Goal: Task Accomplishment & Management: Manage account settings

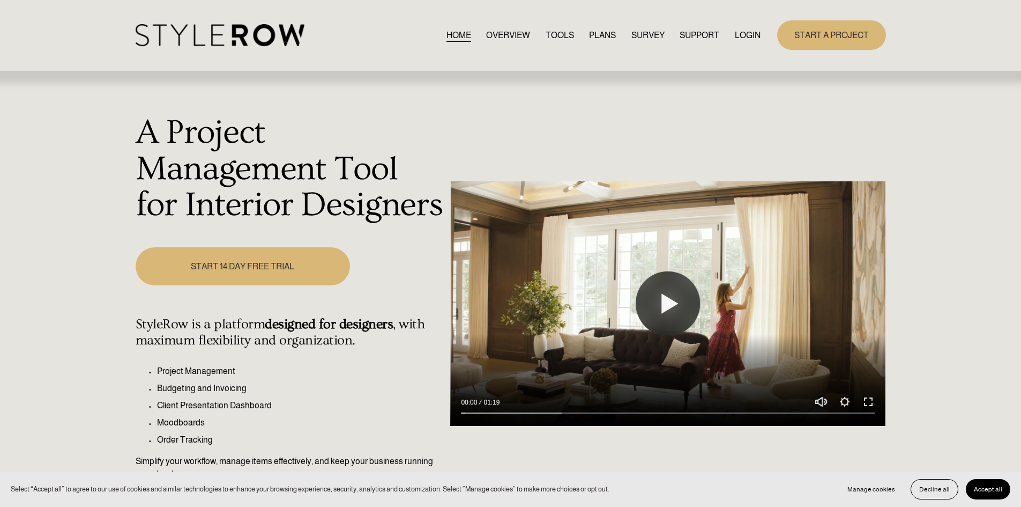
click at [742, 36] on link "LOGIN" at bounding box center [748, 35] width 26 height 14
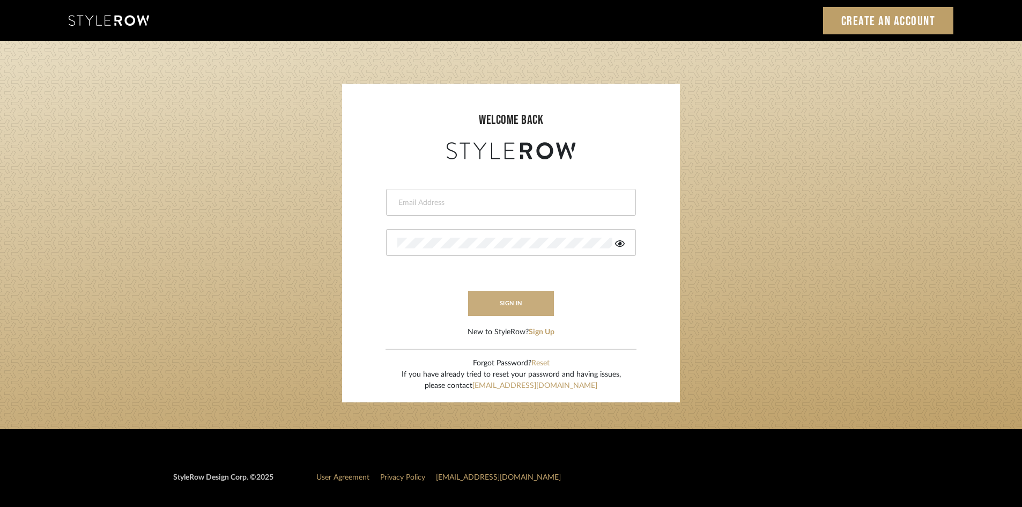
type input "ksears@morgantewilson.com"
click at [508, 307] on button "sign in" at bounding box center [511, 303] width 86 height 25
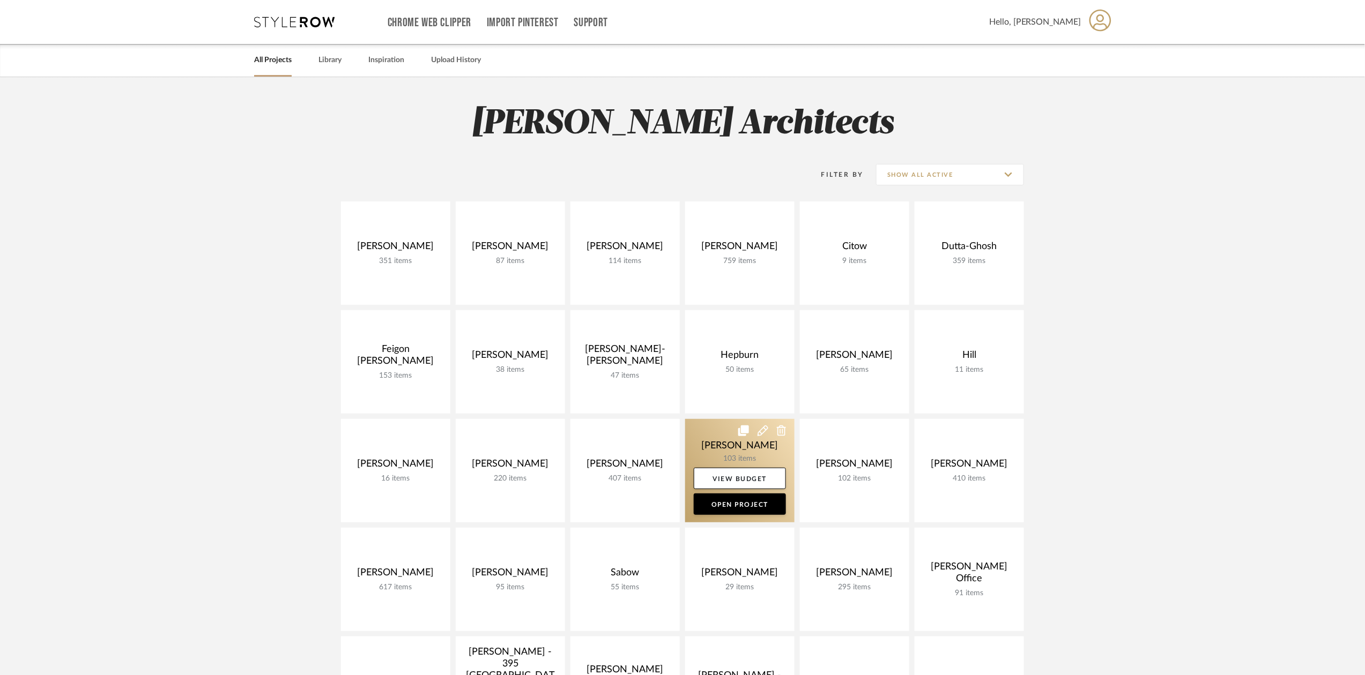
click at [708, 439] on link at bounding box center [739, 470] width 109 height 103
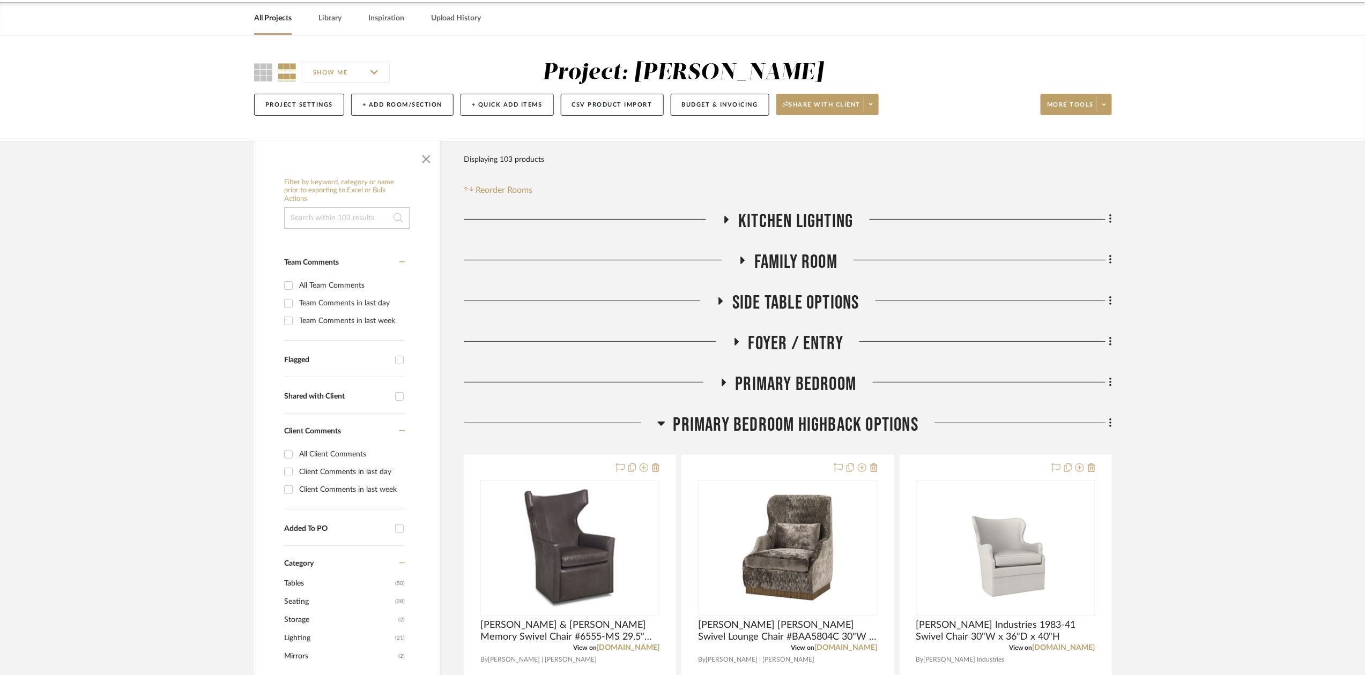
scroll to position [73, 0]
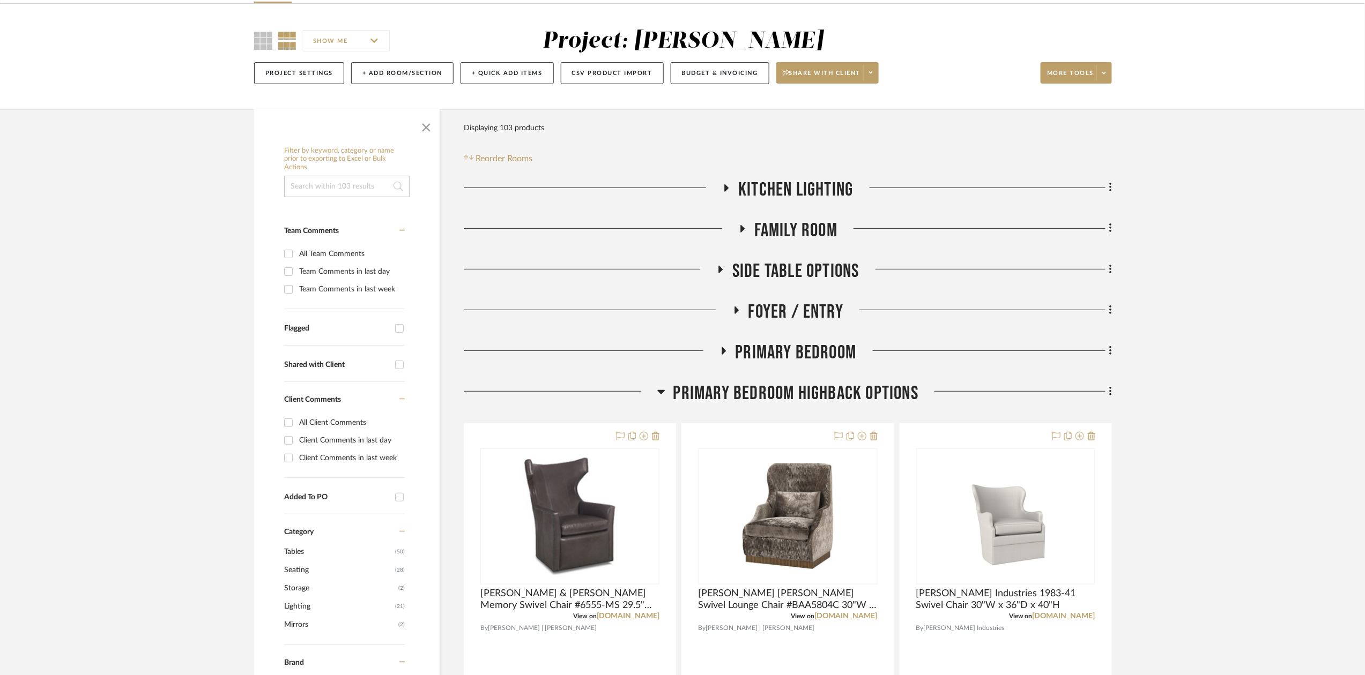
click at [786, 197] on span "Kitchen Lighting" at bounding box center [795, 190] width 115 height 23
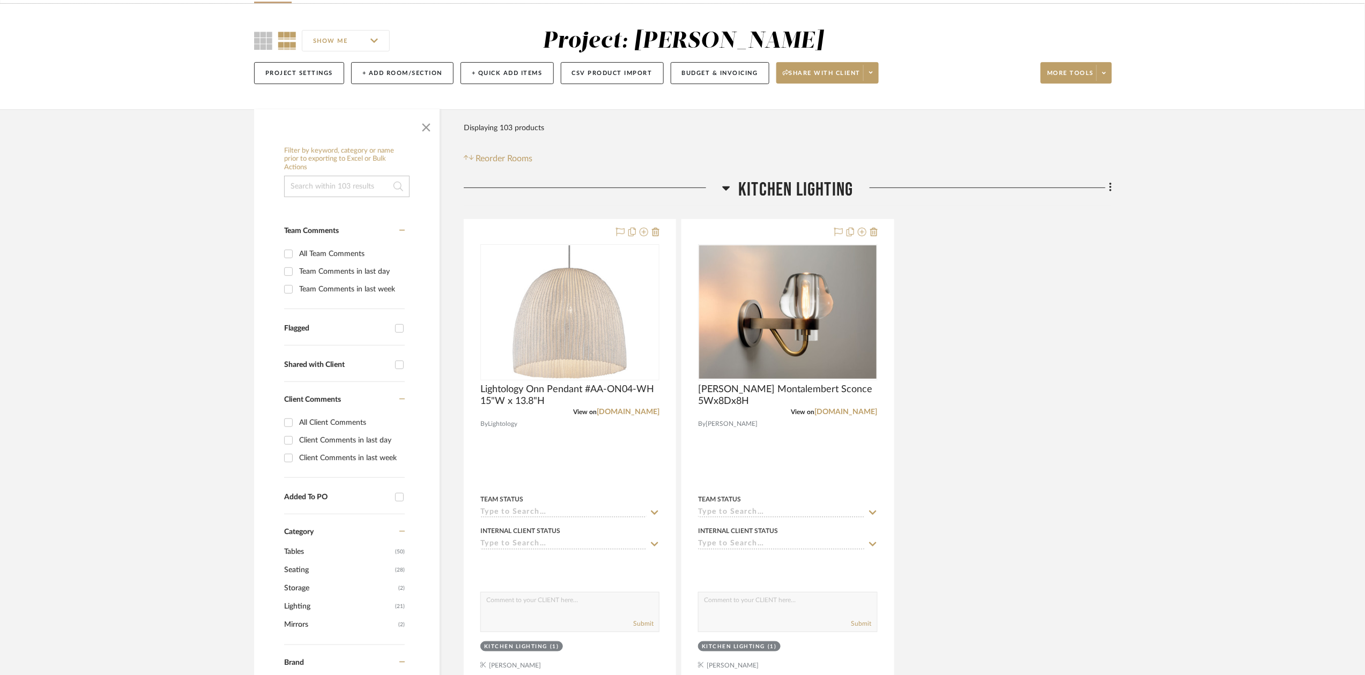
click at [786, 197] on span "Kitchen Lighting" at bounding box center [795, 190] width 115 height 23
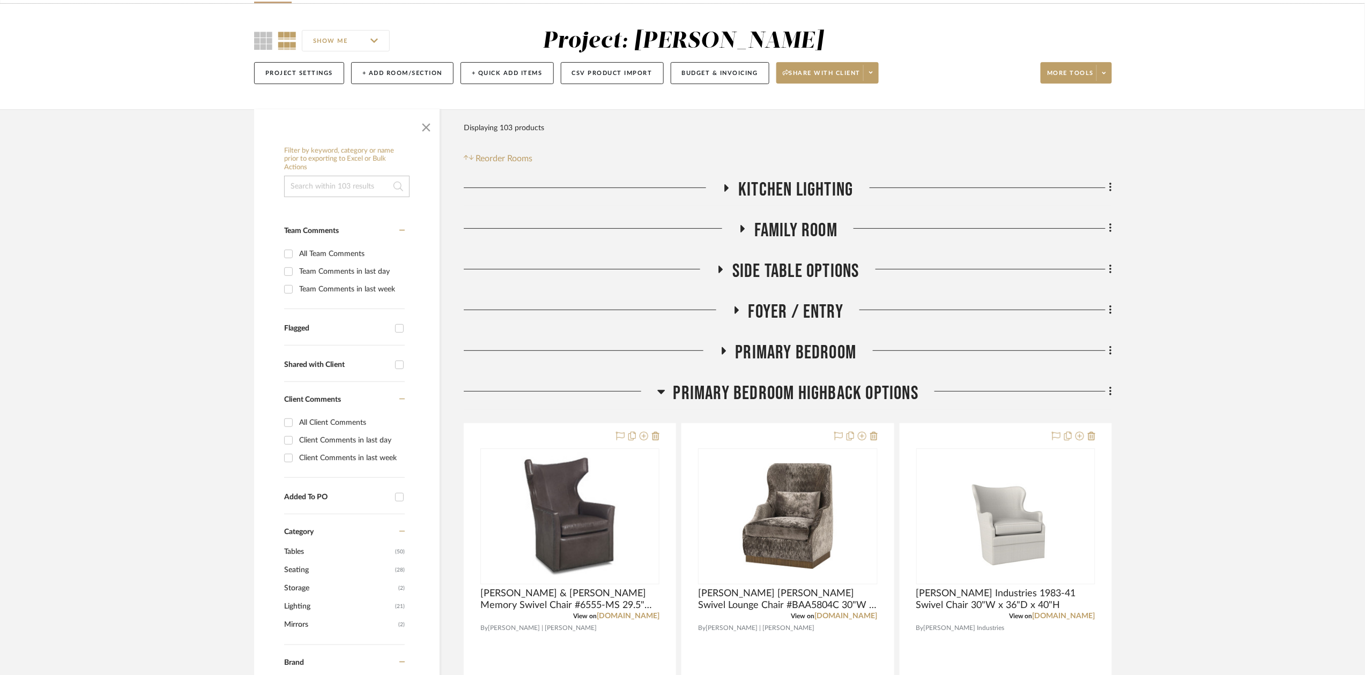
click at [782, 232] on span "Family Room" at bounding box center [795, 230] width 83 height 23
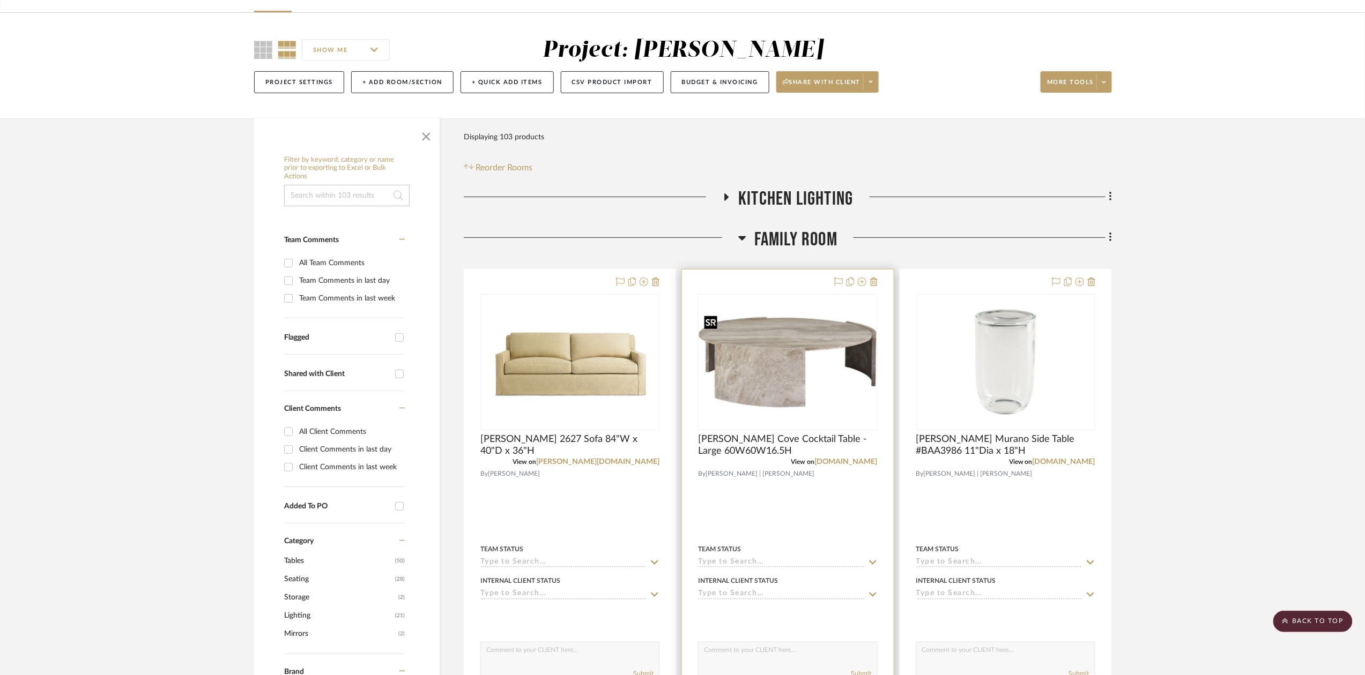
scroll to position [63, 0]
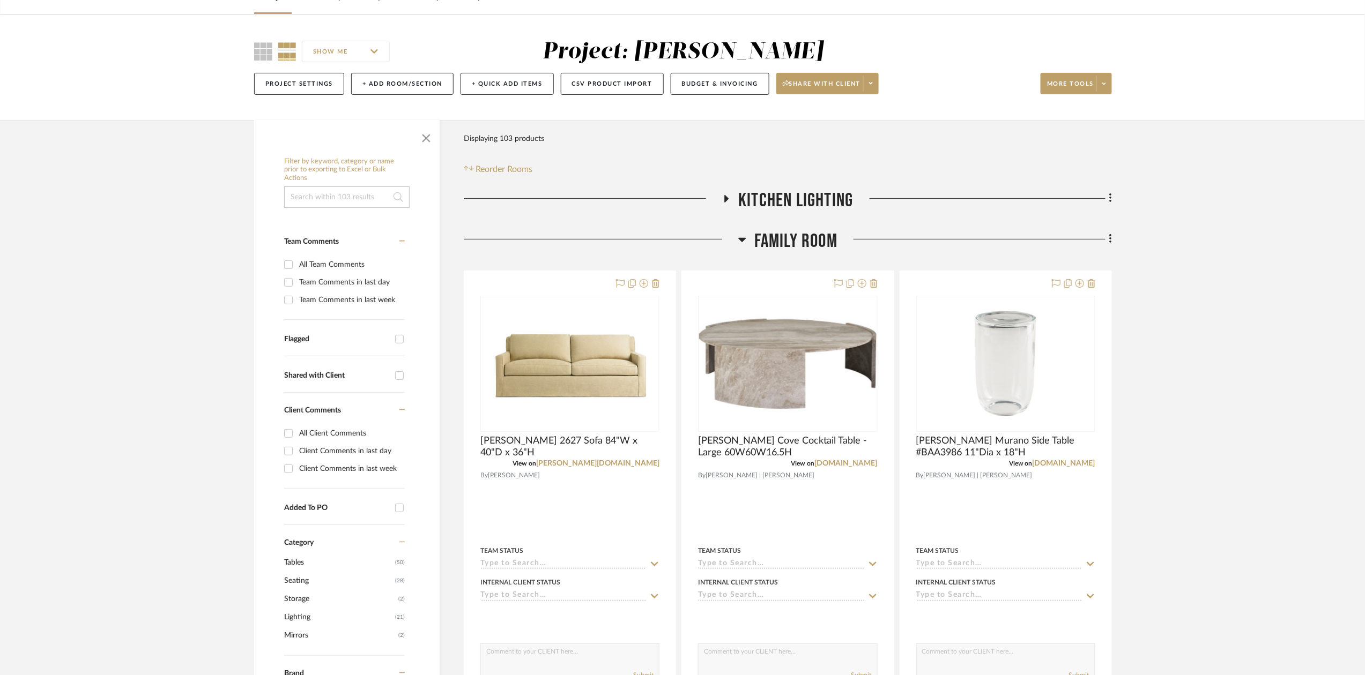
click at [789, 249] on span "Family Room" at bounding box center [795, 241] width 83 height 23
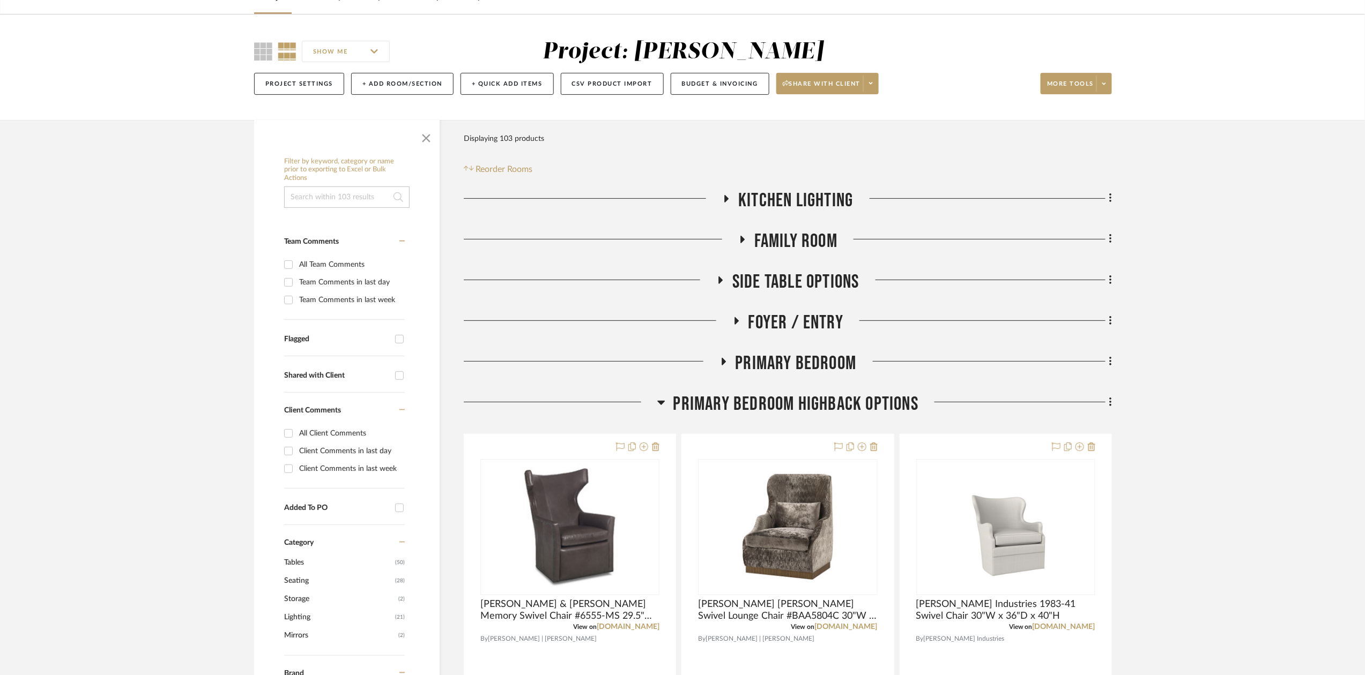
click at [784, 276] on span "Side Table Options" at bounding box center [795, 282] width 127 height 23
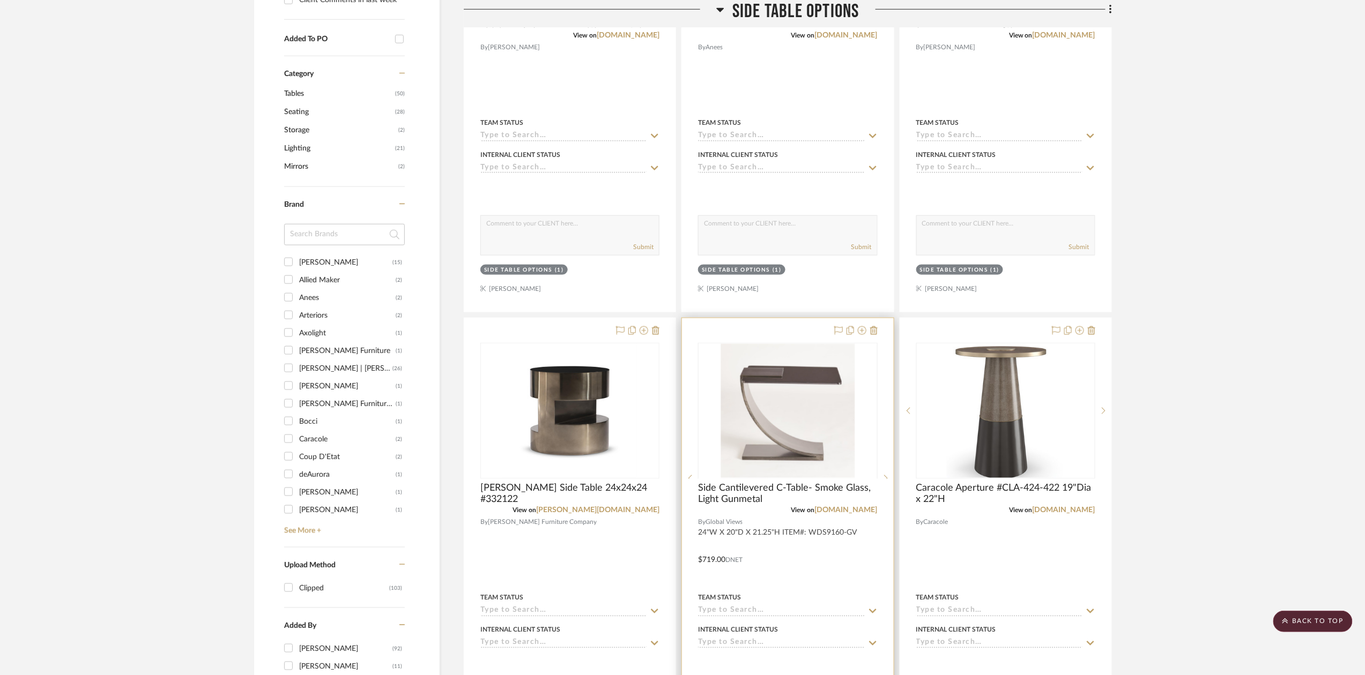
scroll to position [533, 0]
click at [864, 334] on icon at bounding box center [862, 329] width 9 height 9
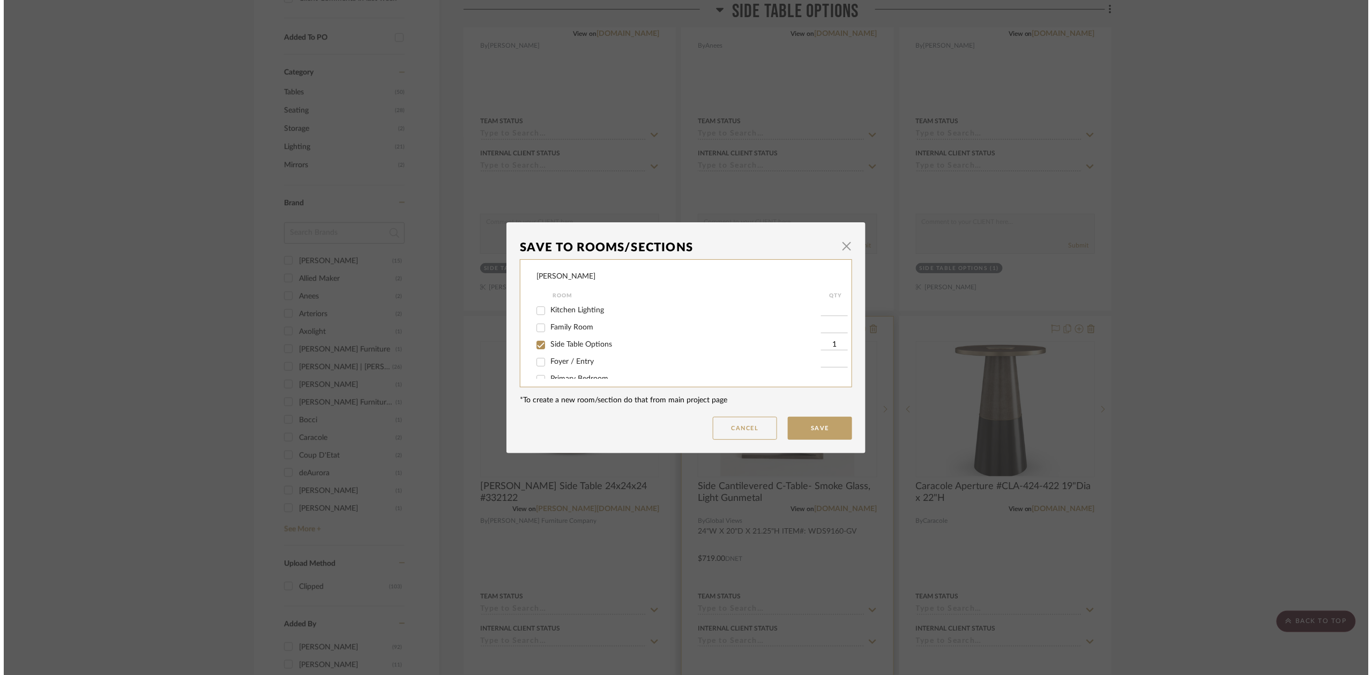
scroll to position [0, 0]
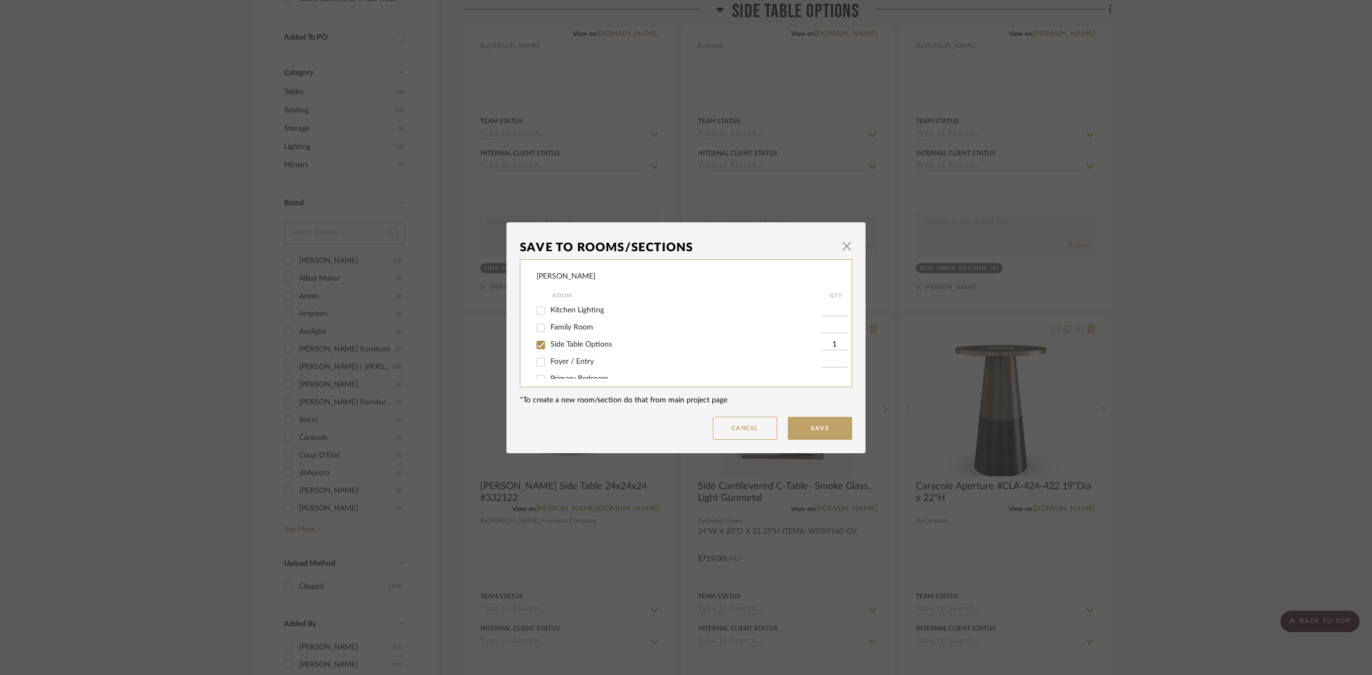
click at [588, 342] on span "Side Table Options" at bounding box center [582, 345] width 62 height 8
click at [549, 342] on input "Side Table Options" at bounding box center [540, 345] width 17 height 17
checkbox input "false"
click at [792, 423] on button "Save" at bounding box center [820, 428] width 64 height 23
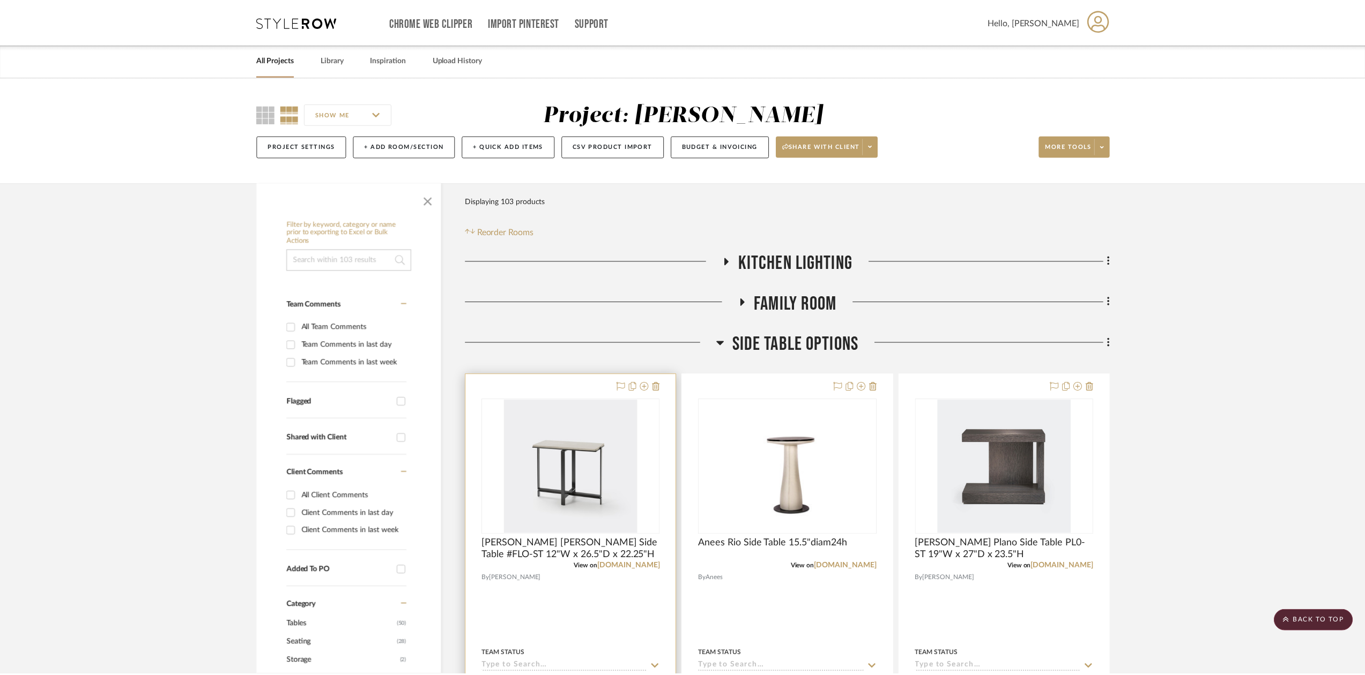
scroll to position [533, 0]
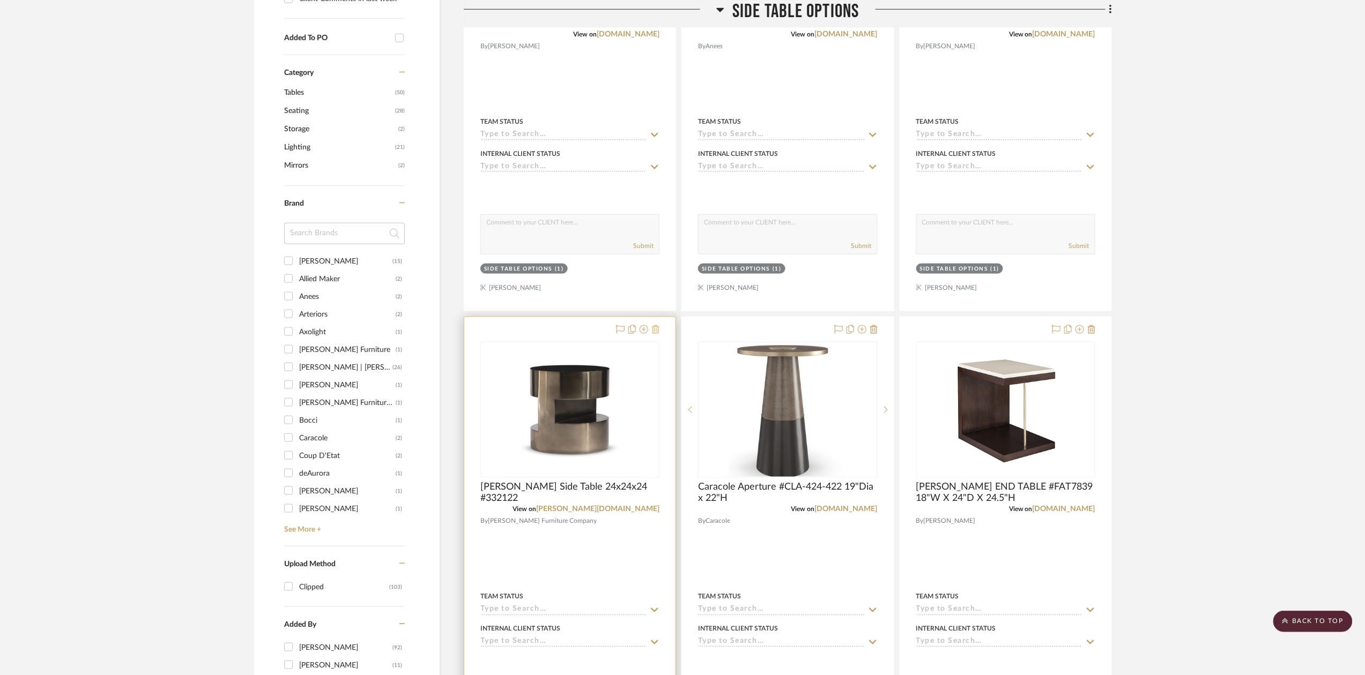
click at [656, 330] on icon at bounding box center [656, 329] width 8 height 9
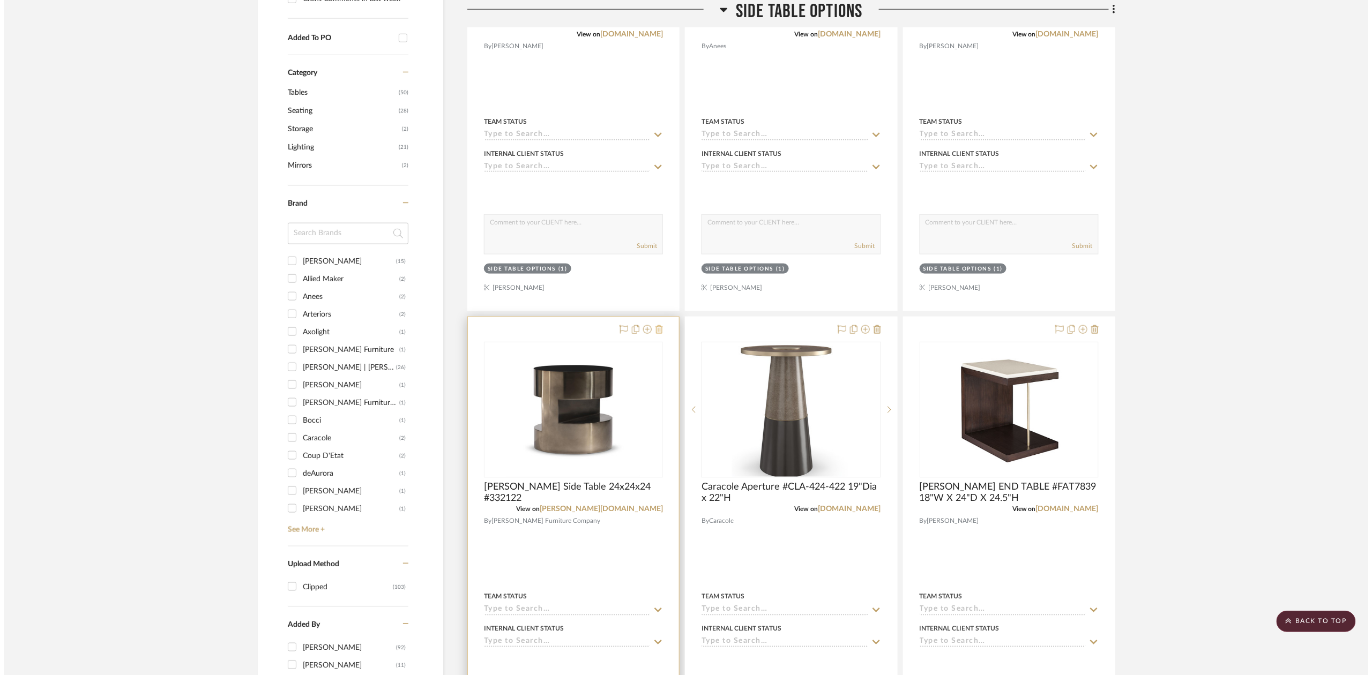
scroll to position [0, 0]
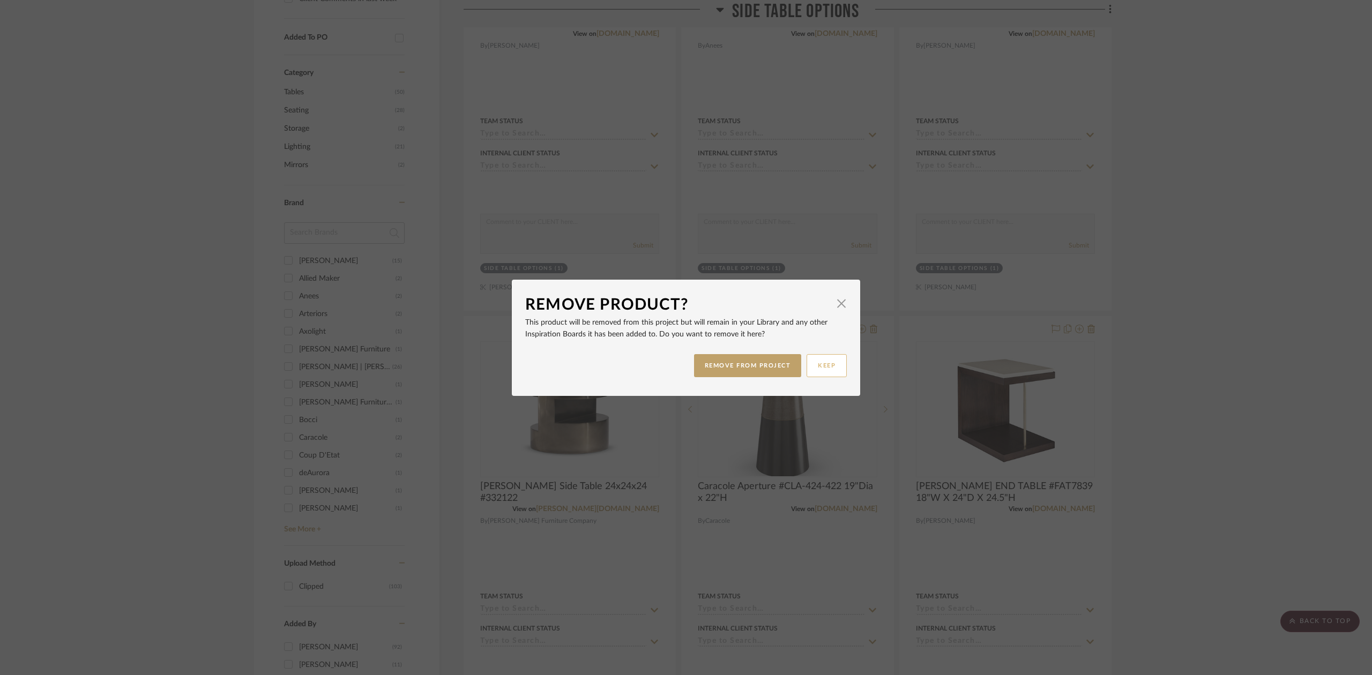
click at [819, 370] on button "KEEP" at bounding box center [827, 365] width 40 height 23
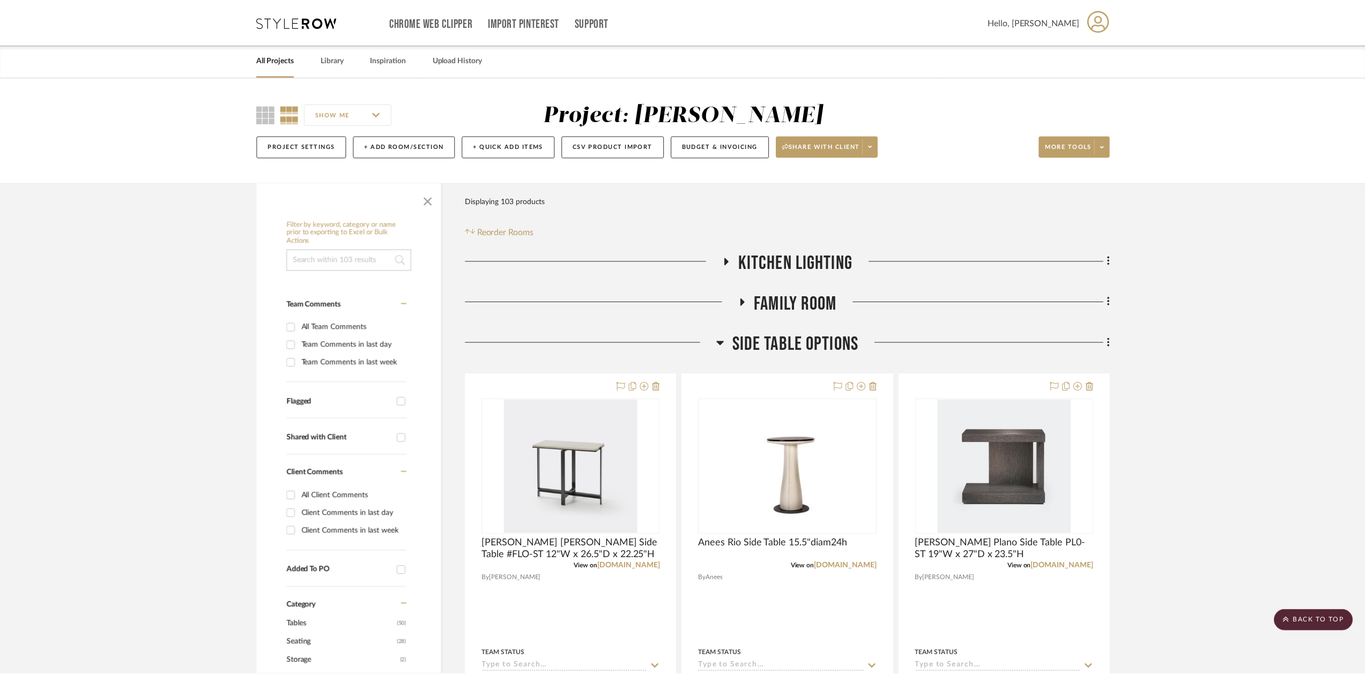
scroll to position [533, 0]
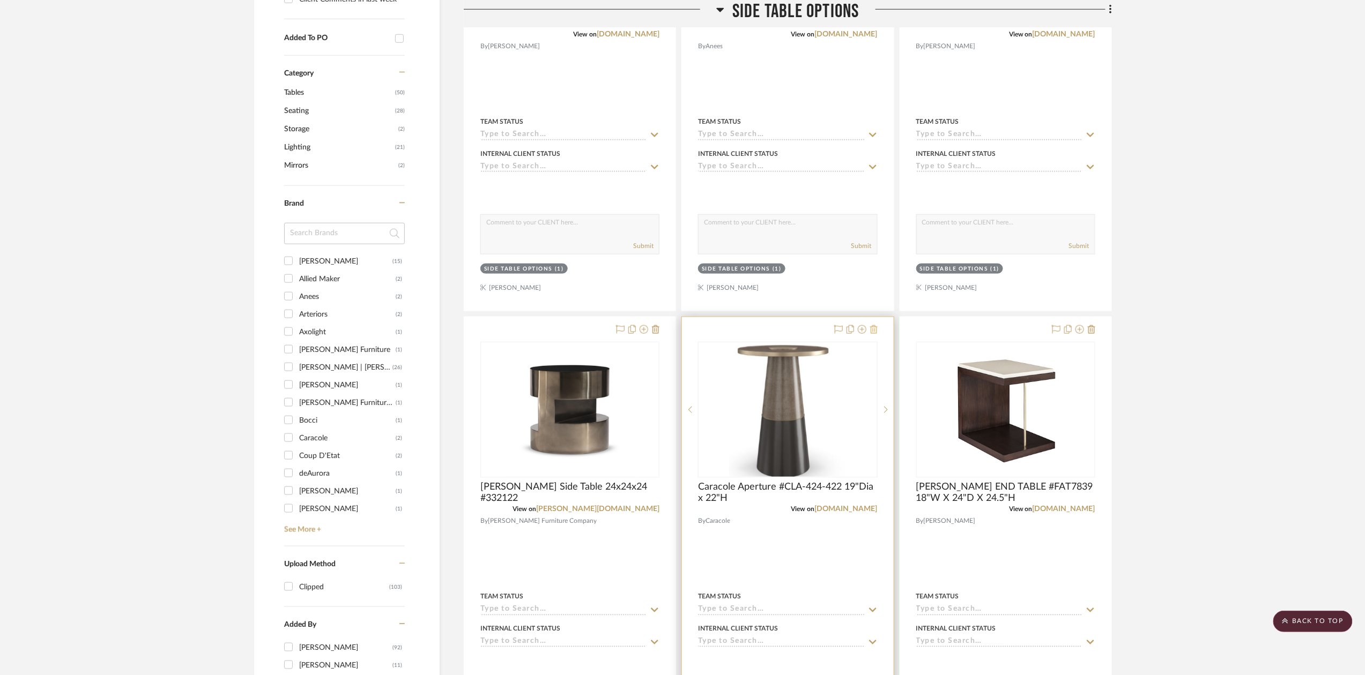
click at [874, 332] on icon at bounding box center [874, 329] width 8 height 9
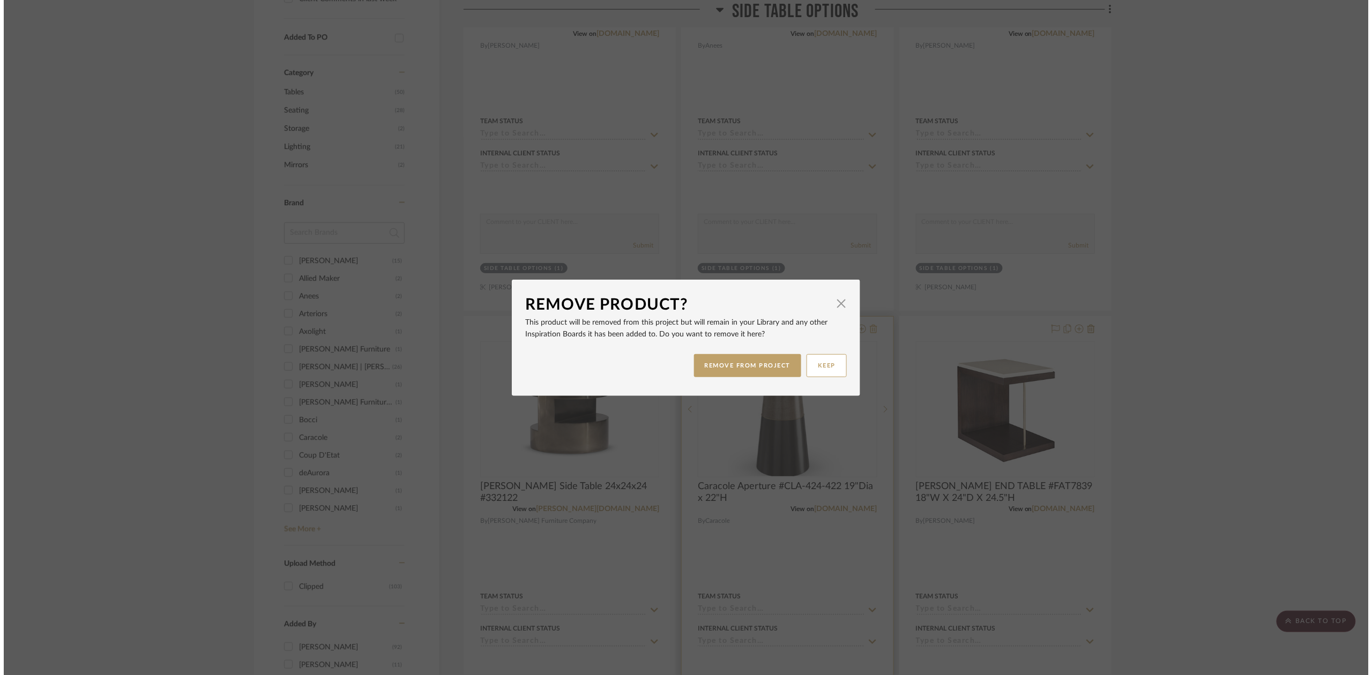
scroll to position [0, 0]
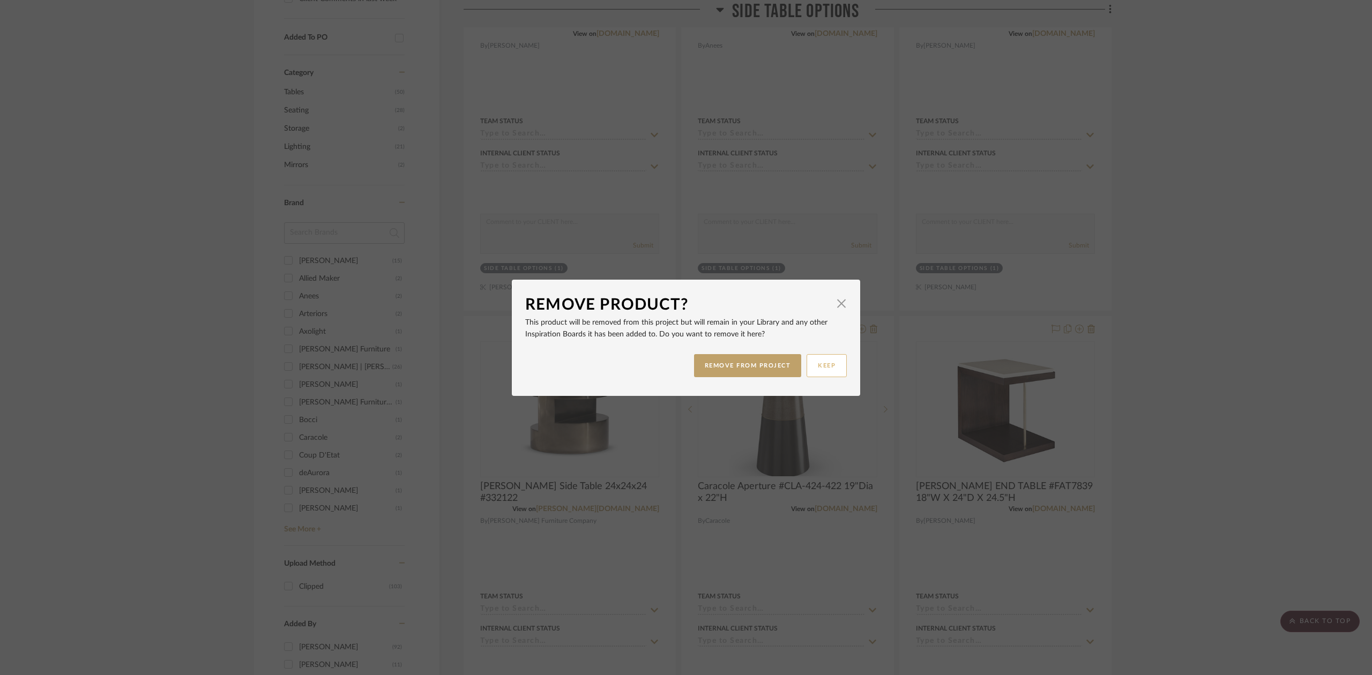
click at [818, 366] on button "KEEP" at bounding box center [827, 365] width 40 height 23
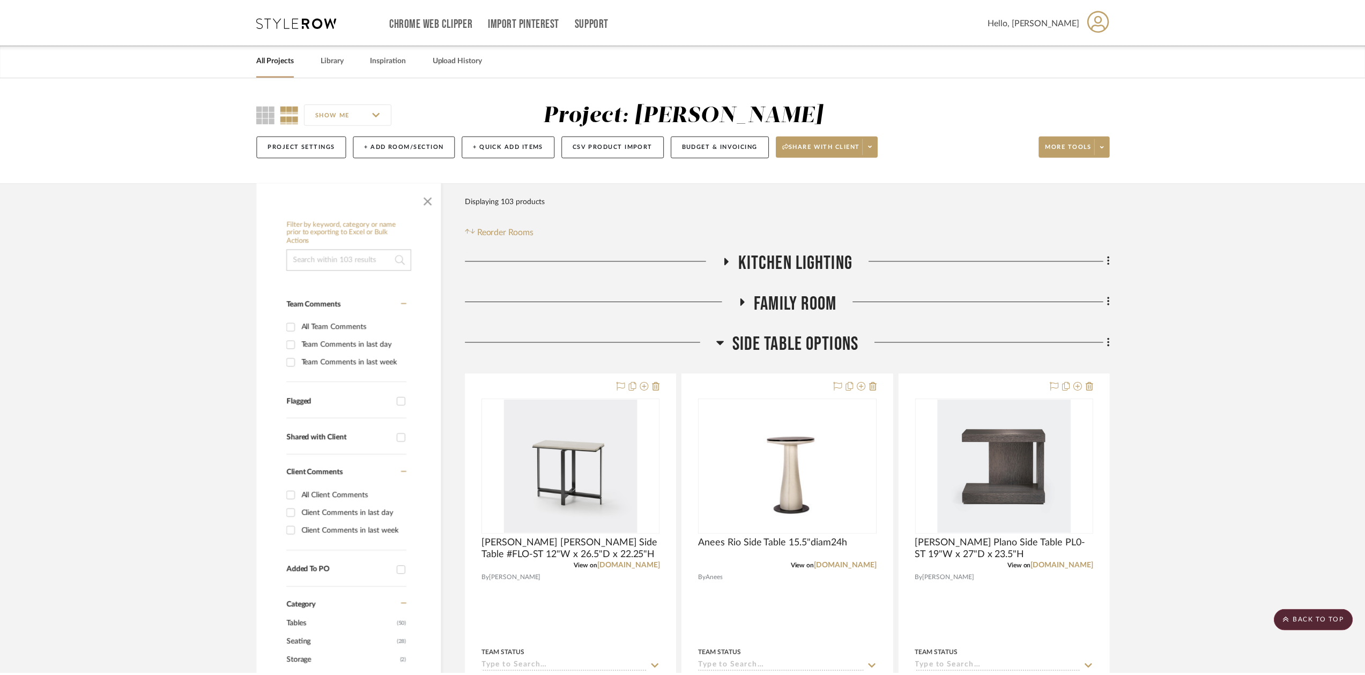
scroll to position [533, 0]
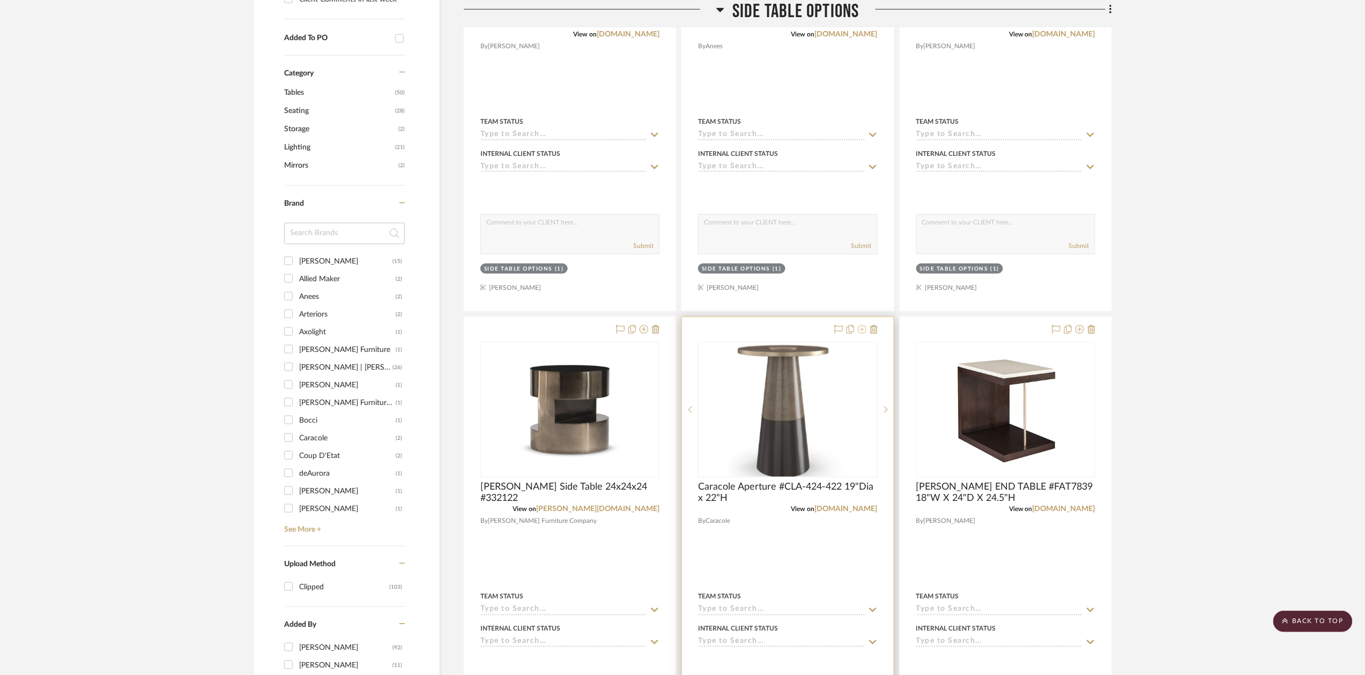
click at [864, 331] on icon at bounding box center [862, 329] width 9 height 9
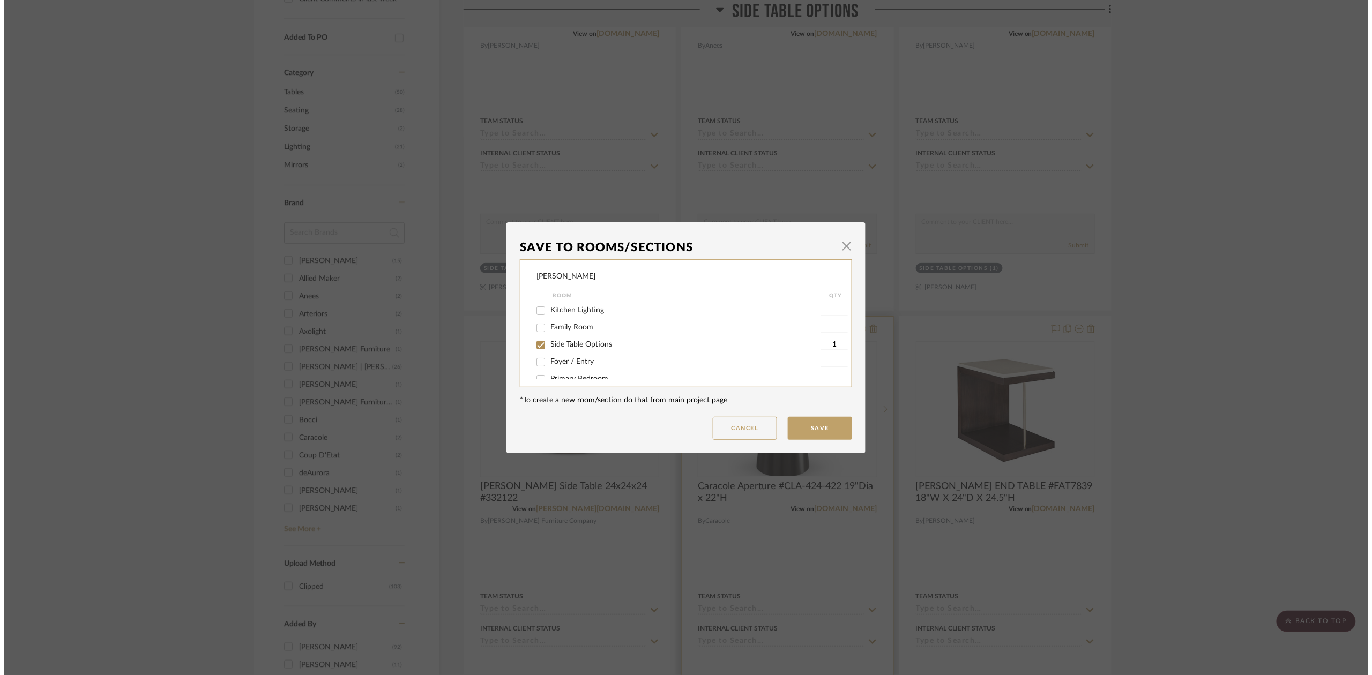
scroll to position [0, 0]
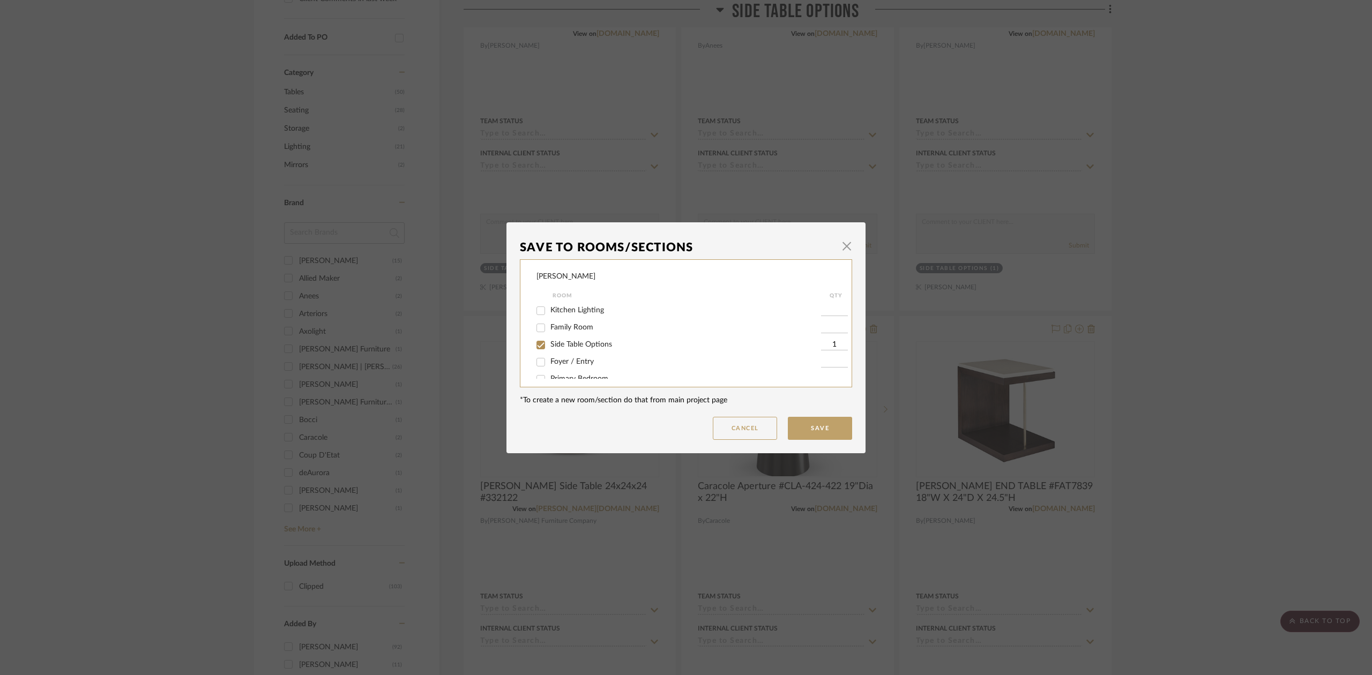
click at [593, 346] on span "Side Table Options" at bounding box center [582, 345] width 62 height 8
click at [549, 346] on input "Side Table Options" at bounding box center [540, 345] width 17 height 17
checkbox input "false"
click at [805, 421] on button "Save" at bounding box center [820, 428] width 64 height 23
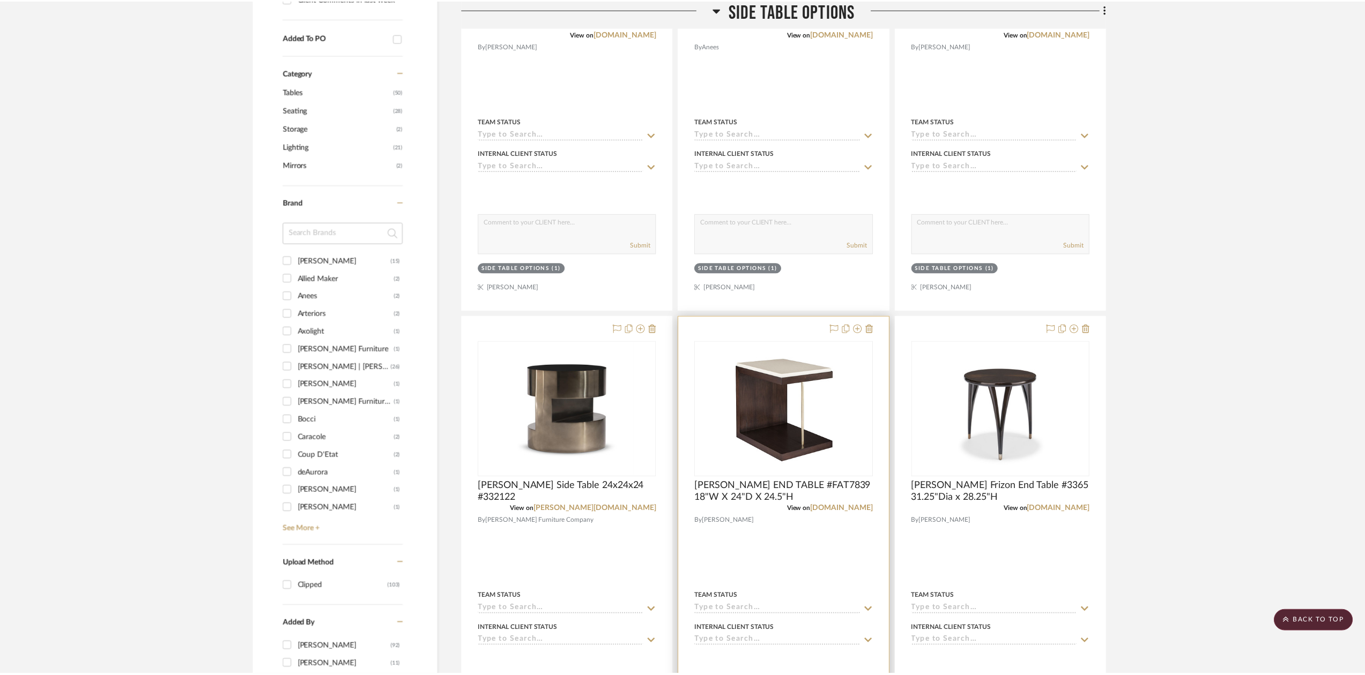
scroll to position [533, 0]
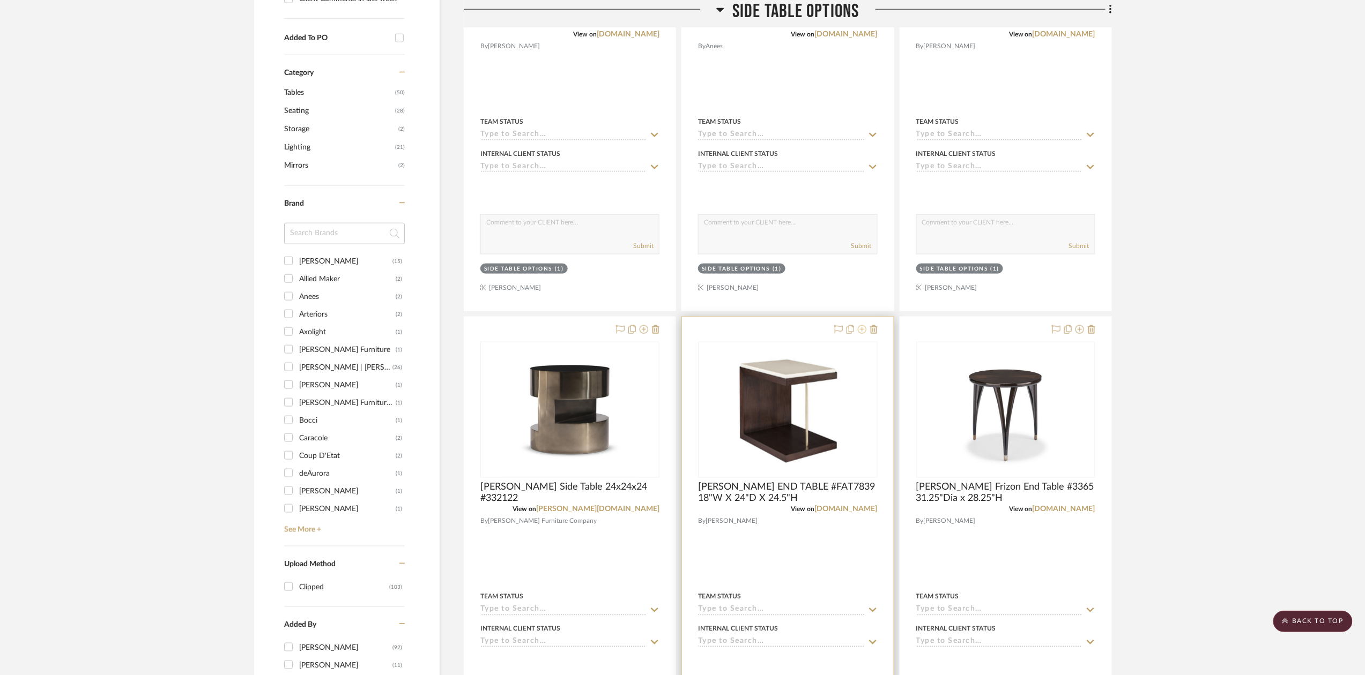
click at [860, 334] on icon at bounding box center [862, 329] width 9 height 9
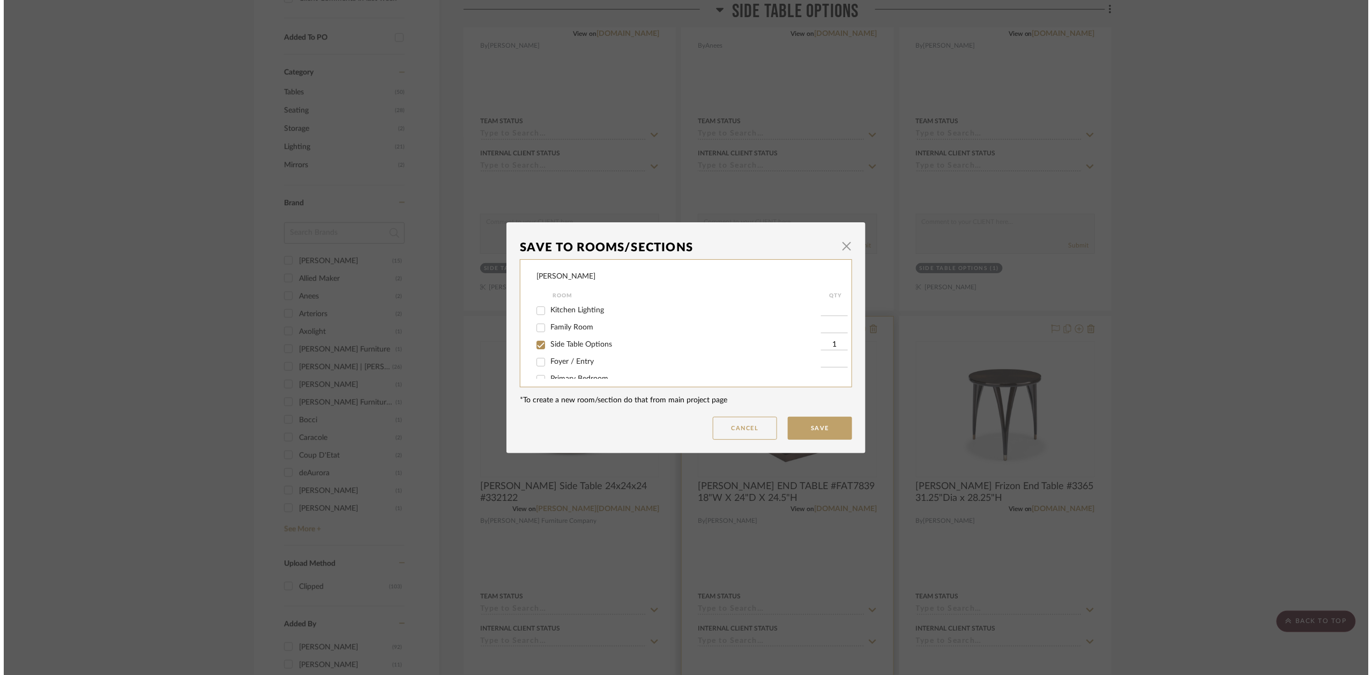
scroll to position [0, 0]
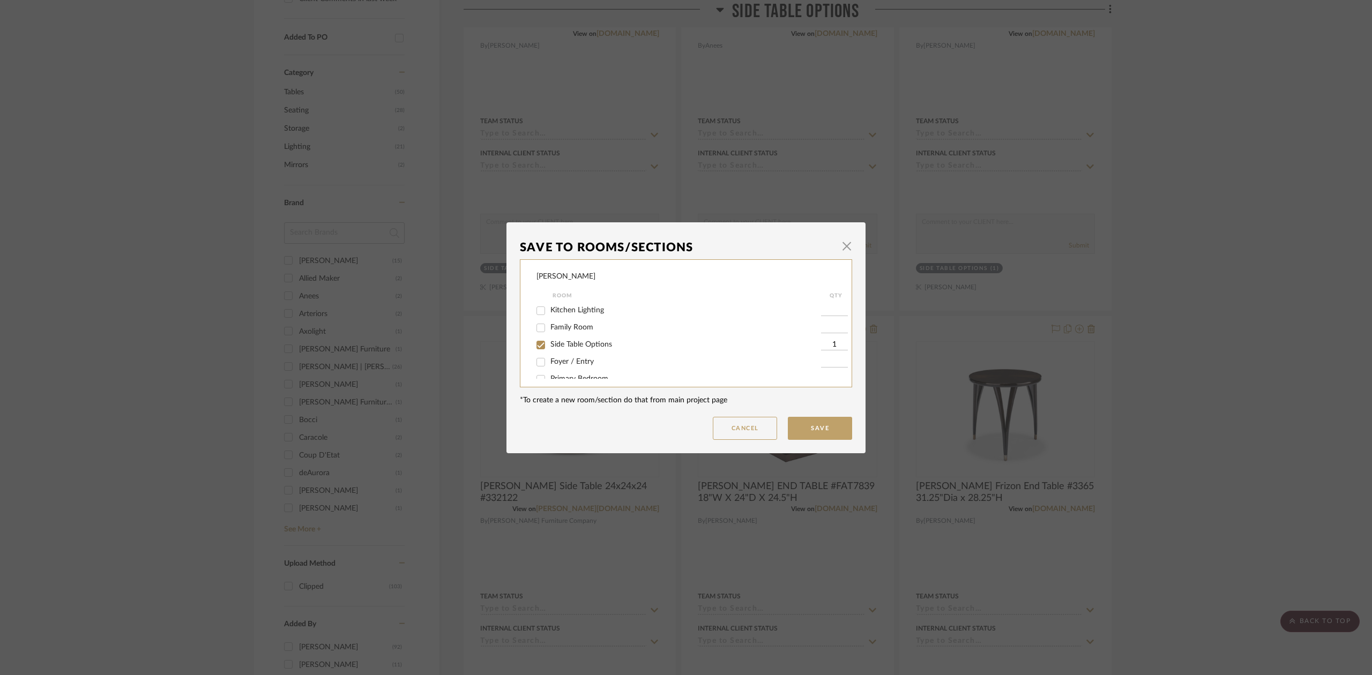
click at [603, 345] on span "Side Table Options" at bounding box center [582, 345] width 62 height 8
click at [549, 345] on input "Side Table Options" at bounding box center [540, 345] width 17 height 17
checkbox input "false"
click at [814, 434] on button "Save" at bounding box center [820, 428] width 64 height 23
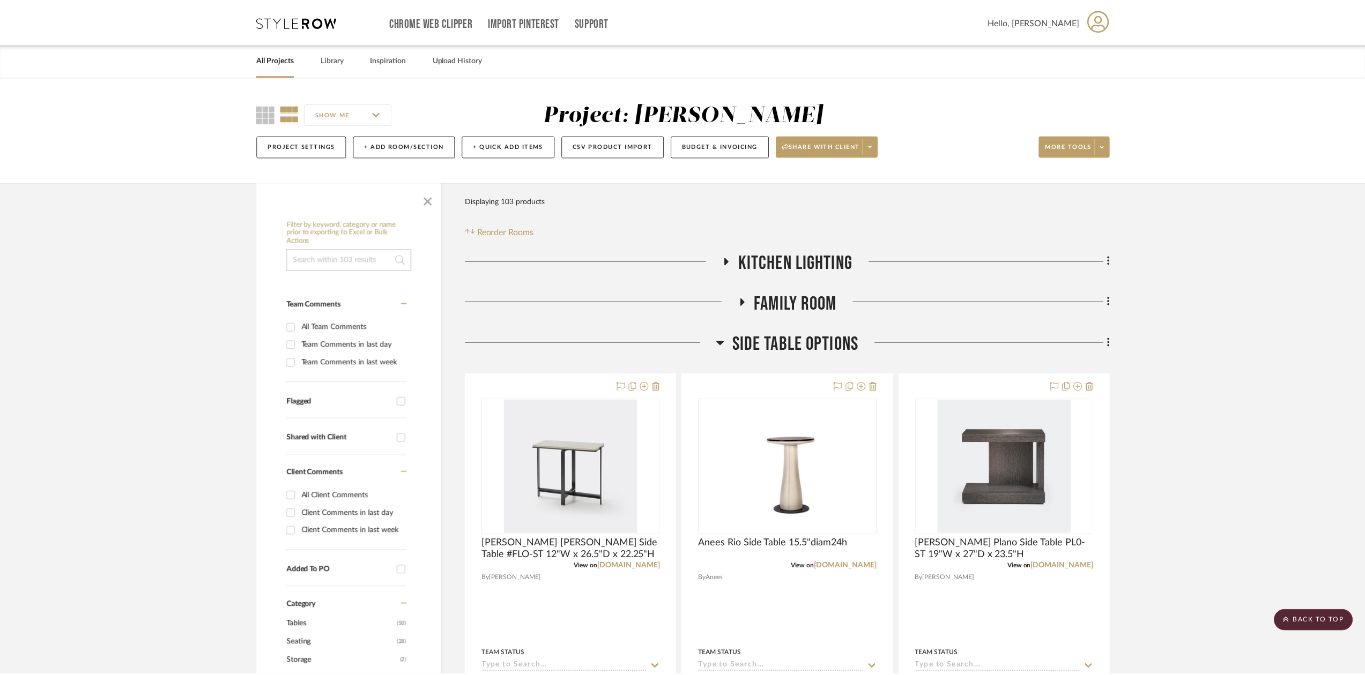
scroll to position [533, 0]
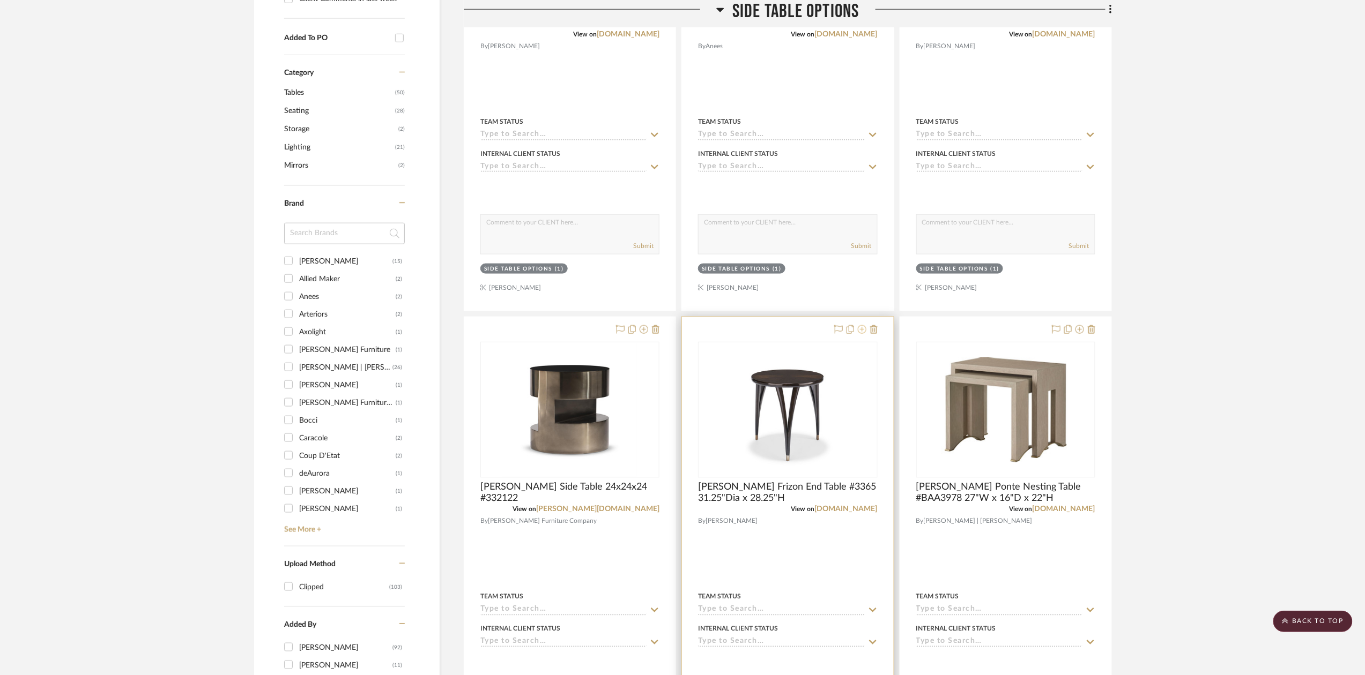
click at [860, 331] on icon at bounding box center [862, 329] width 9 height 9
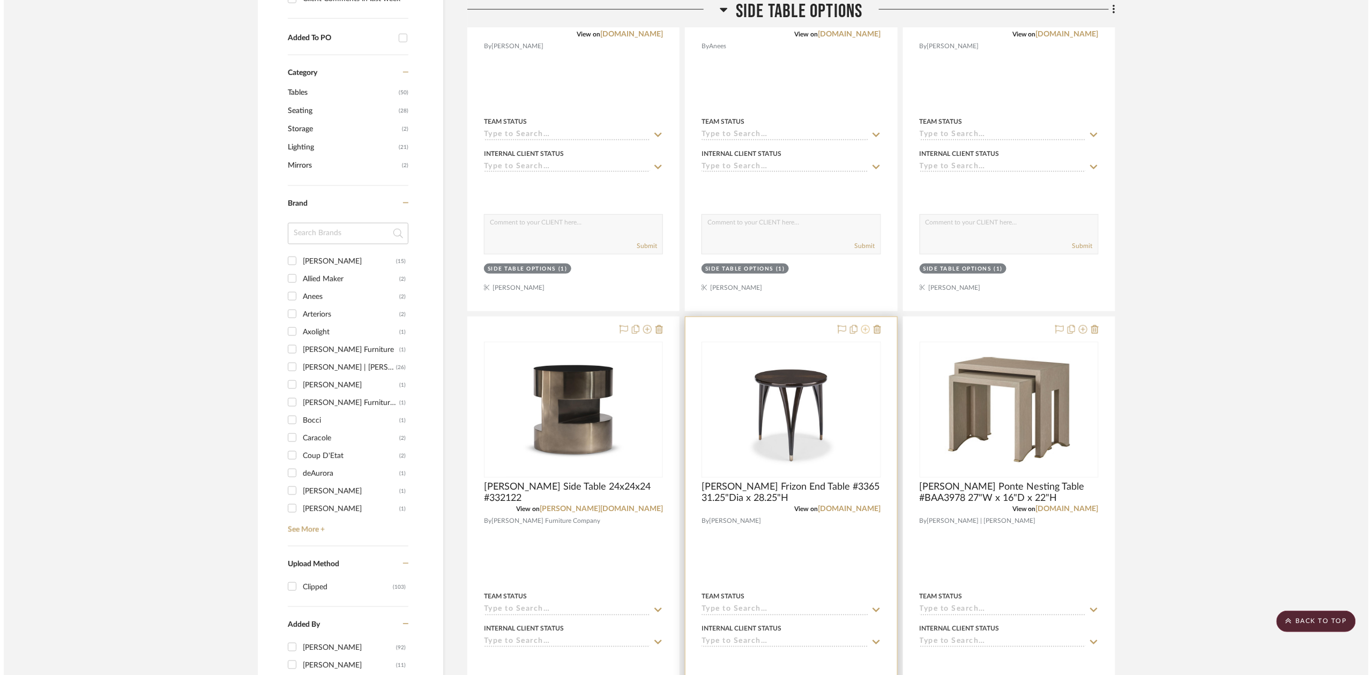
scroll to position [0, 0]
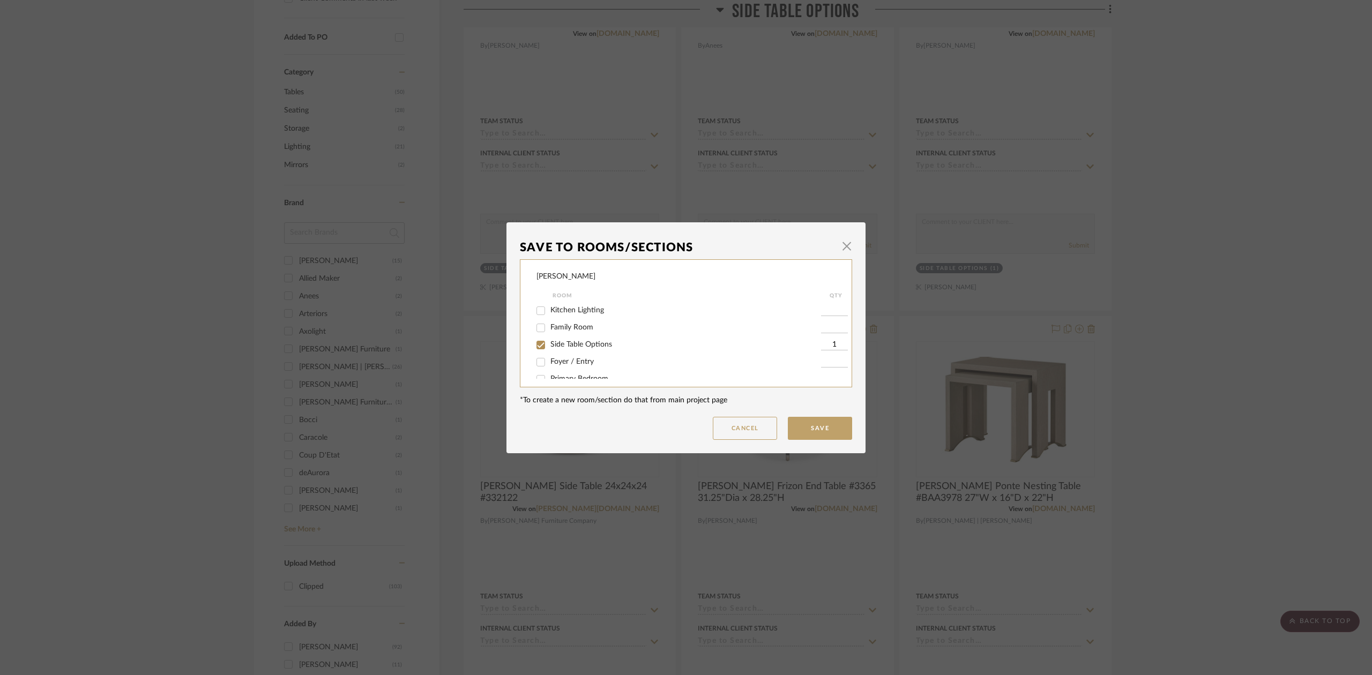
click at [649, 348] on label "Side Table Options" at bounding box center [686, 344] width 271 height 9
click at [549, 348] on input "Side Table Options" at bounding box center [540, 345] width 17 height 17
checkbox input "false"
click at [811, 419] on button "Save" at bounding box center [820, 428] width 64 height 23
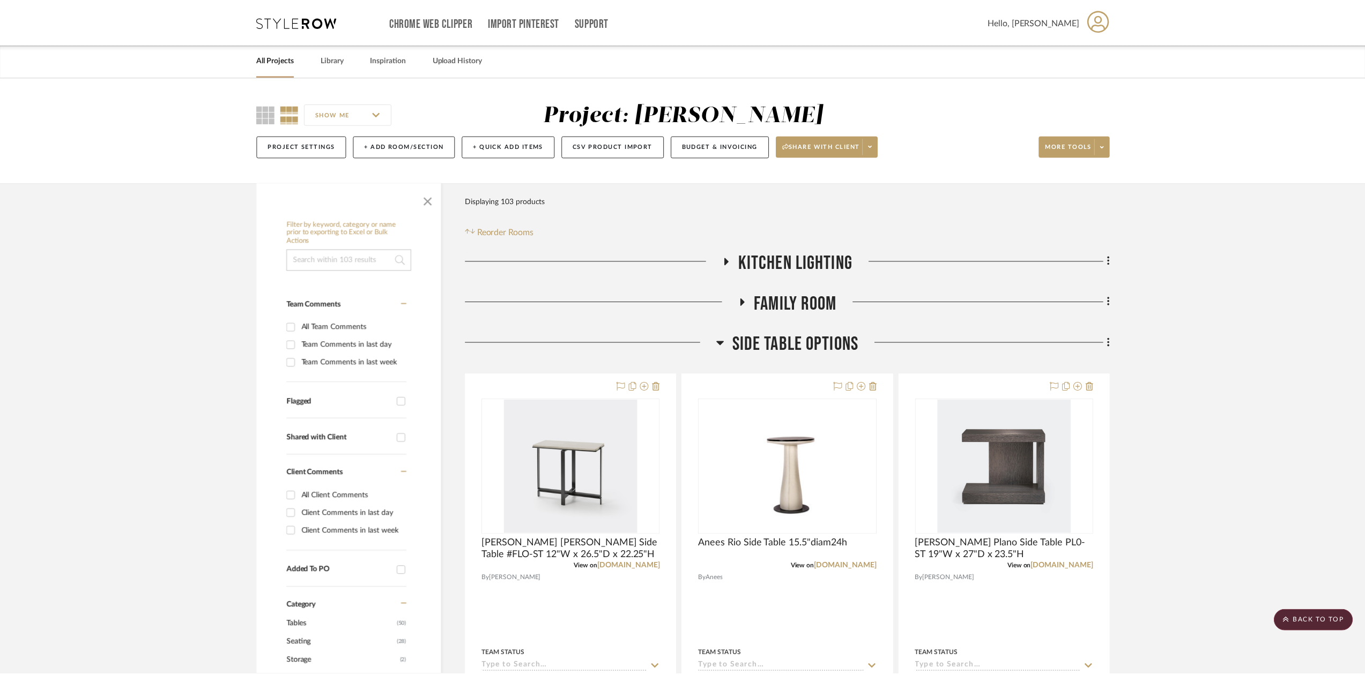
scroll to position [533, 0]
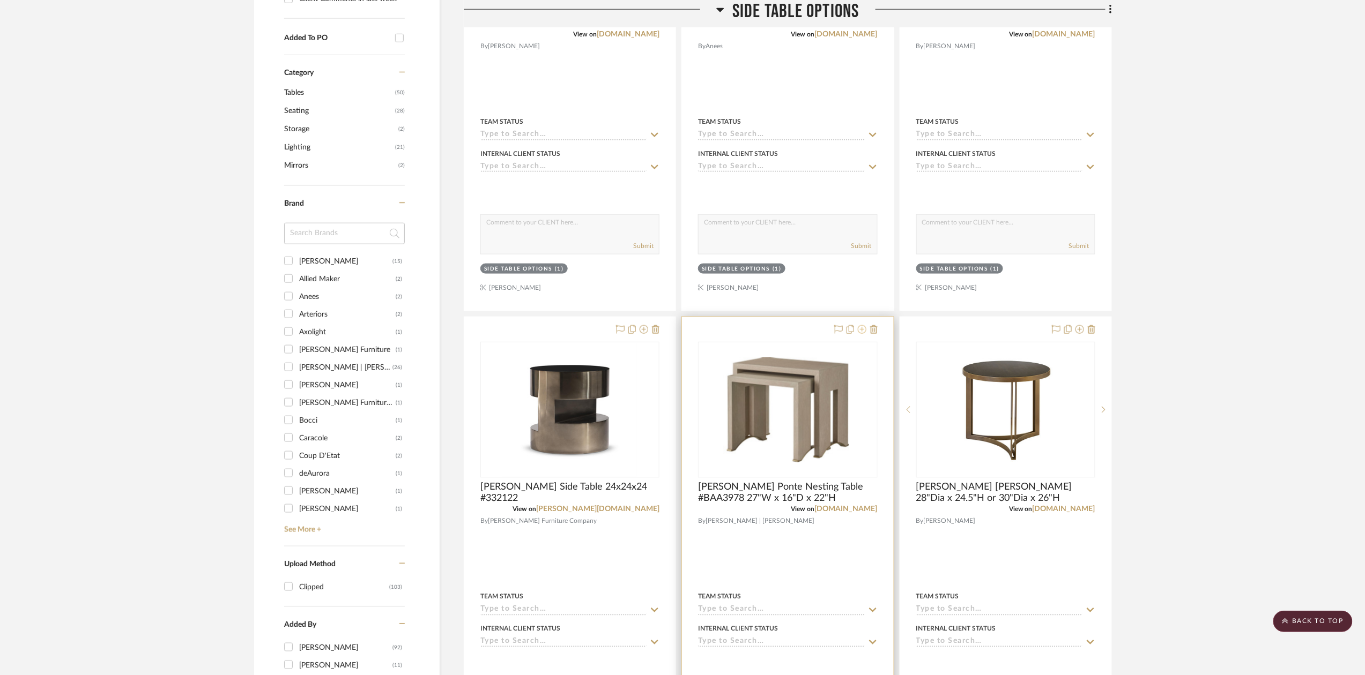
click at [858, 334] on icon at bounding box center [862, 329] width 9 height 9
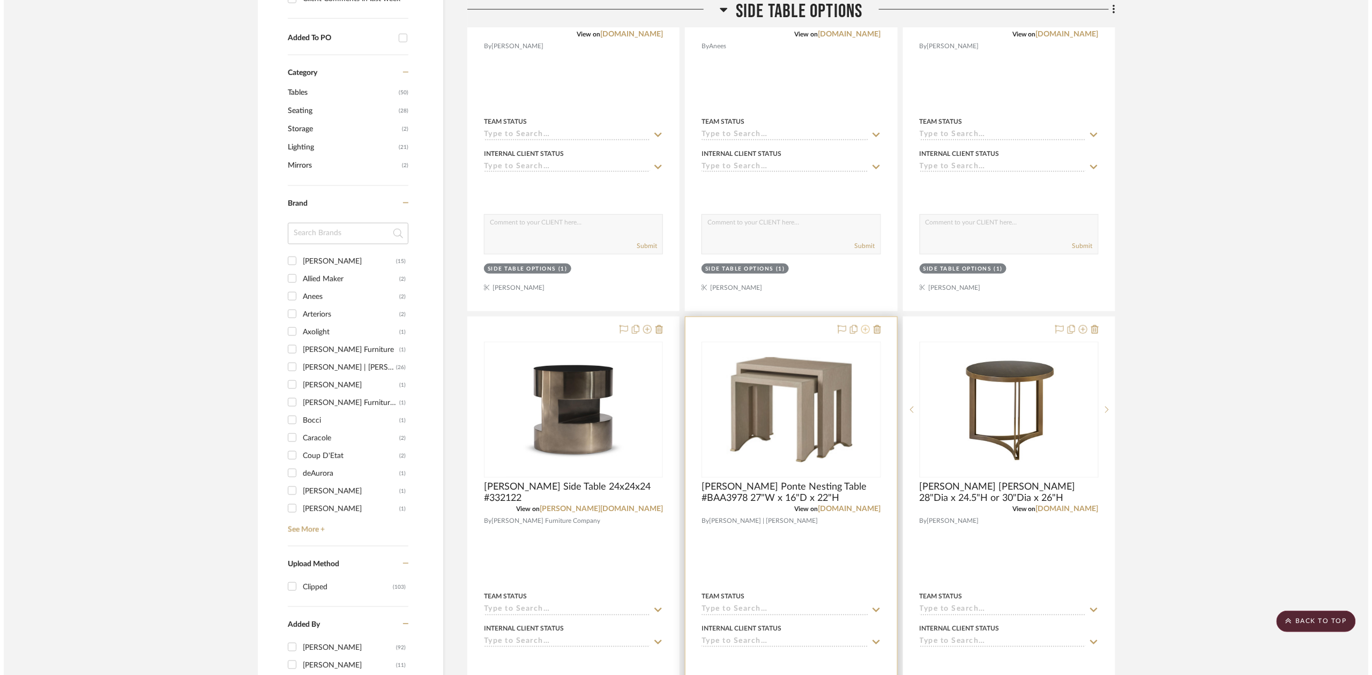
scroll to position [0, 0]
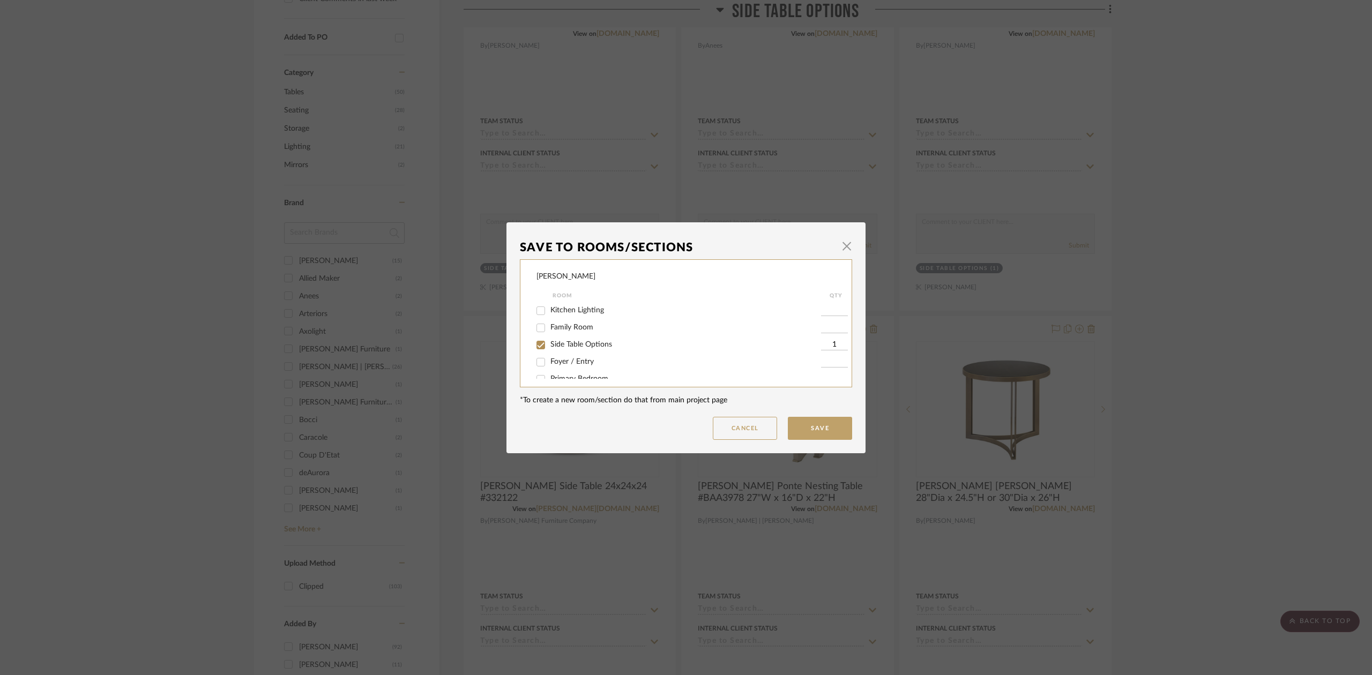
click at [605, 346] on span "Side Table Options" at bounding box center [582, 345] width 62 height 8
click at [549, 346] on input "Side Table Options" at bounding box center [540, 345] width 17 height 17
checkbox input "false"
click at [807, 429] on button "Save" at bounding box center [820, 428] width 64 height 23
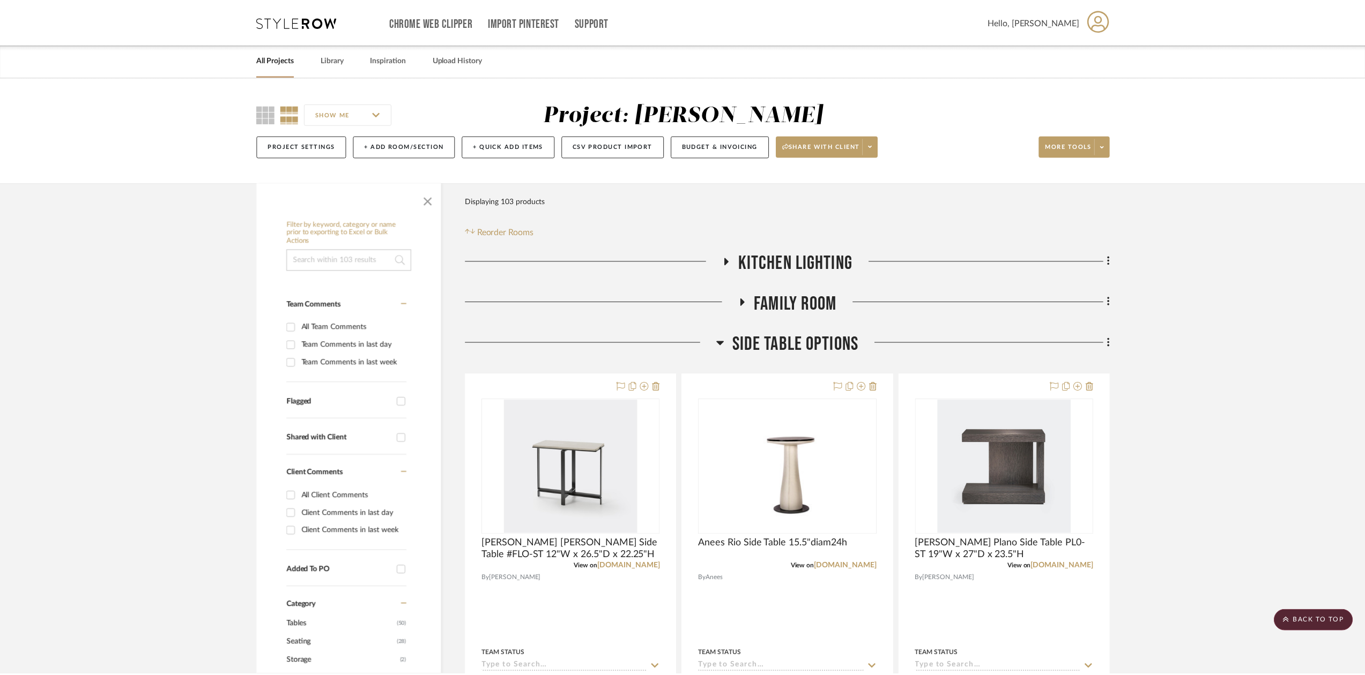
scroll to position [533, 0]
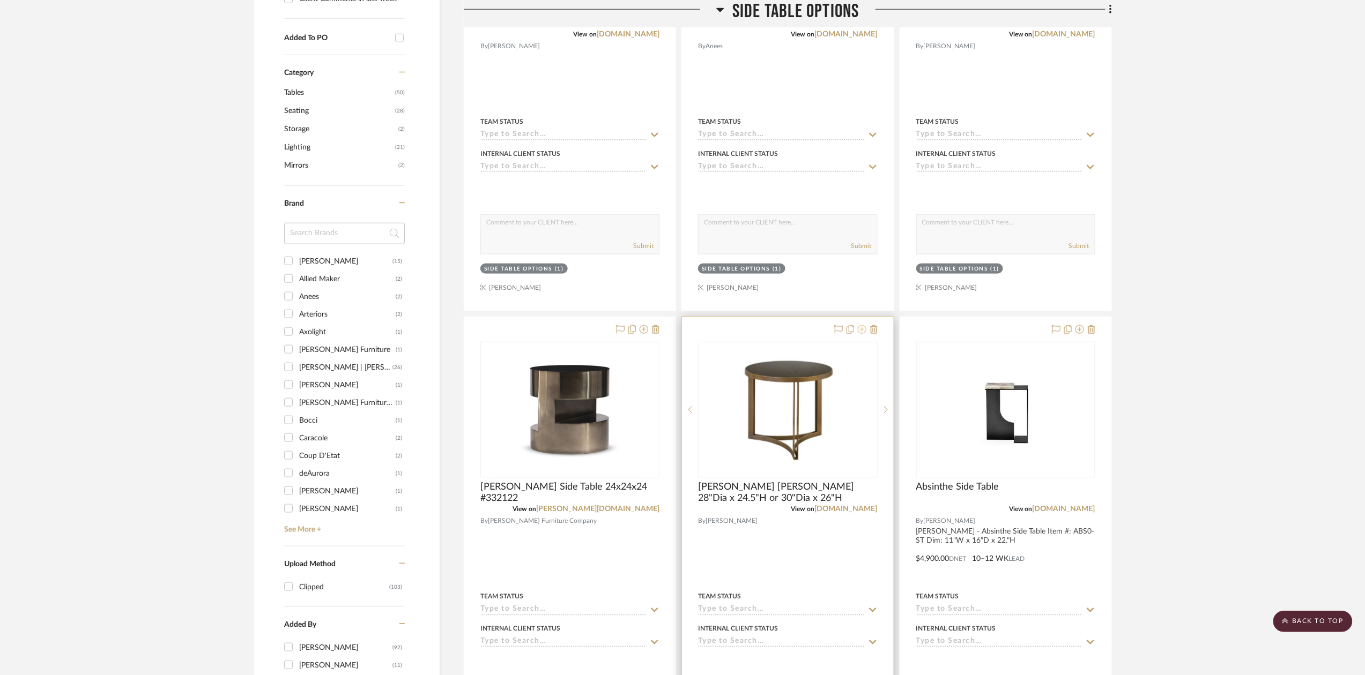
click at [864, 332] on icon at bounding box center [862, 329] width 9 height 9
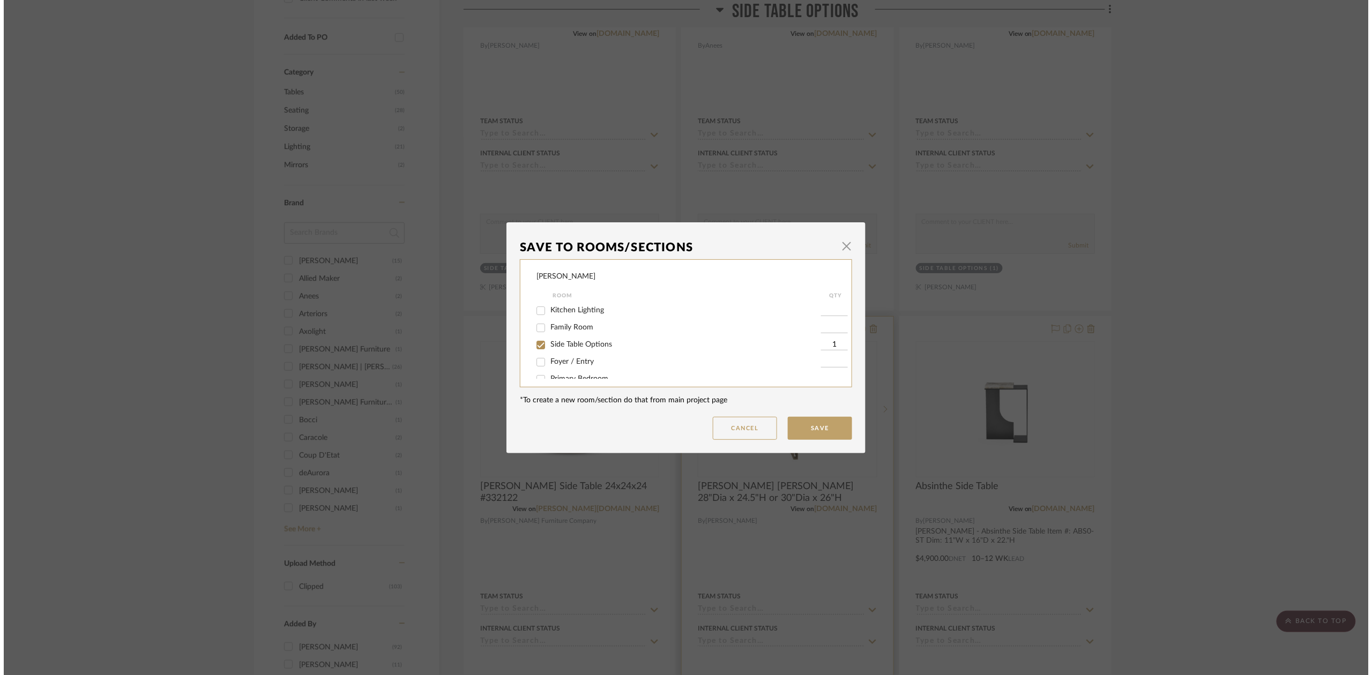
scroll to position [0, 0]
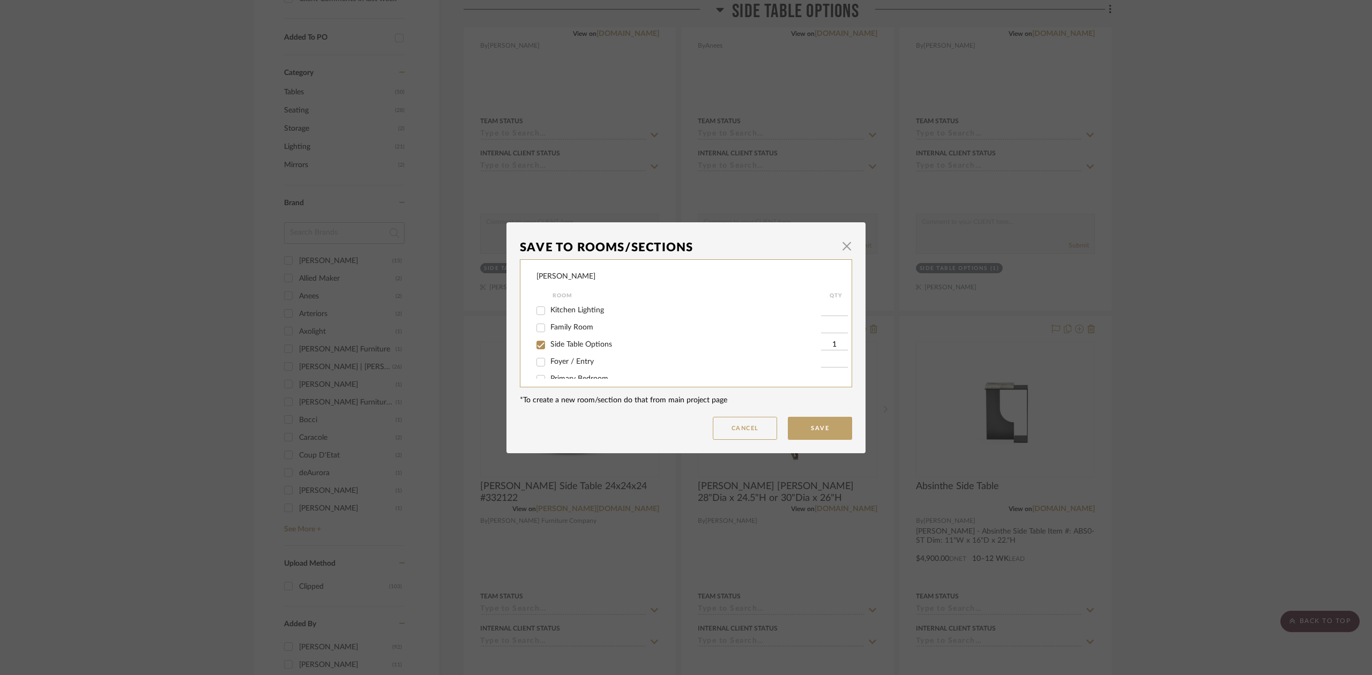
click at [590, 340] on label "Side Table Options" at bounding box center [686, 344] width 271 height 9
click at [549, 340] on input "Side Table Options" at bounding box center [540, 345] width 17 height 17
checkbox input "false"
click at [808, 433] on button "Save" at bounding box center [820, 428] width 64 height 23
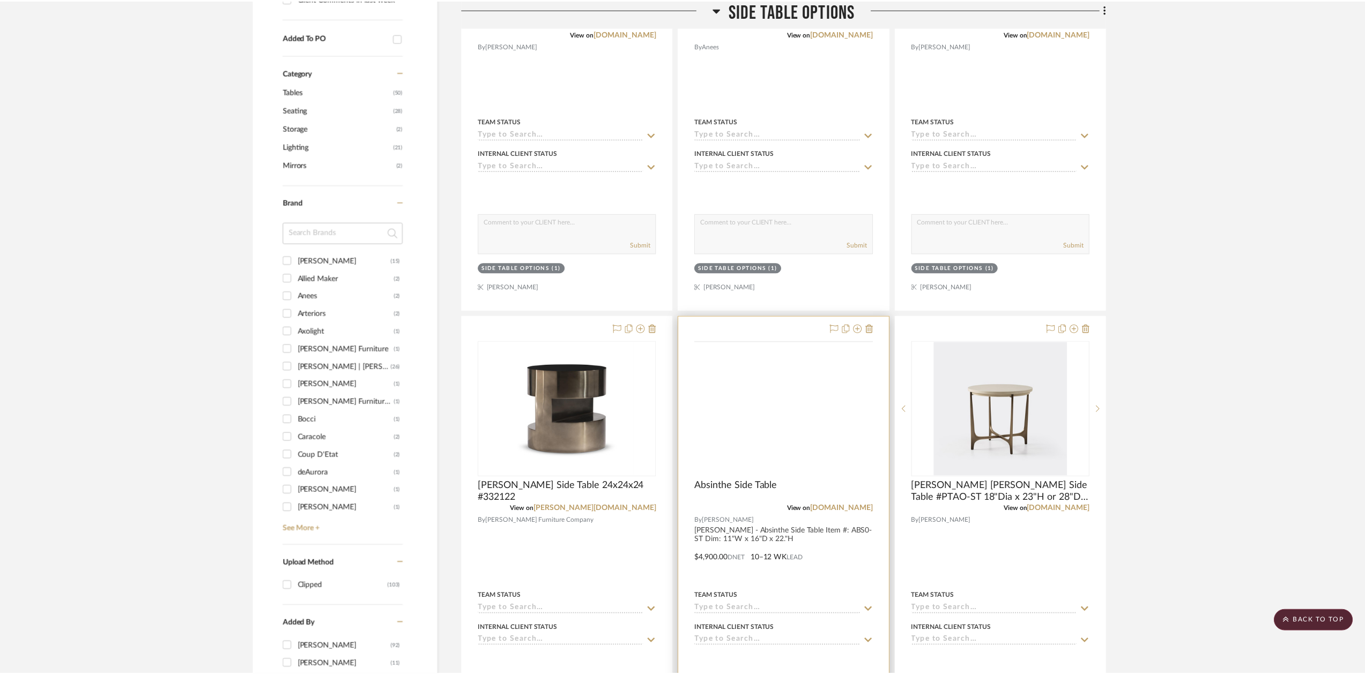
scroll to position [533, 0]
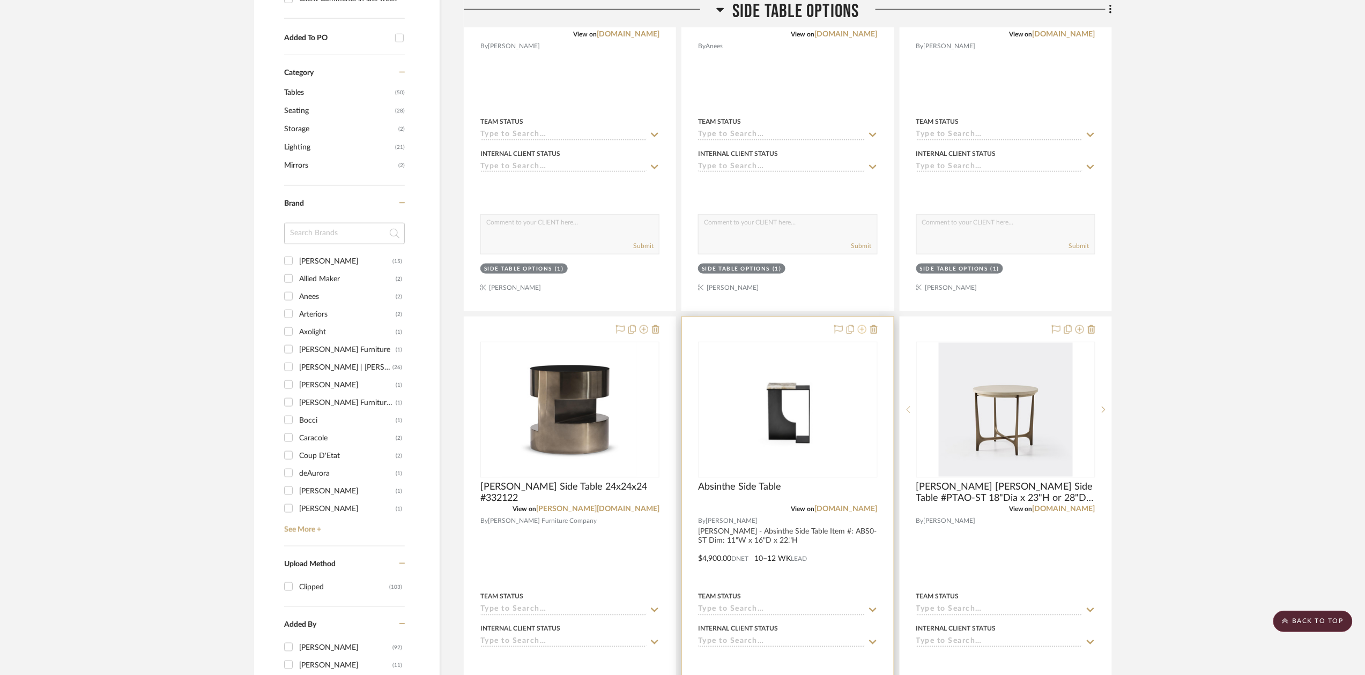
click at [859, 333] on icon at bounding box center [862, 329] width 9 height 9
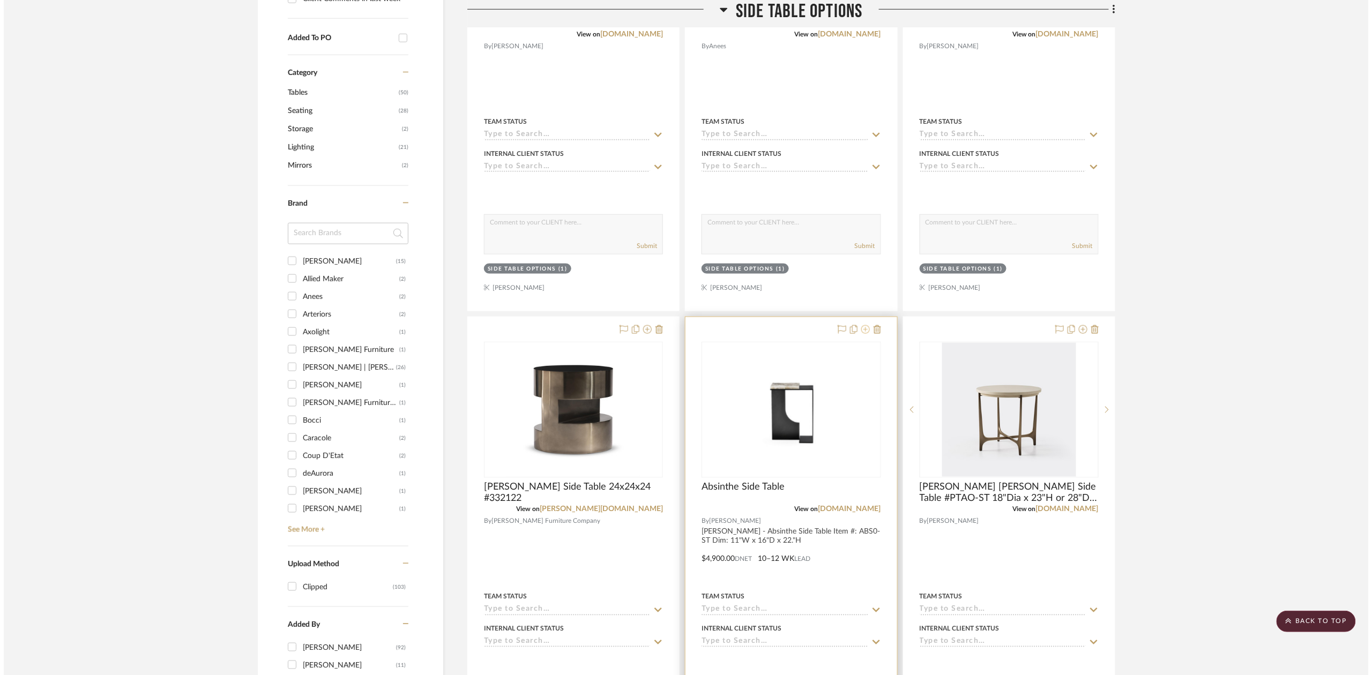
scroll to position [0, 0]
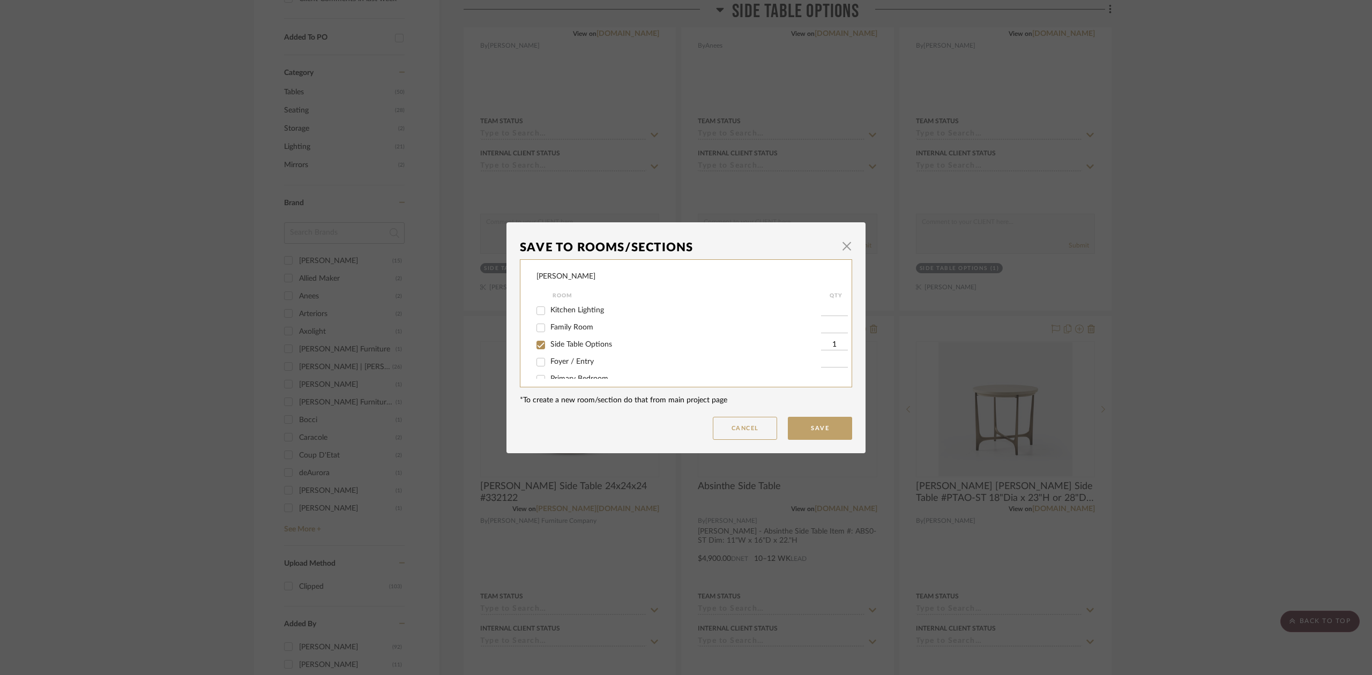
click at [620, 350] on div "Side Table Options" at bounding box center [679, 345] width 285 height 17
click at [609, 344] on label "Side Table Options" at bounding box center [686, 344] width 271 height 9
click at [549, 344] on input "Side Table Options" at bounding box center [540, 345] width 17 height 17
checkbox input "false"
click at [798, 432] on button "Save" at bounding box center [820, 428] width 64 height 23
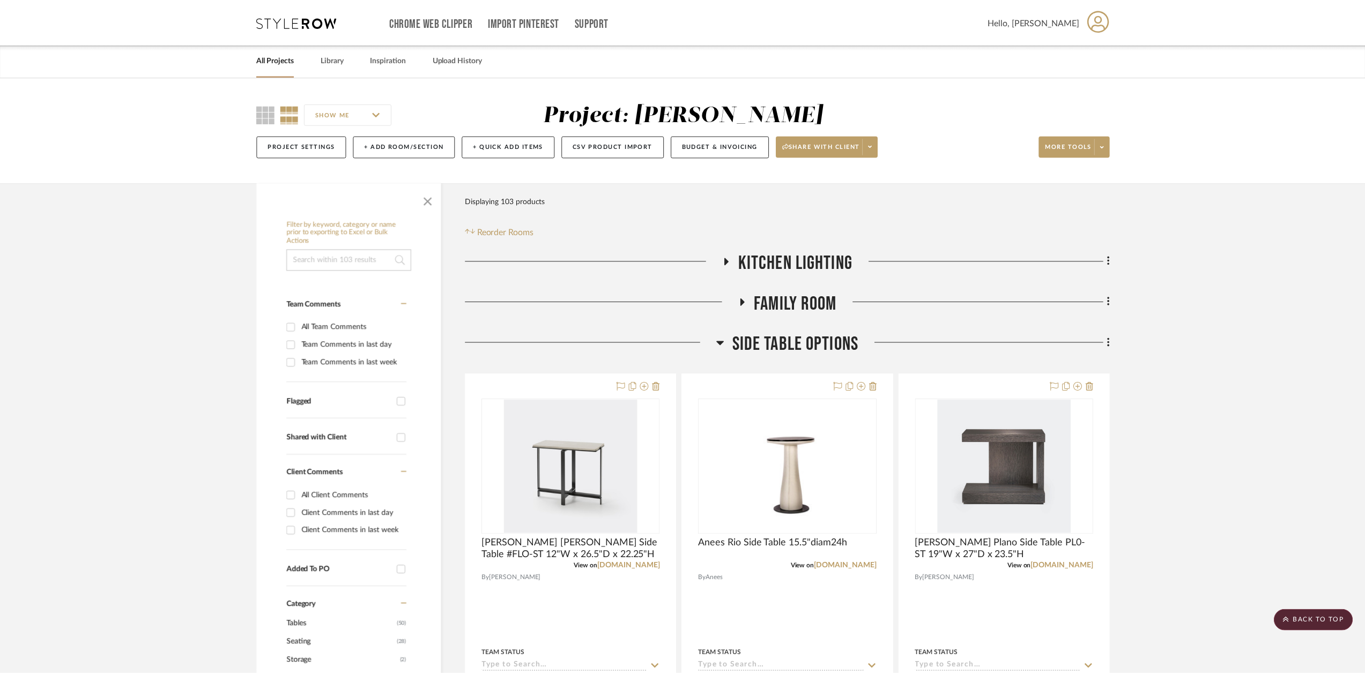
scroll to position [533, 0]
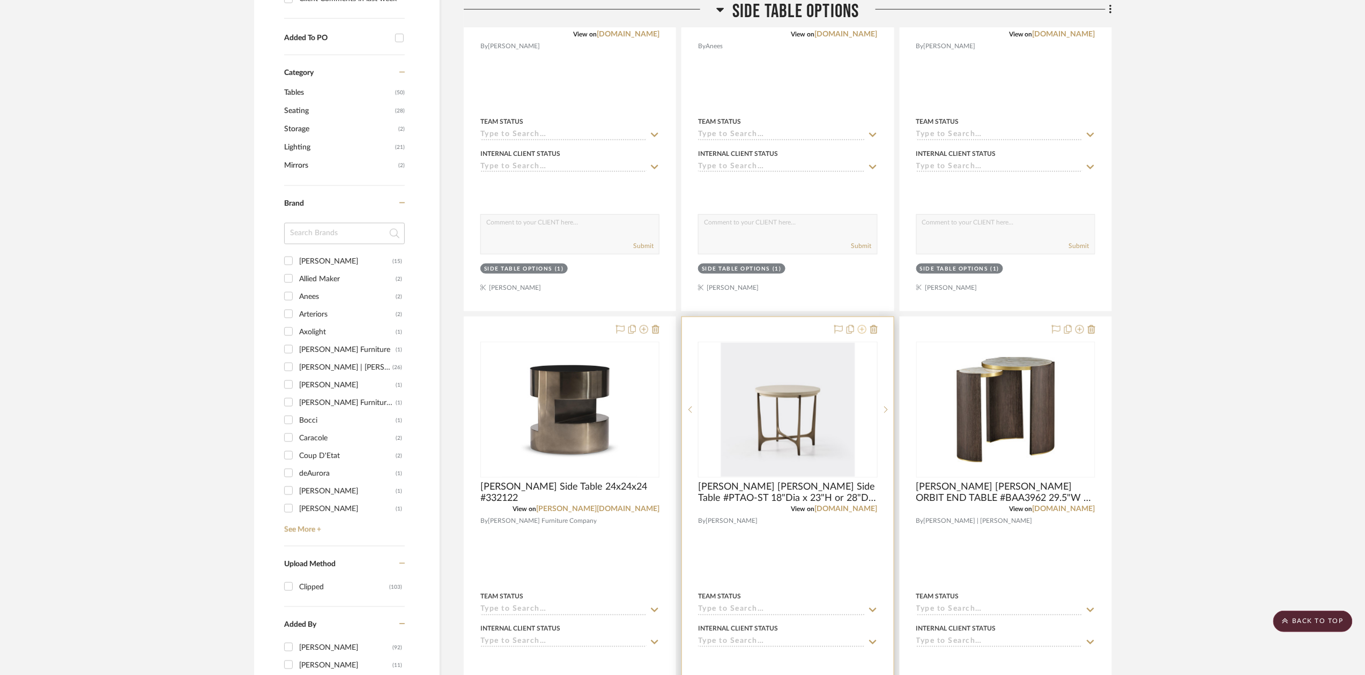
click at [861, 333] on icon at bounding box center [862, 329] width 9 height 9
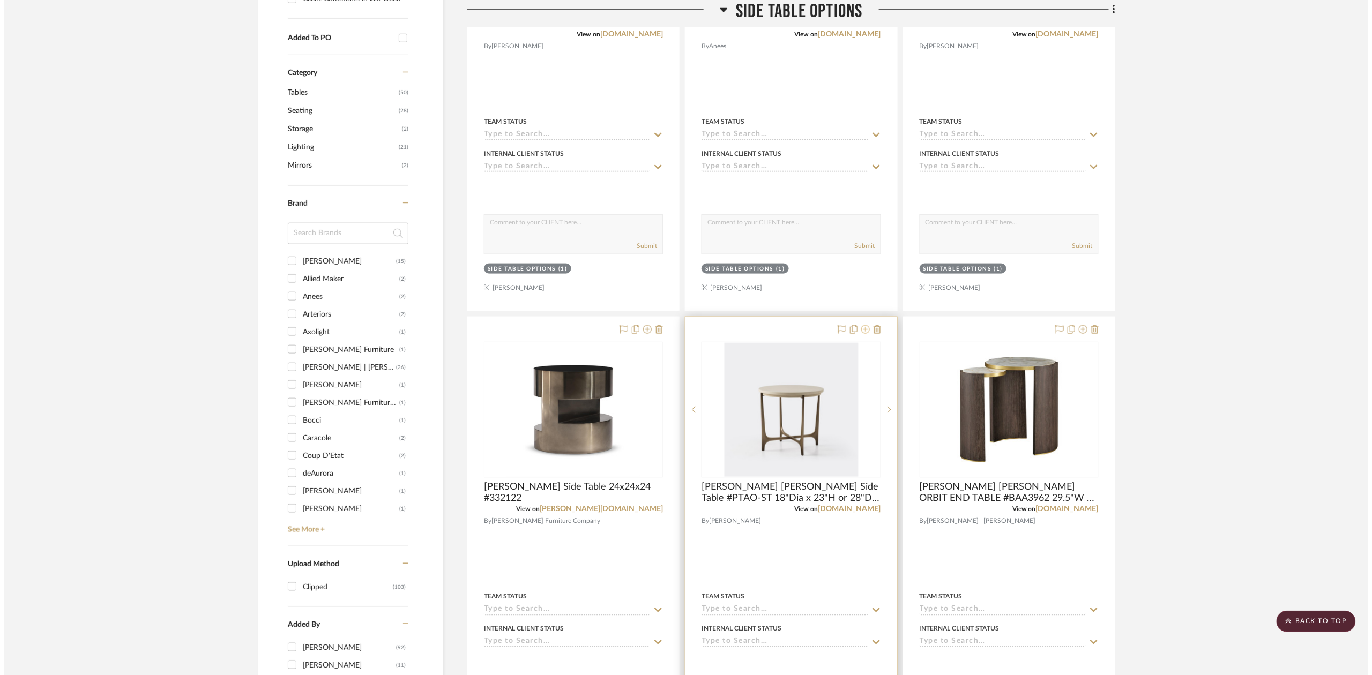
scroll to position [0, 0]
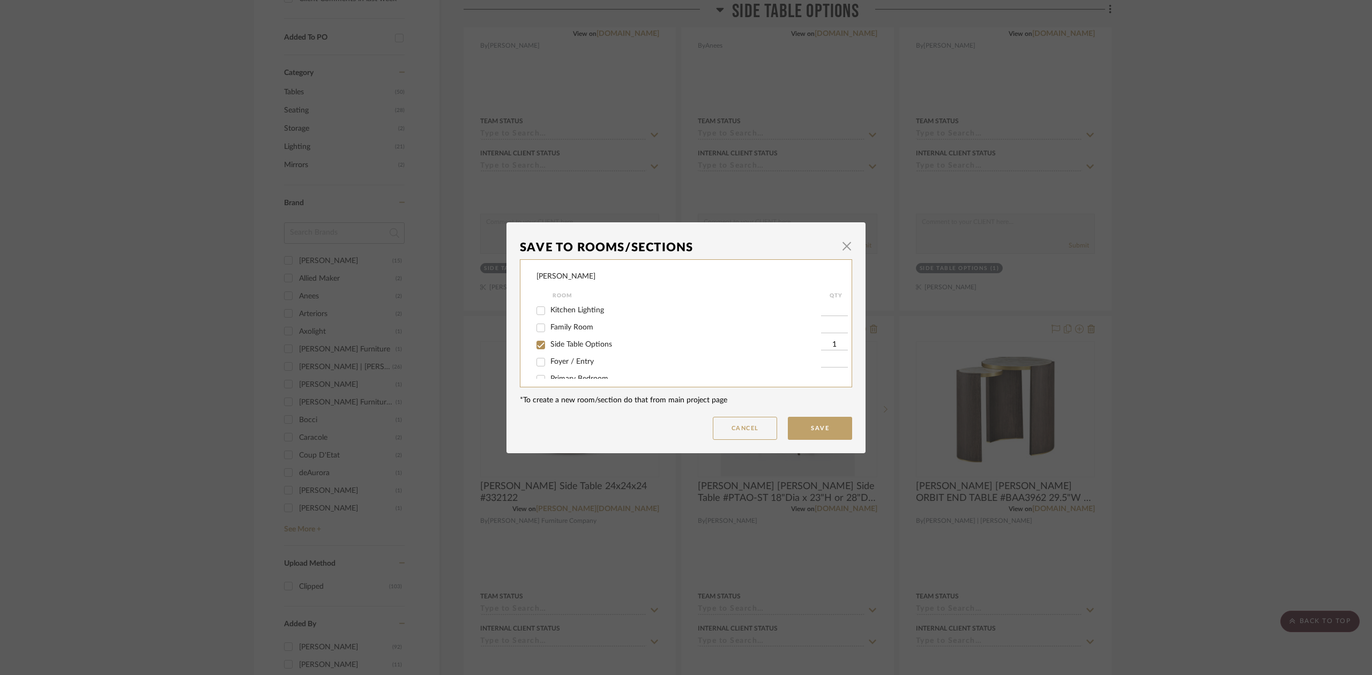
click at [610, 343] on label "Side Table Options" at bounding box center [686, 344] width 271 height 9
click at [549, 343] on input "Side Table Options" at bounding box center [540, 345] width 17 height 17
checkbox input "false"
click at [798, 433] on button "Save" at bounding box center [820, 428] width 64 height 23
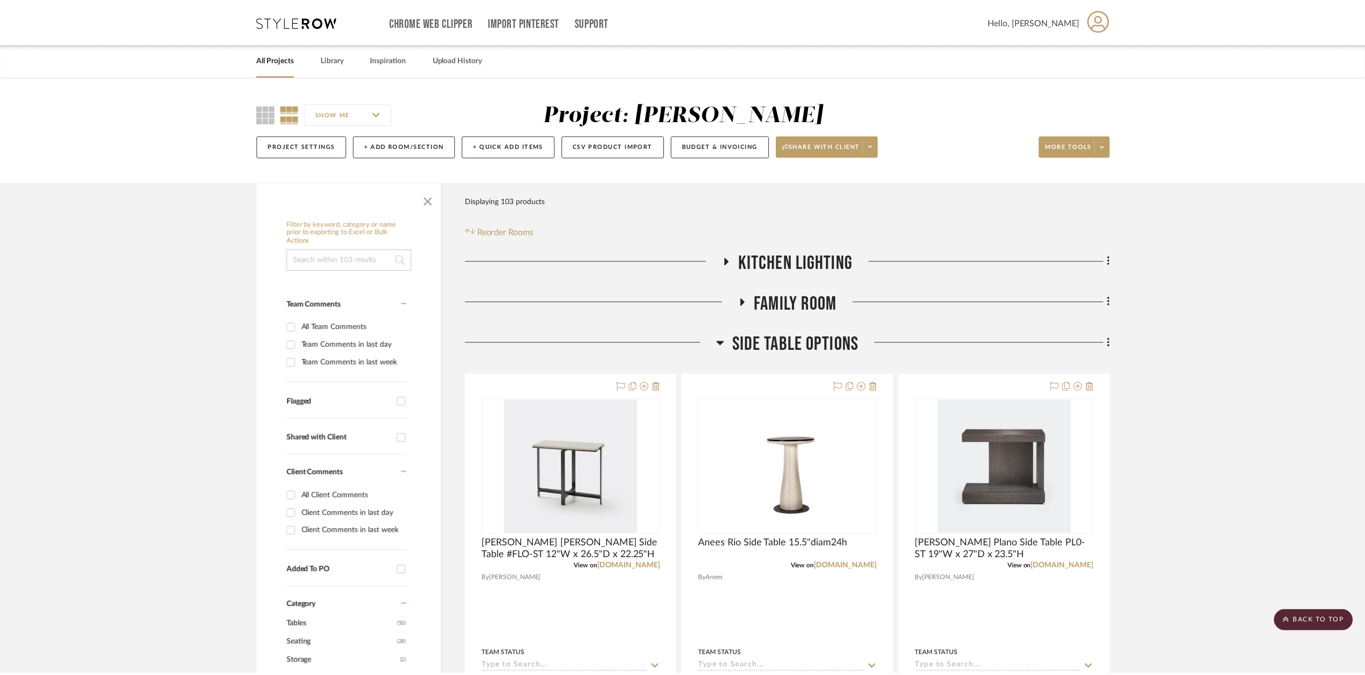
scroll to position [533, 0]
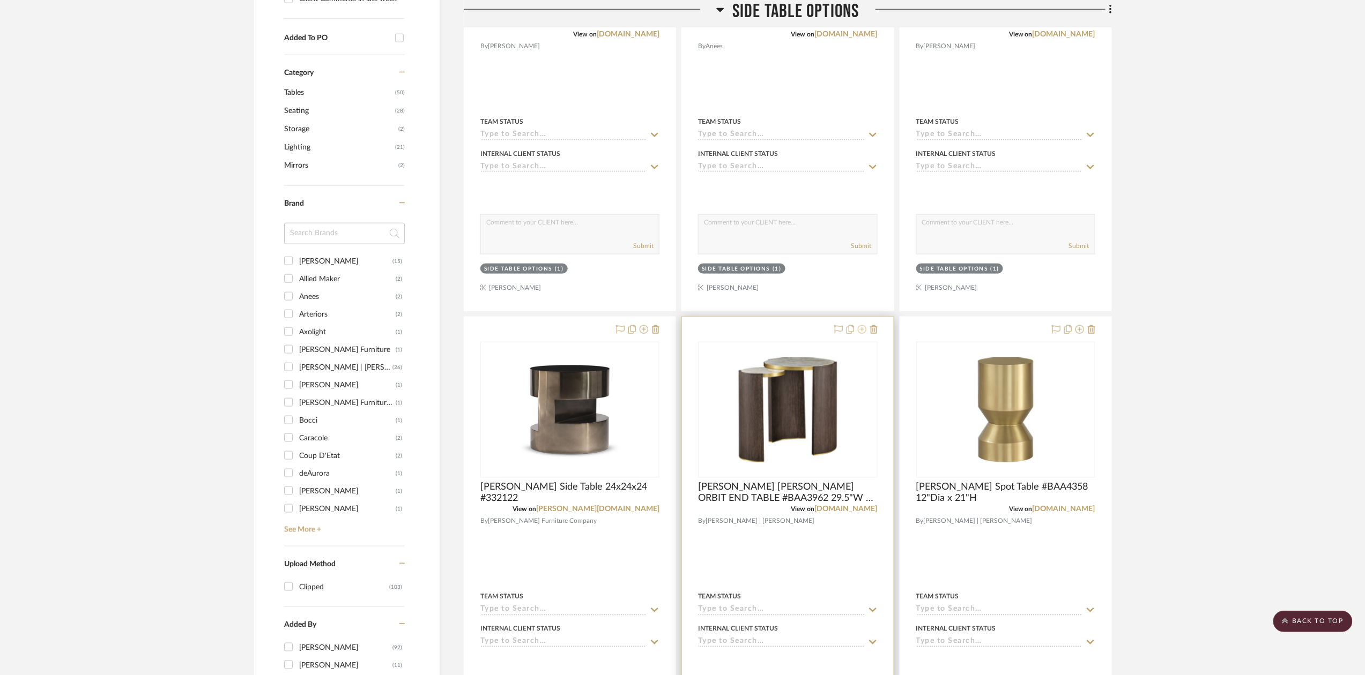
click at [862, 331] on icon at bounding box center [862, 329] width 9 height 9
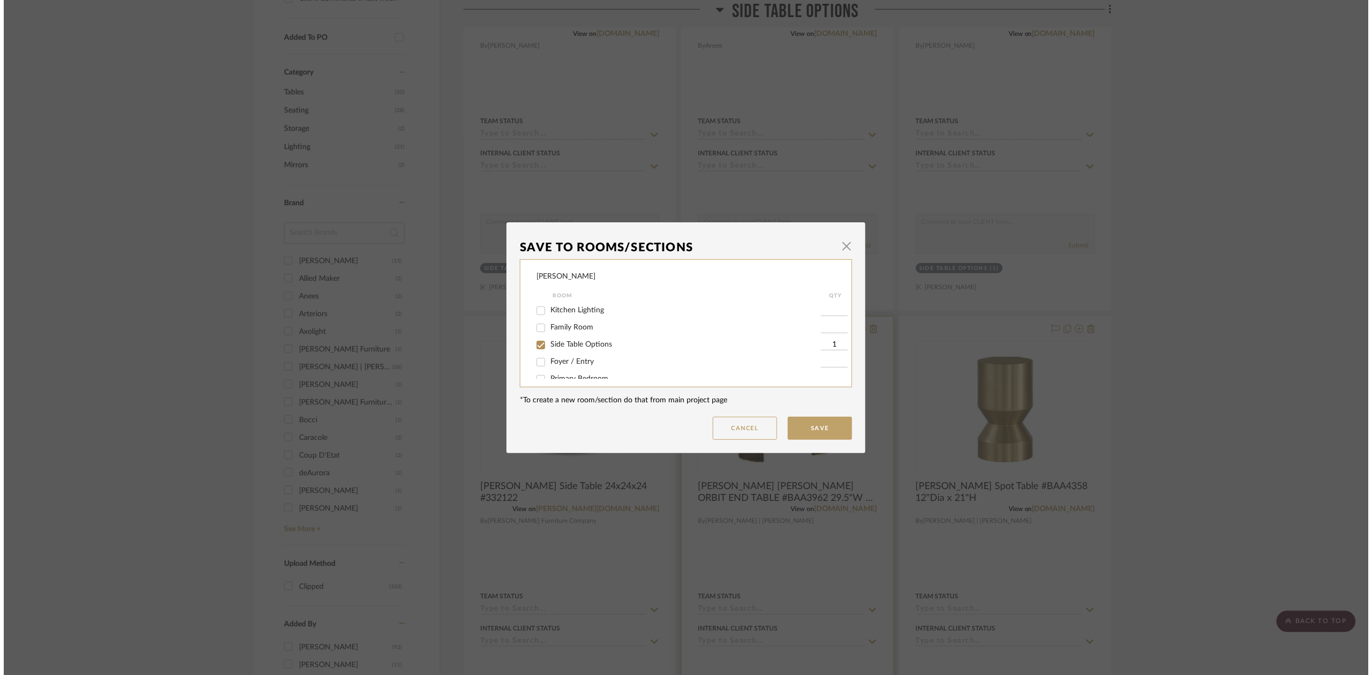
scroll to position [0, 0]
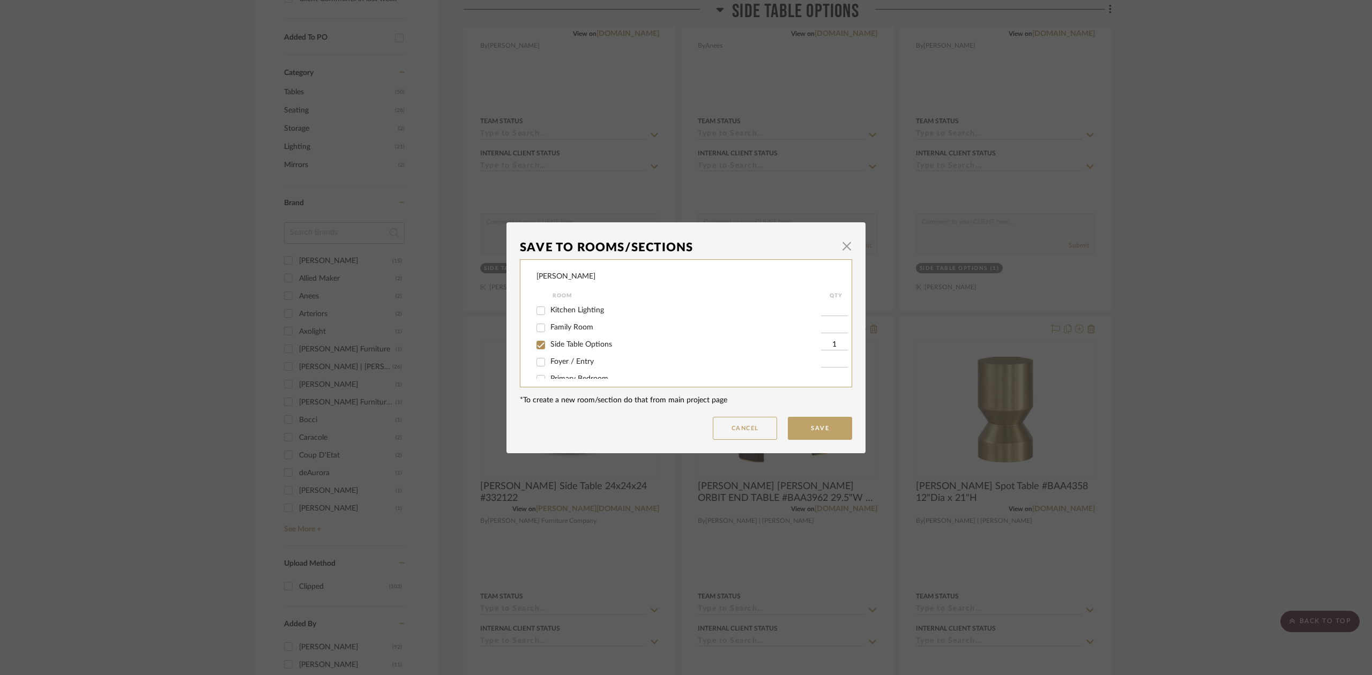
click at [661, 346] on label "Side Table Options" at bounding box center [686, 344] width 271 height 9
click at [549, 346] on input "Side Table Options" at bounding box center [540, 345] width 17 height 17
checkbox input "false"
click at [797, 426] on button "Save" at bounding box center [820, 428] width 64 height 23
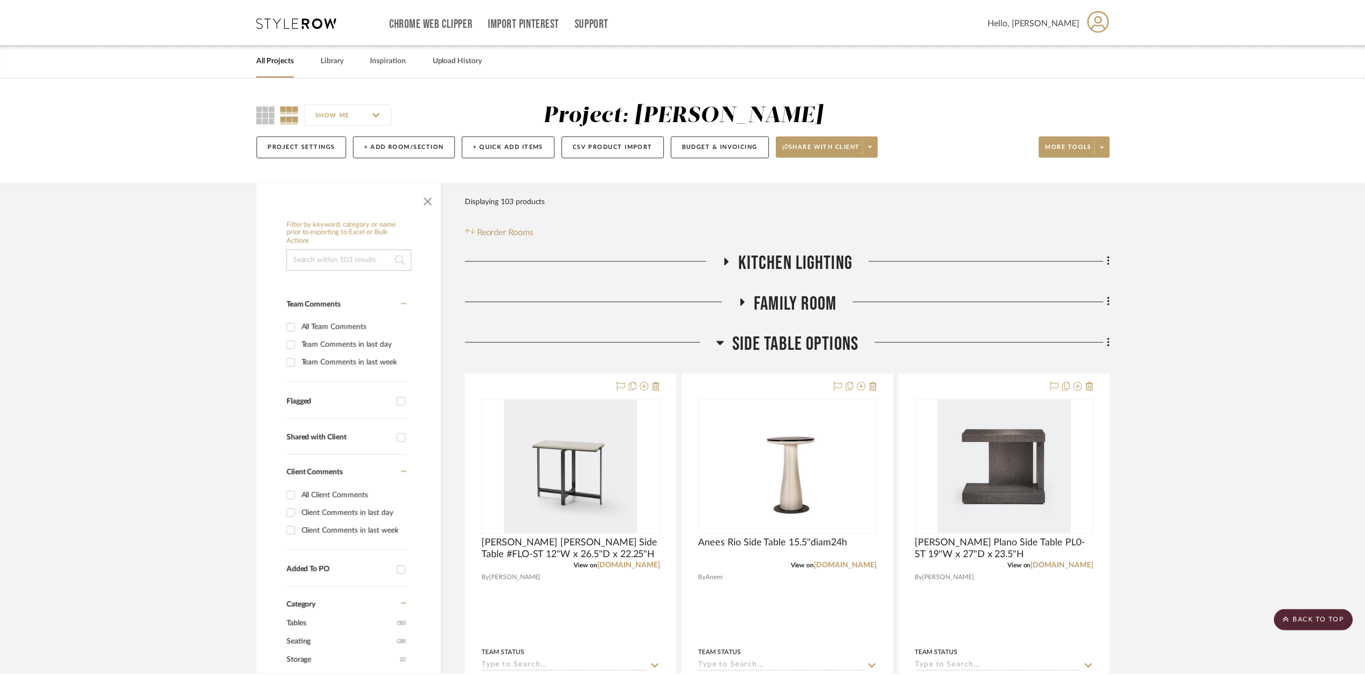
scroll to position [533, 0]
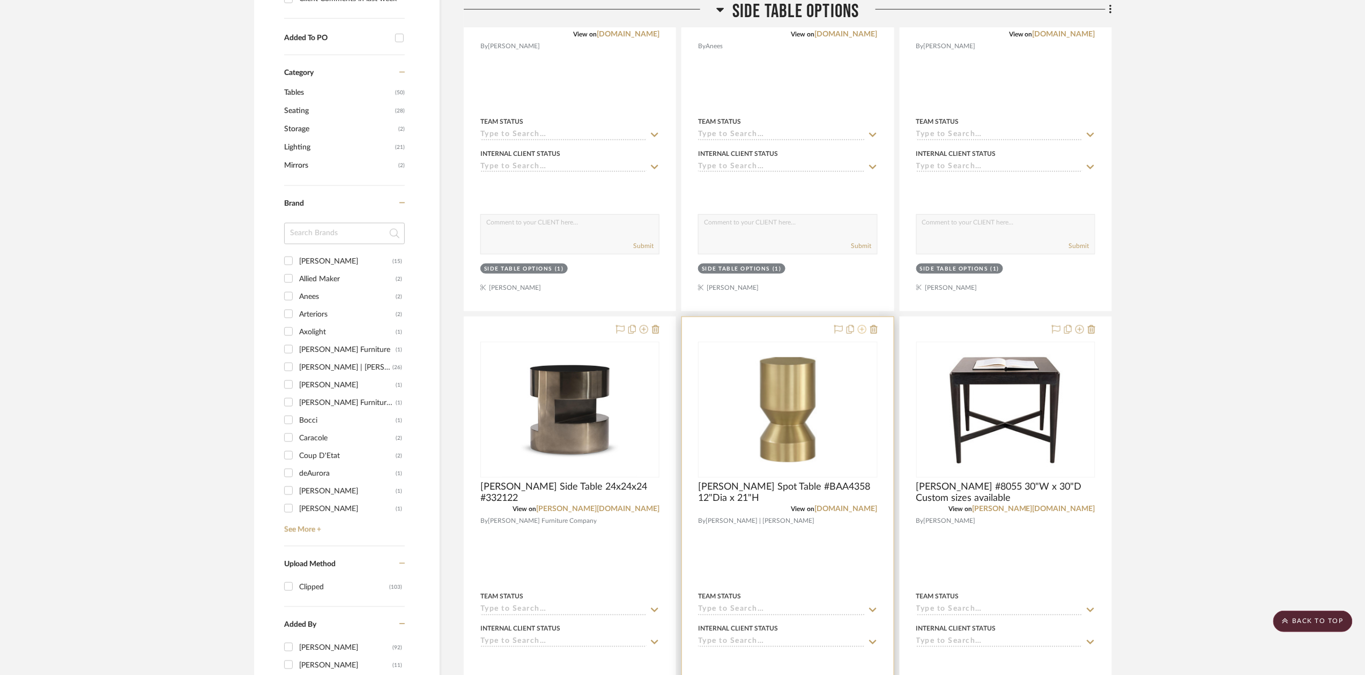
click at [858, 333] on icon at bounding box center [862, 329] width 9 height 9
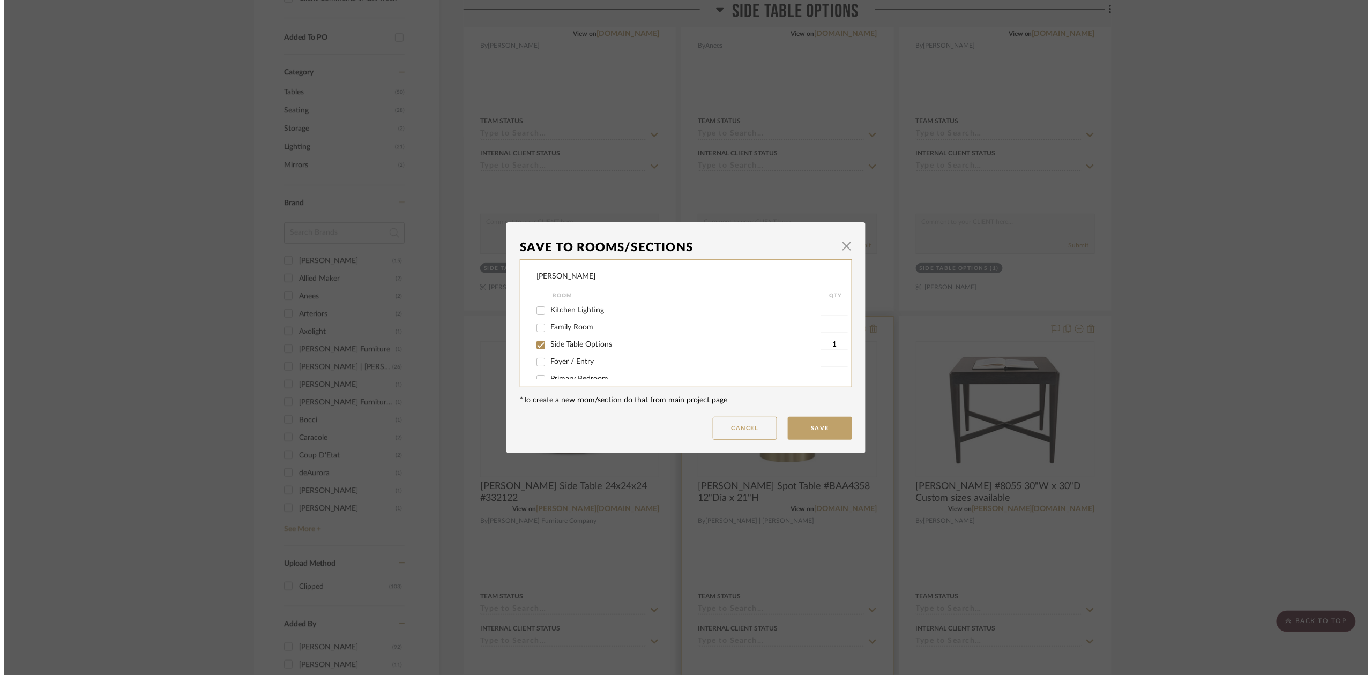
scroll to position [0, 0]
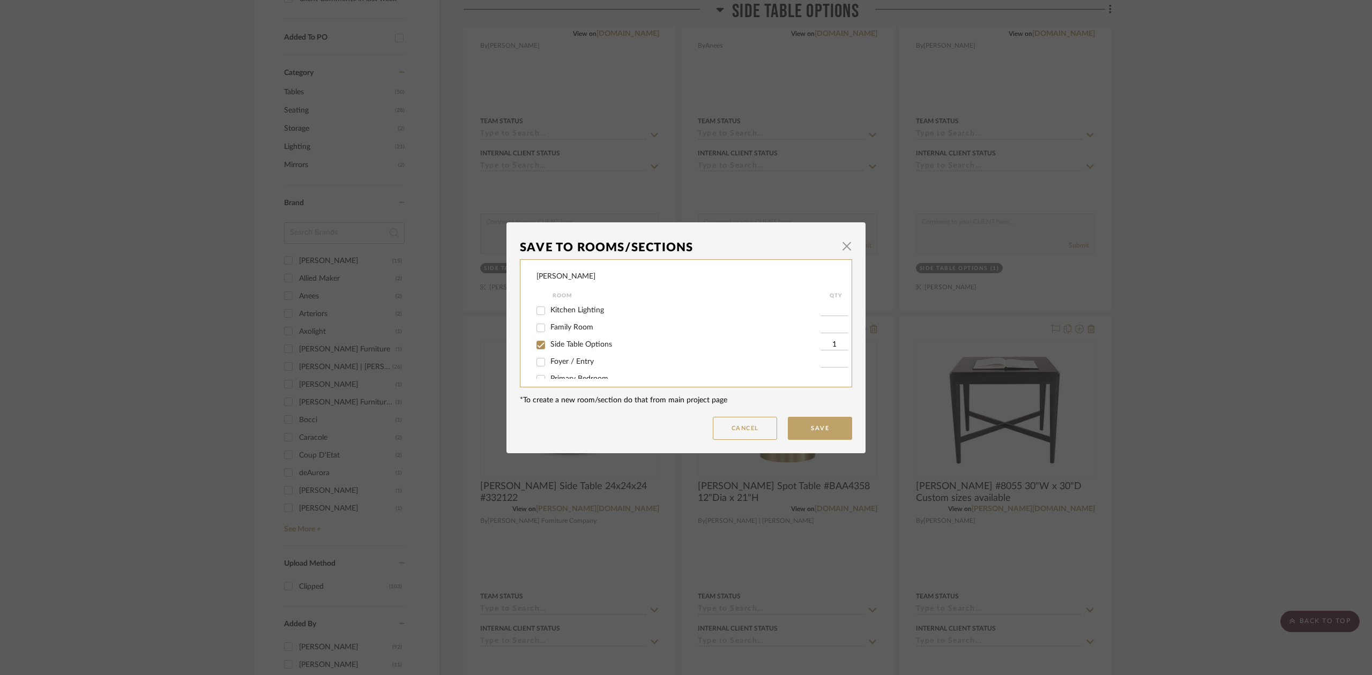
click at [620, 348] on label "Side Table Options" at bounding box center [686, 344] width 271 height 9
click at [549, 348] on input "Side Table Options" at bounding box center [540, 345] width 17 height 17
checkbox input "false"
click at [805, 417] on button "Save" at bounding box center [820, 428] width 64 height 23
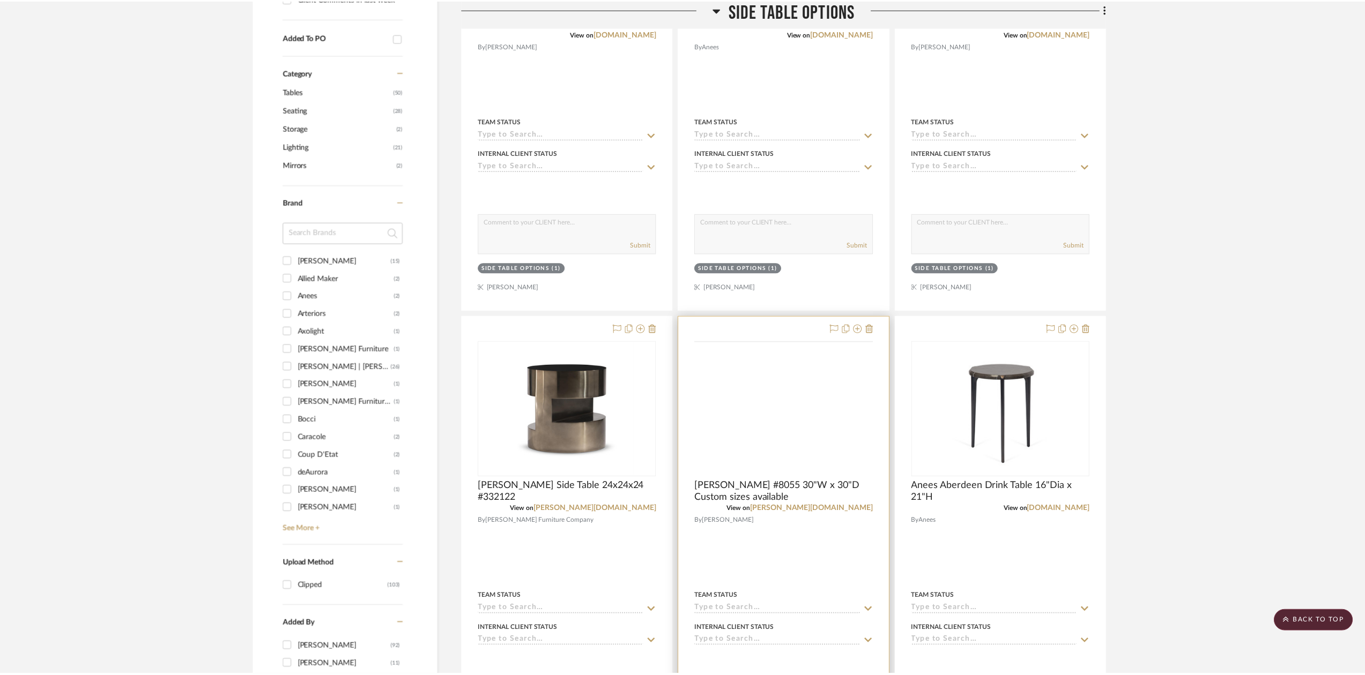
scroll to position [533, 0]
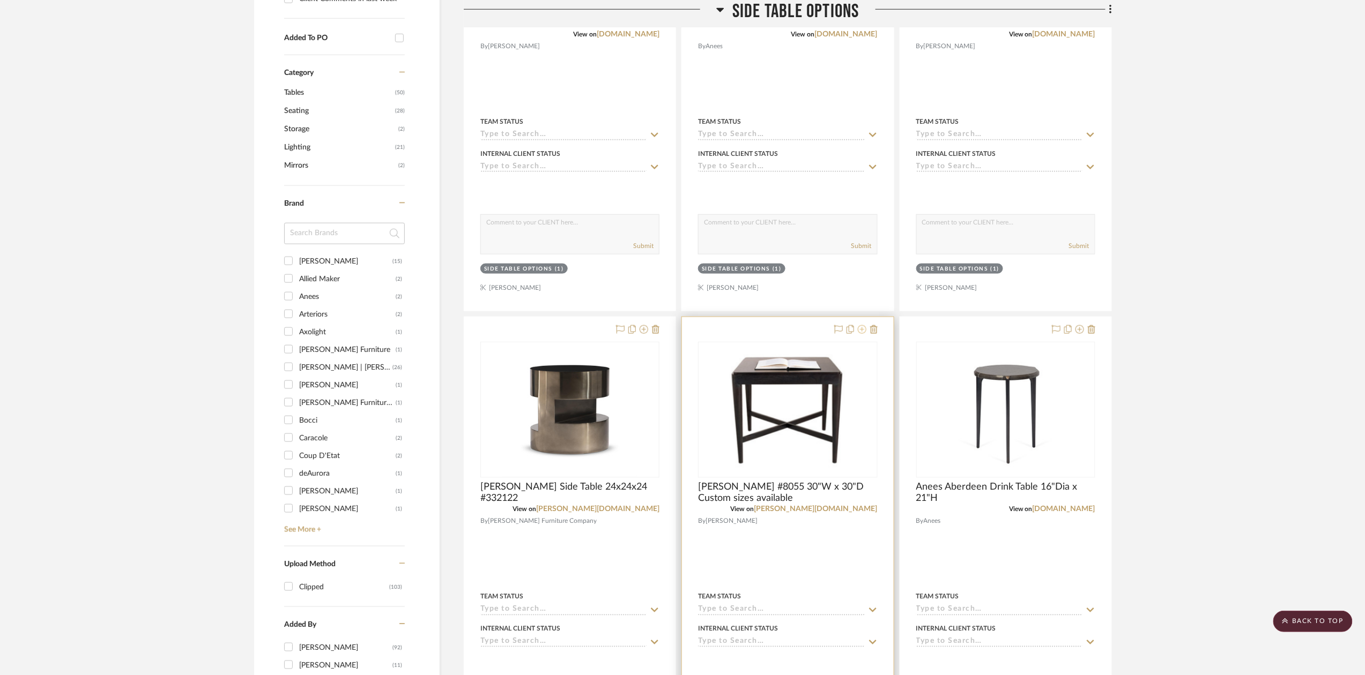
click at [863, 331] on icon at bounding box center [862, 329] width 9 height 9
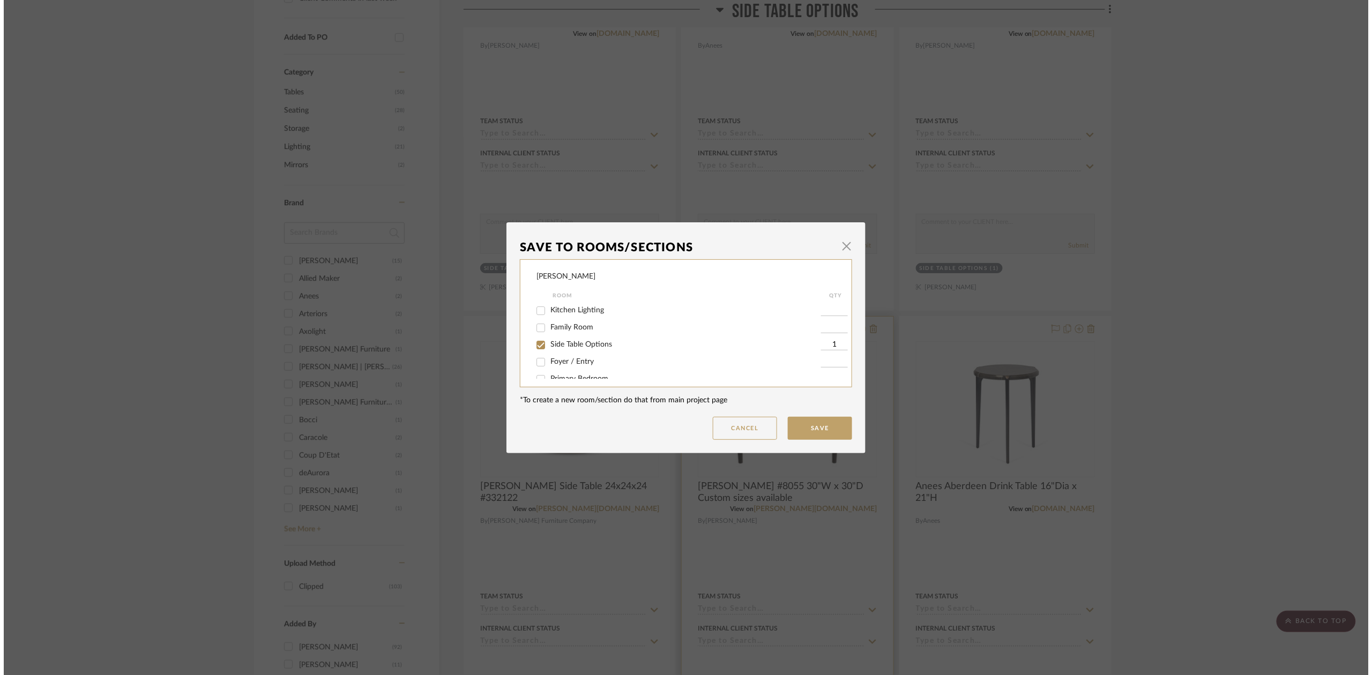
scroll to position [0, 0]
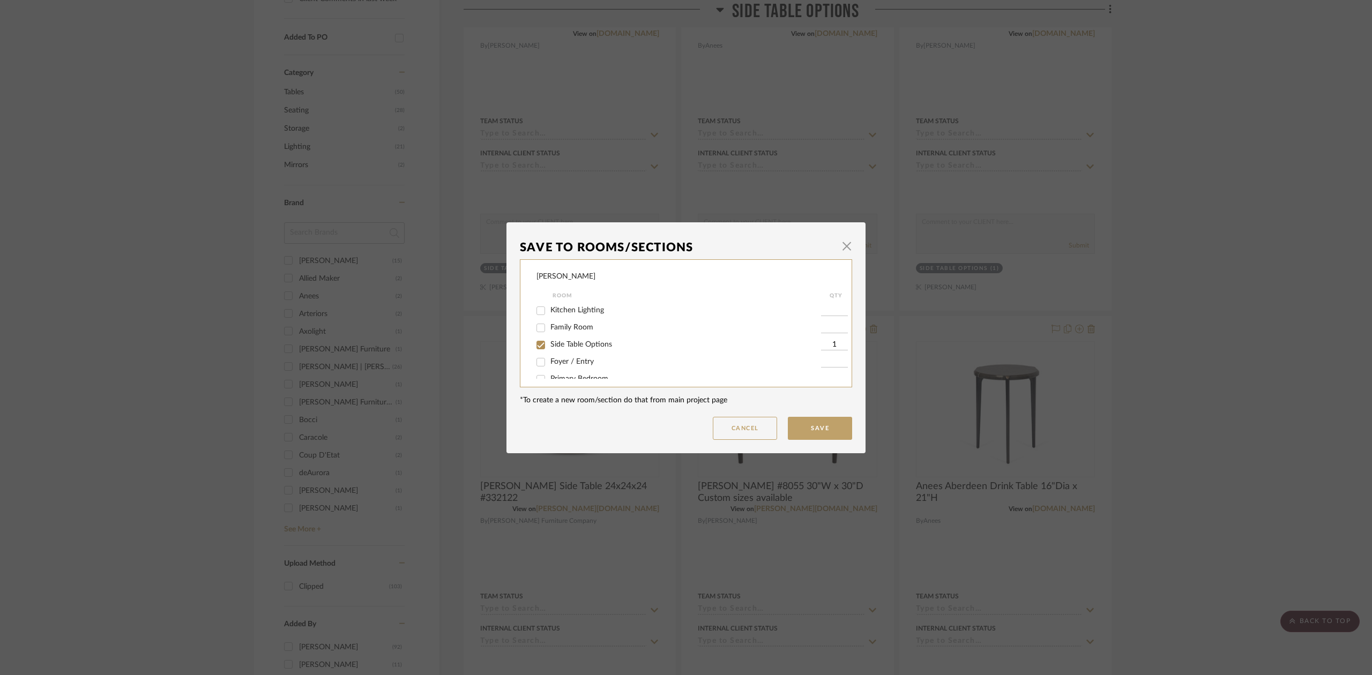
click at [627, 344] on label "Side Table Options" at bounding box center [686, 344] width 271 height 9
click at [549, 344] on input "Side Table Options" at bounding box center [540, 345] width 17 height 17
checkbox input "false"
click at [794, 422] on button "Save" at bounding box center [820, 428] width 64 height 23
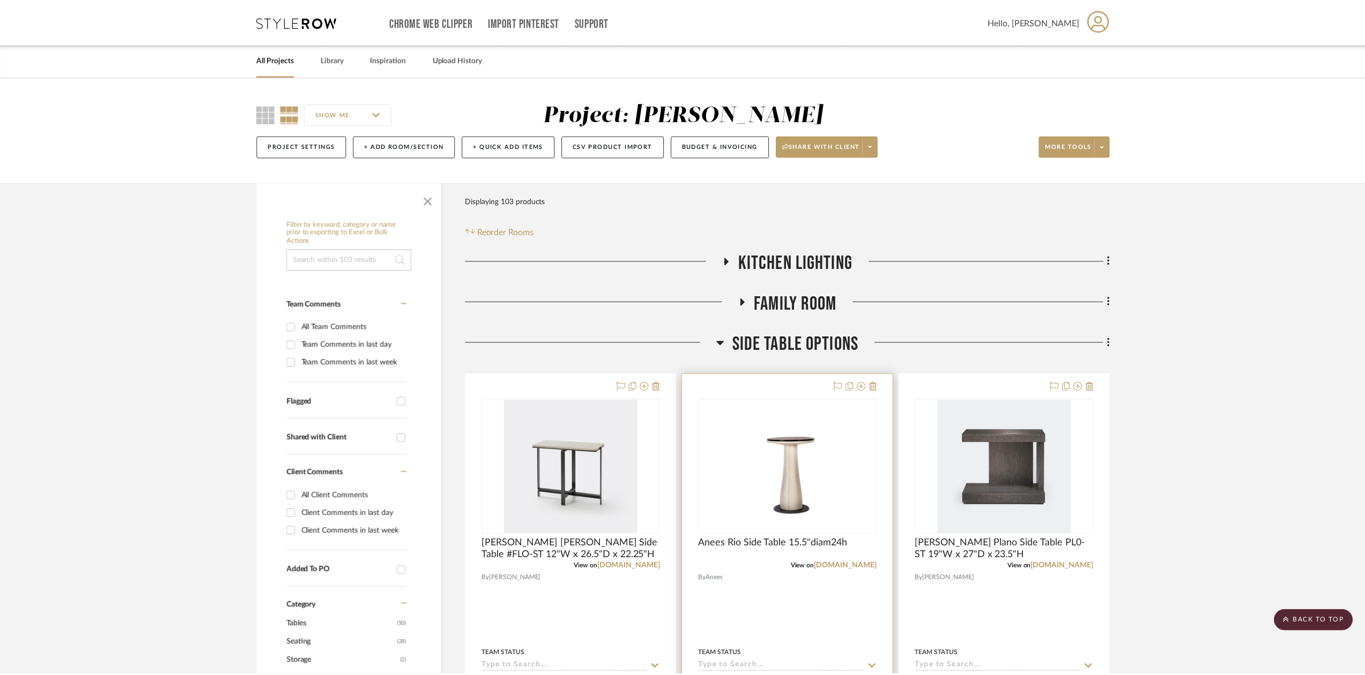
scroll to position [533, 0]
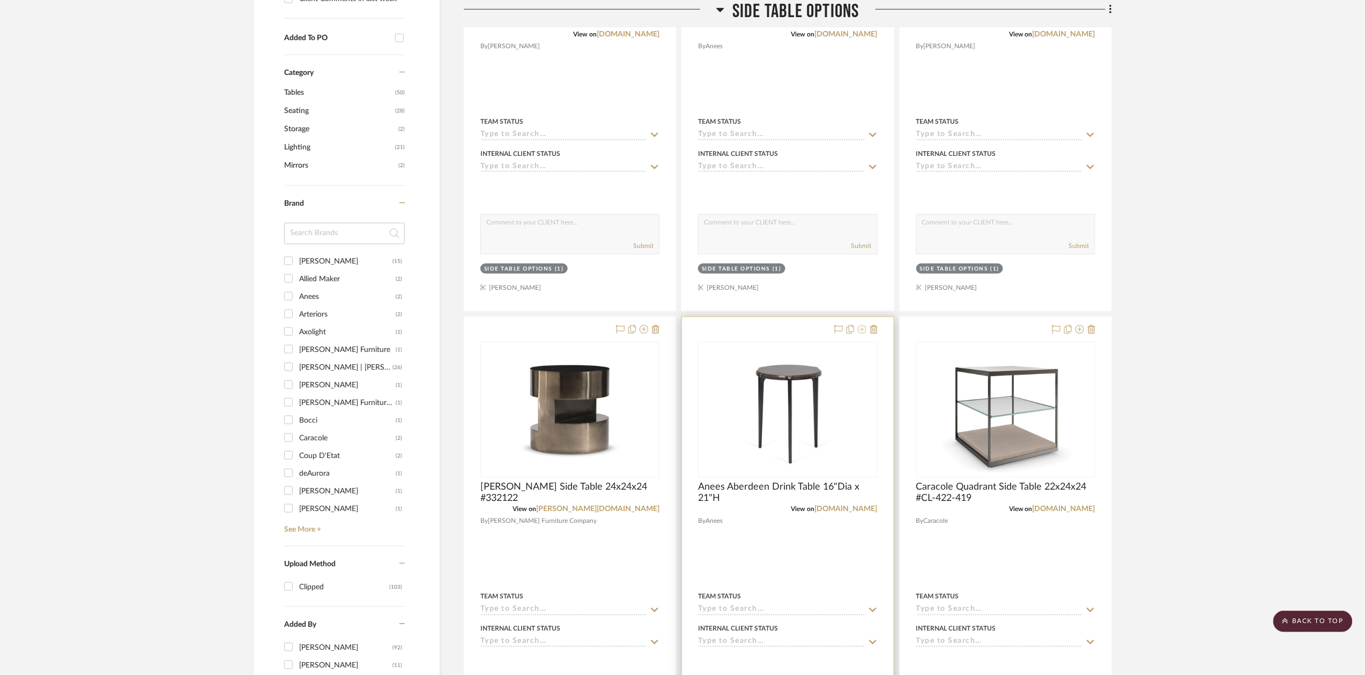
click at [865, 331] on icon at bounding box center [862, 329] width 9 height 9
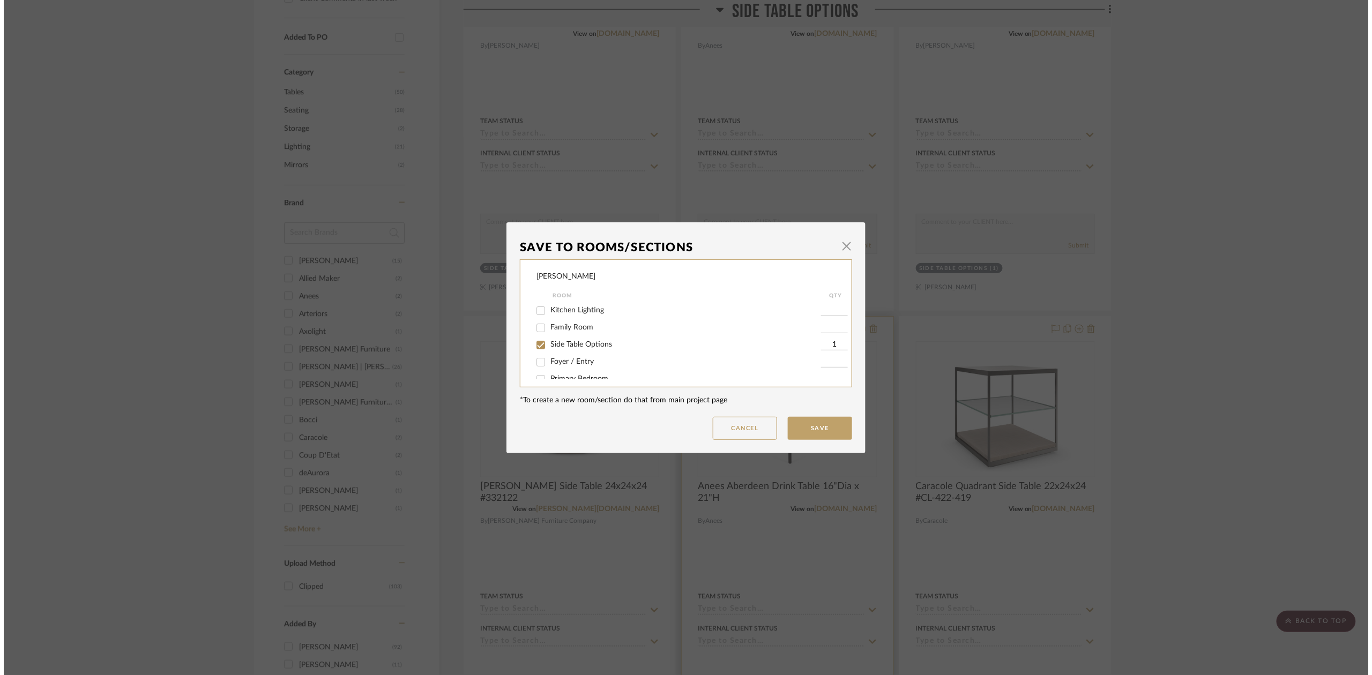
scroll to position [0, 0]
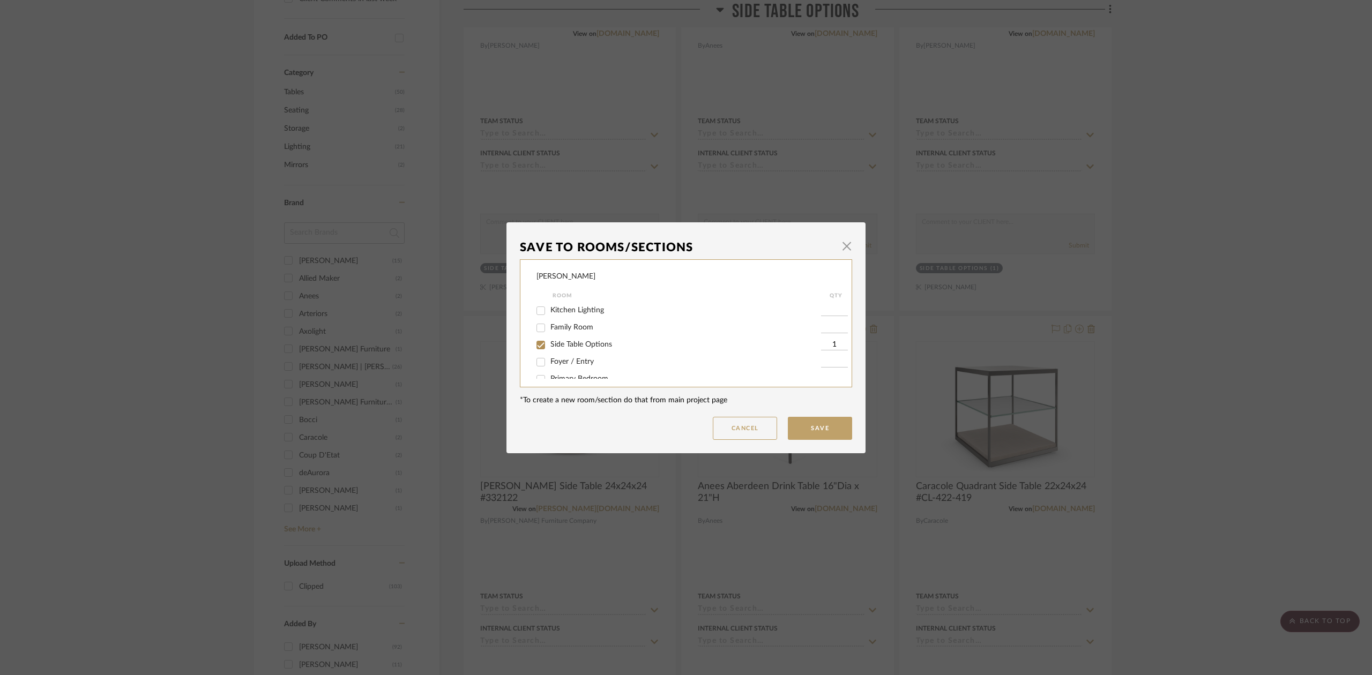
click at [606, 345] on span "Side Table Options" at bounding box center [582, 345] width 62 height 8
click at [549, 345] on input "Side Table Options" at bounding box center [540, 345] width 17 height 17
checkbox input "false"
click at [814, 431] on button "Save" at bounding box center [820, 428] width 64 height 23
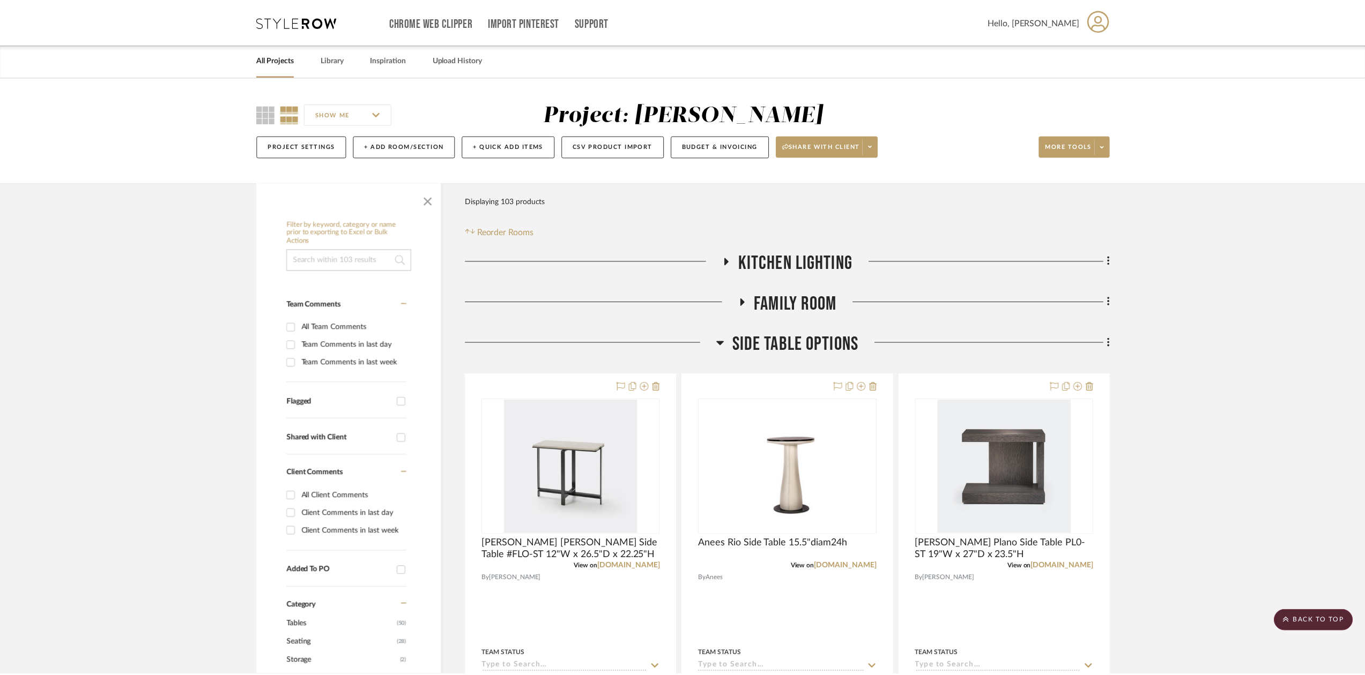
scroll to position [533, 0]
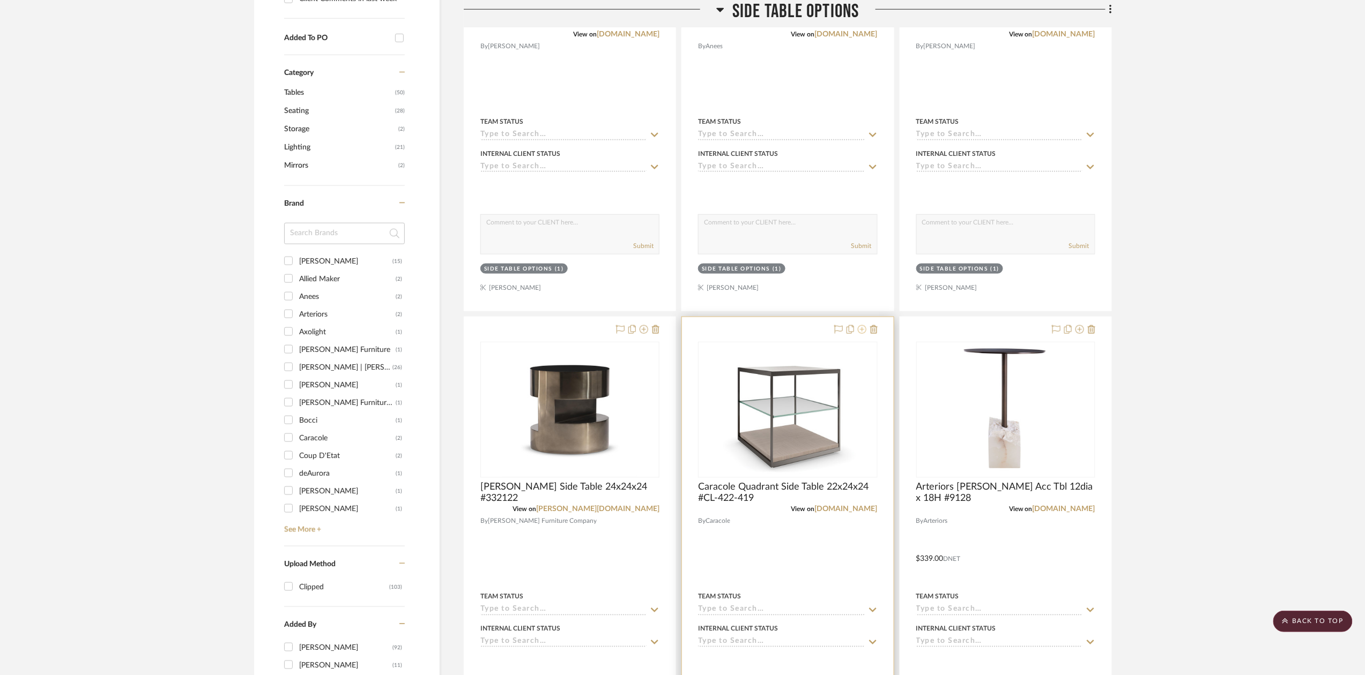
click at [860, 334] on icon at bounding box center [862, 329] width 9 height 9
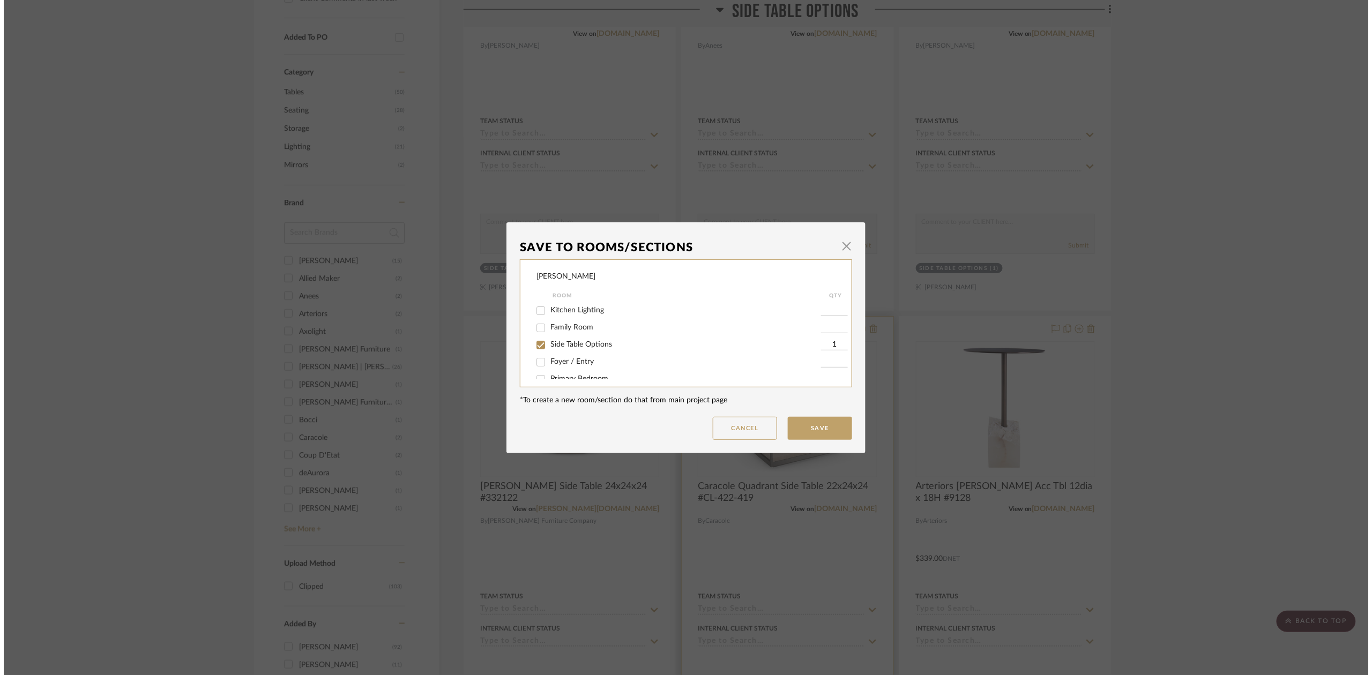
scroll to position [0, 0]
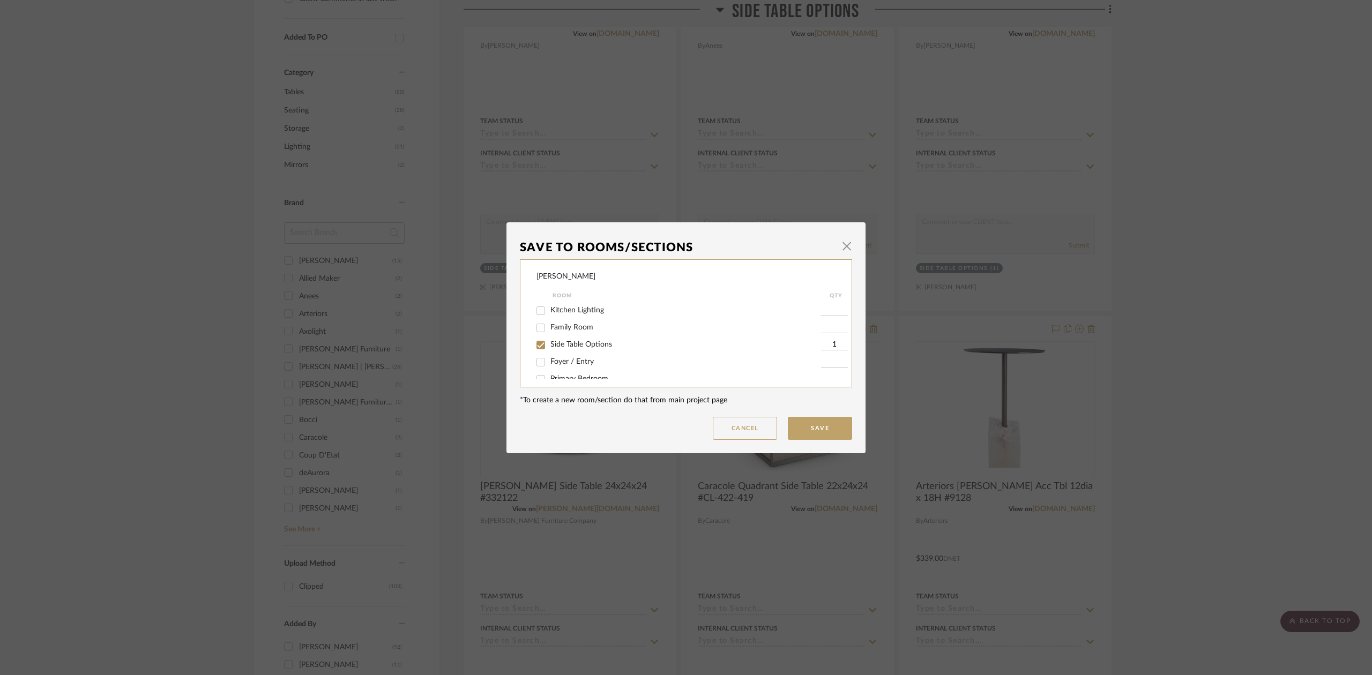
click at [599, 344] on span "Side Table Options" at bounding box center [582, 345] width 62 height 8
click at [549, 344] on input "Side Table Options" at bounding box center [540, 345] width 17 height 17
checkbox input "false"
click at [796, 428] on button "Save" at bounding box center [820, 428] width 64 height 23
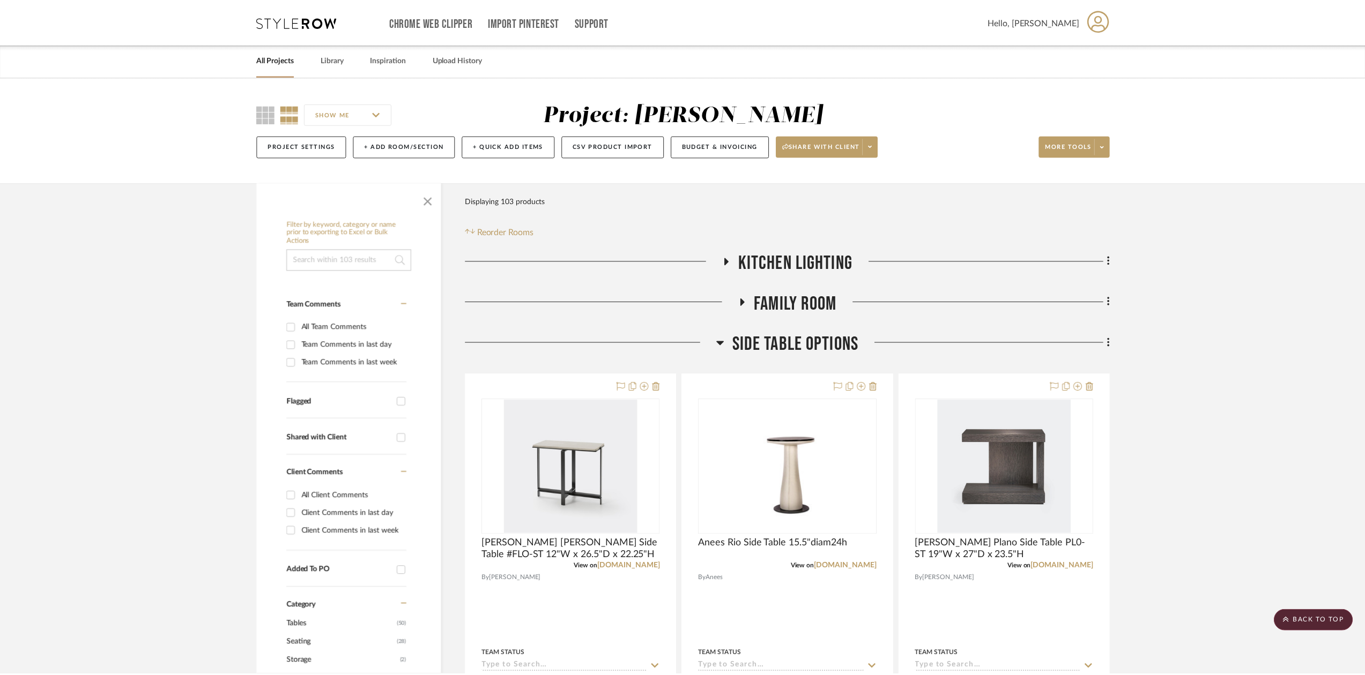
scroll to position [533, 0]
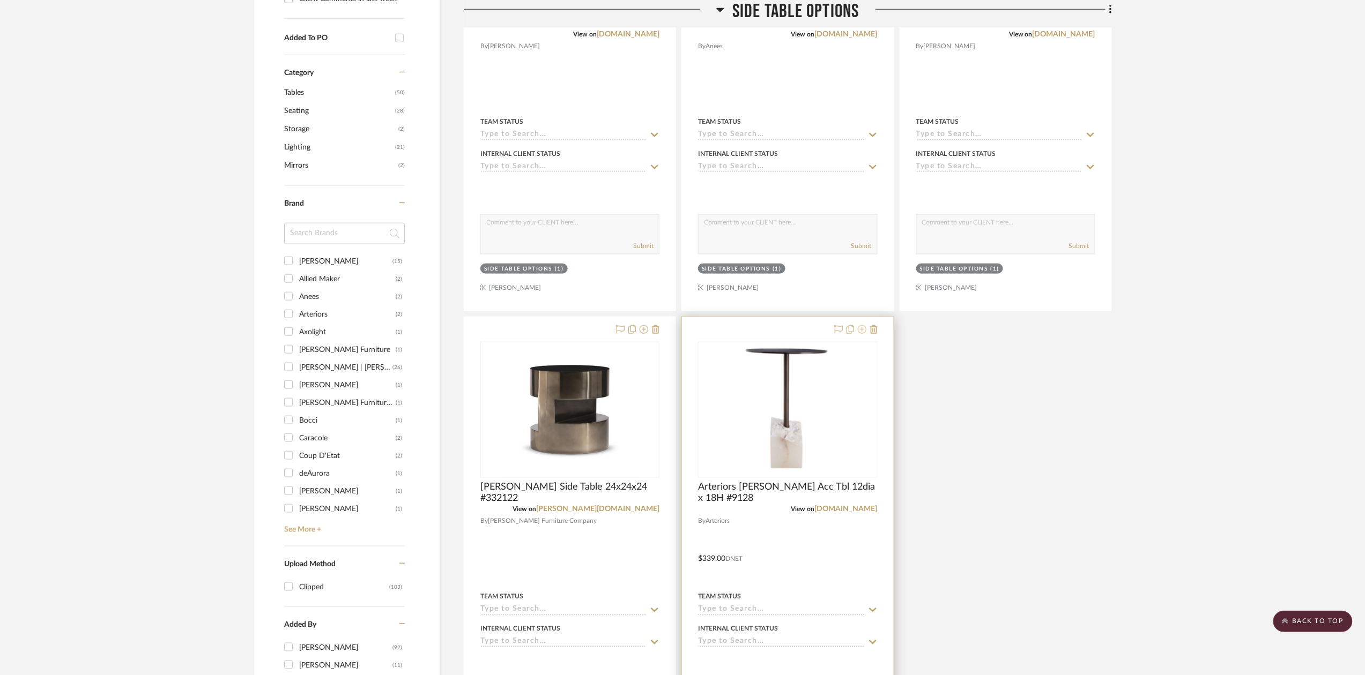
click at [860, 334] on icon at bounding box center [862, 329] width 9 height 9
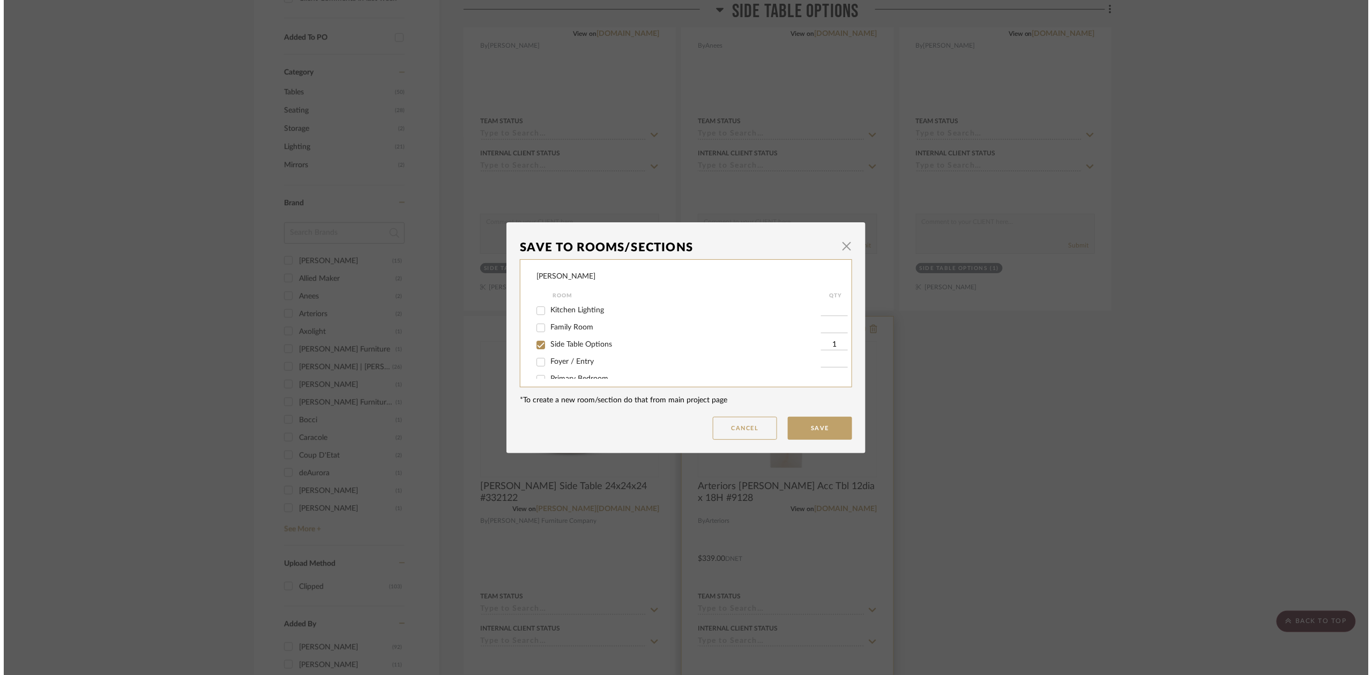
scroll to position [0, 0]
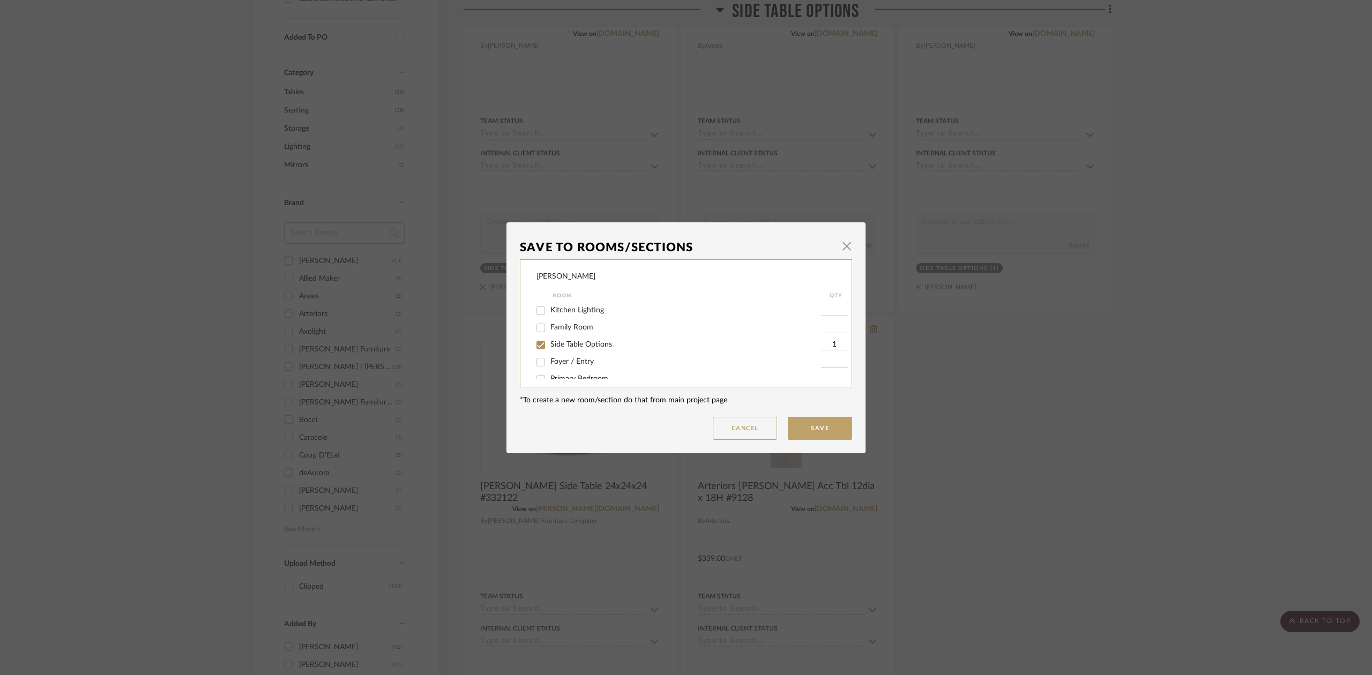
click at [647, 346] on label "Side Table Options" at bounding box center [686, 344] width 271 height 9
click at [549, 346] on input "Side Table Options" at bounding box center [540, 345] width 17 height 17
checkbox input "false"
click at [818, 421] on button "Save" at bounding box center [820, 428] width 64 height 23
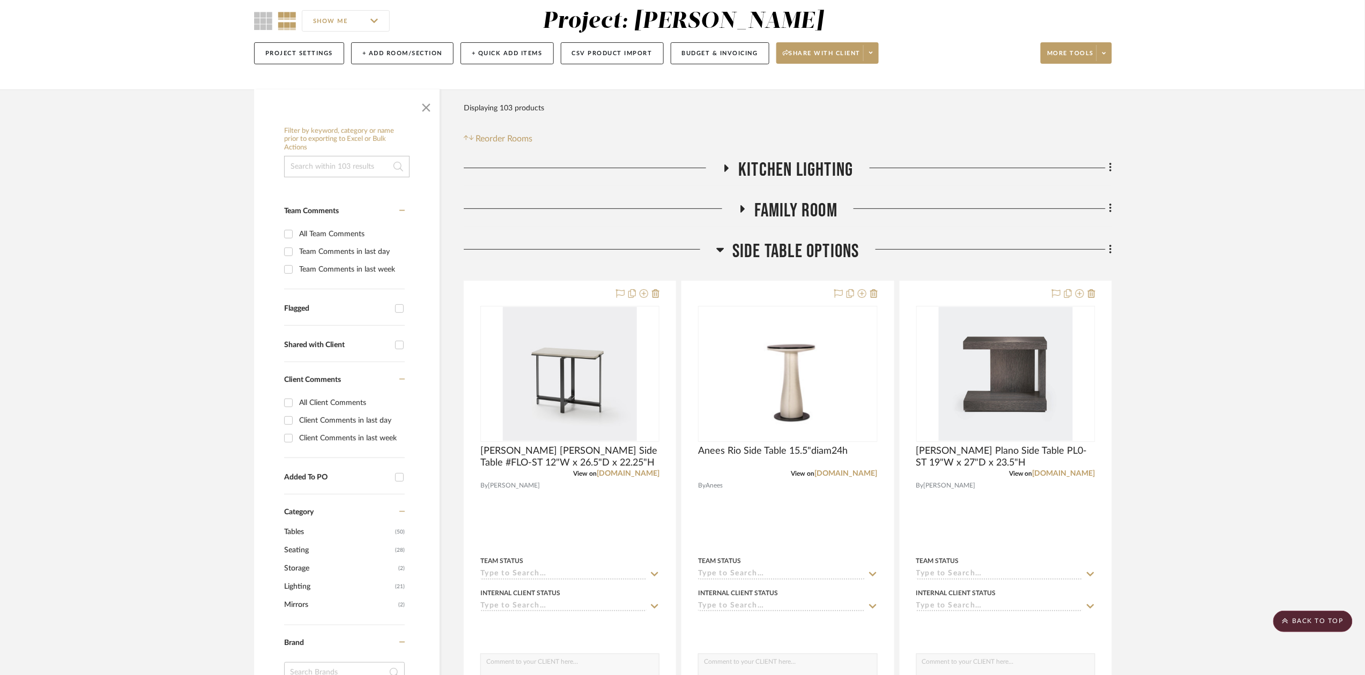
scroll to position [69, 0]
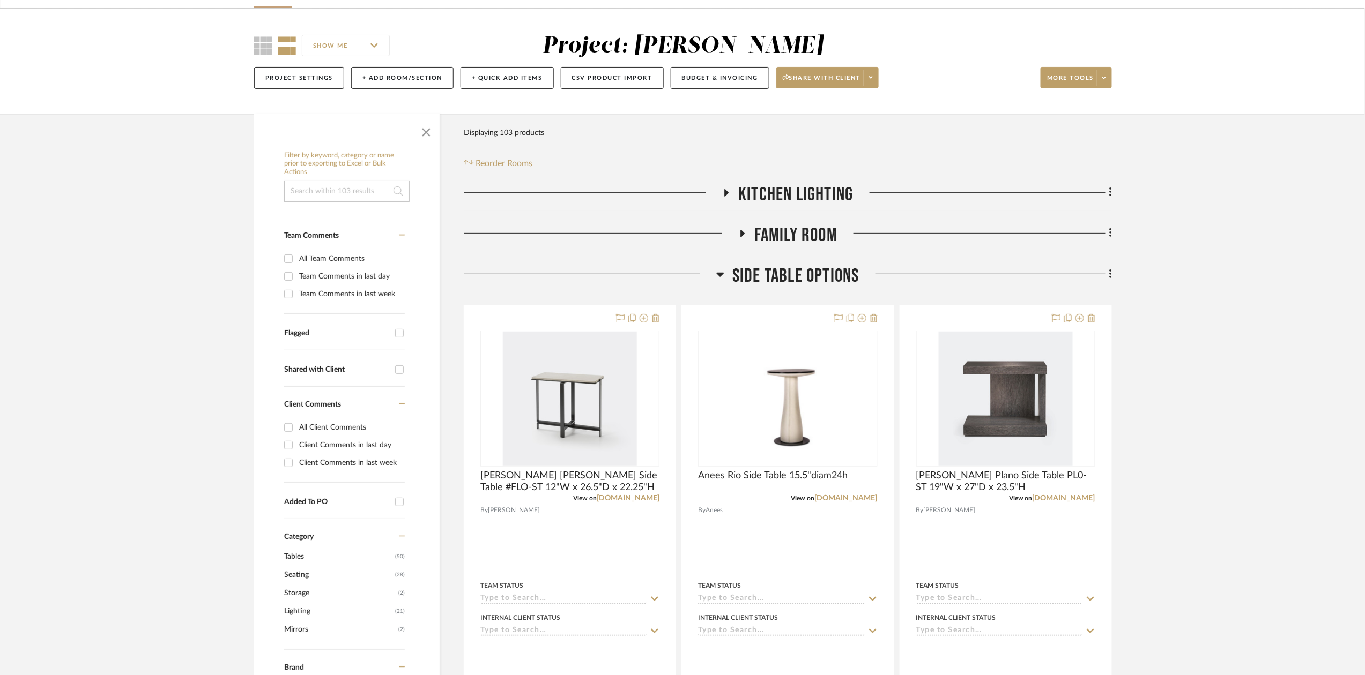
click at [810, 272] on span "Side Table Options" at bounding box center [795, 276] width 127 height 23
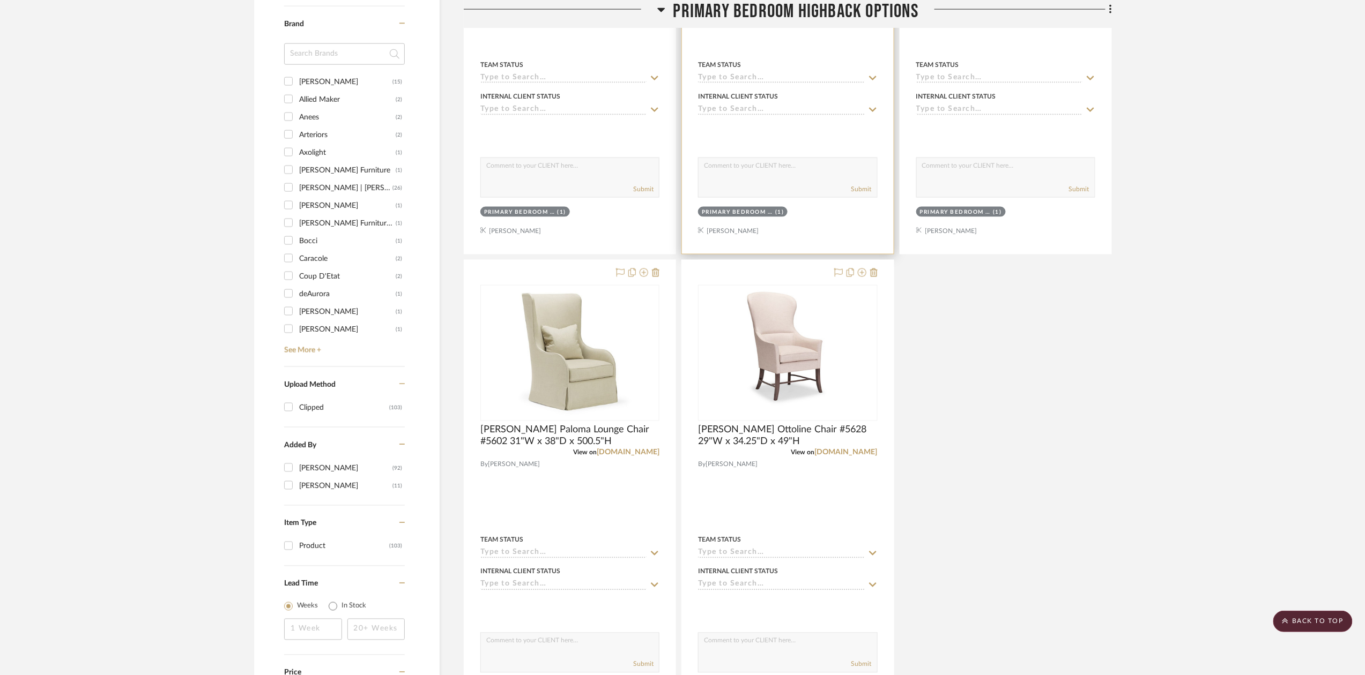
scroll to position [714, 0]
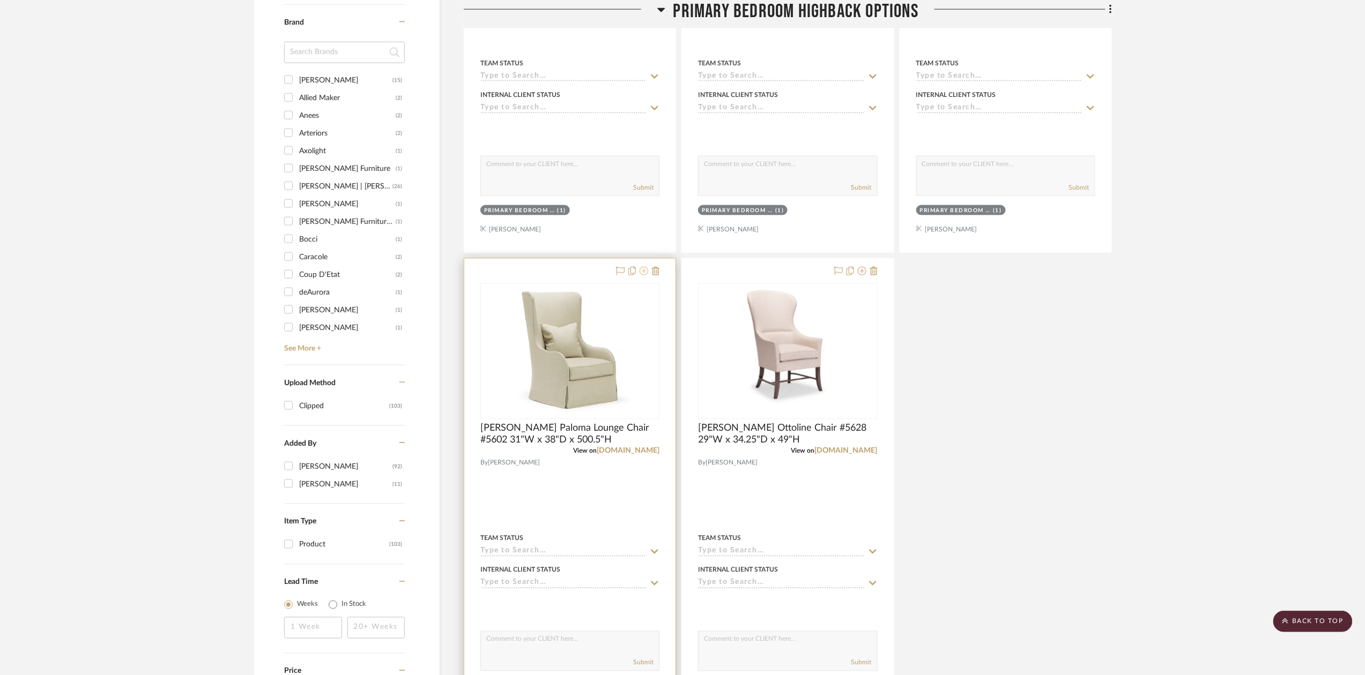
click at [643, 276] on icon at bounding box center [644, 271] width 9 height 9
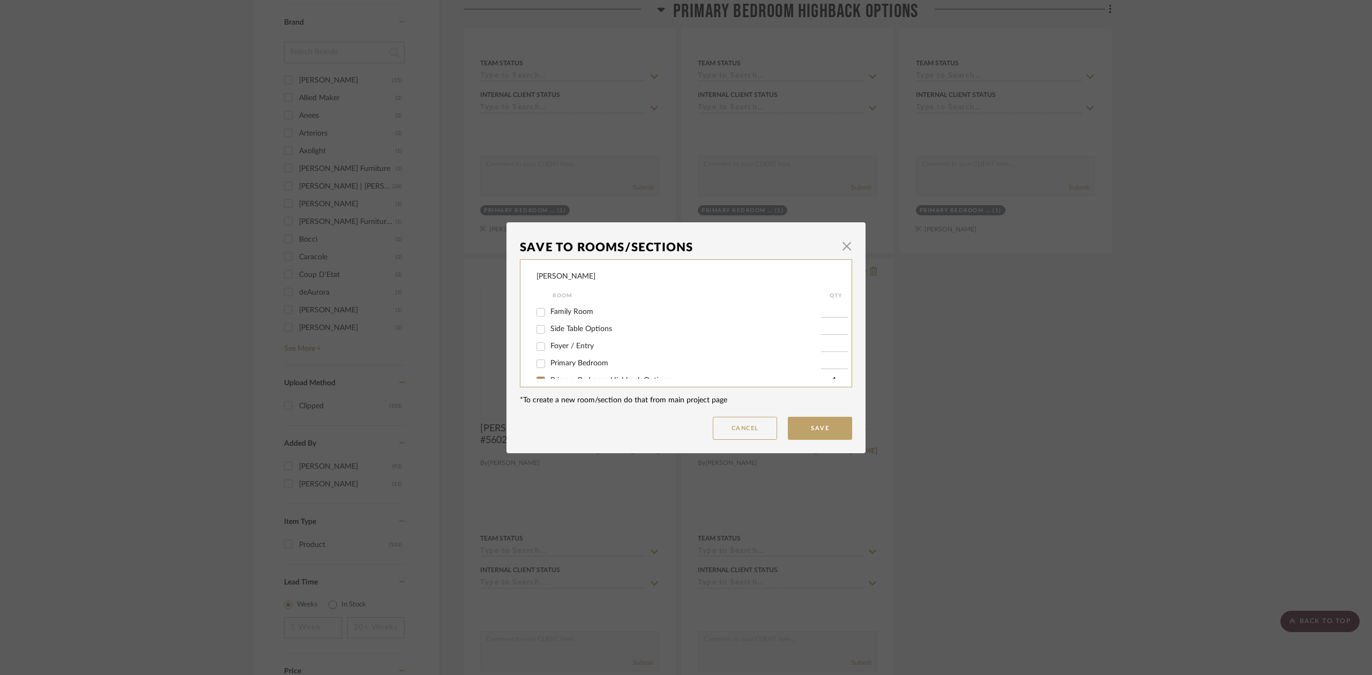
scroll to position [16, 0]
click at [583, 360] on span "Primary Bedroom" at bounding box center [580, 363] width 58 height 8
click at [549, 360] on input "Primary Bedroom" at bounding box center [540, 363] width 17 height 17
checkbox input "true"
type input "1"
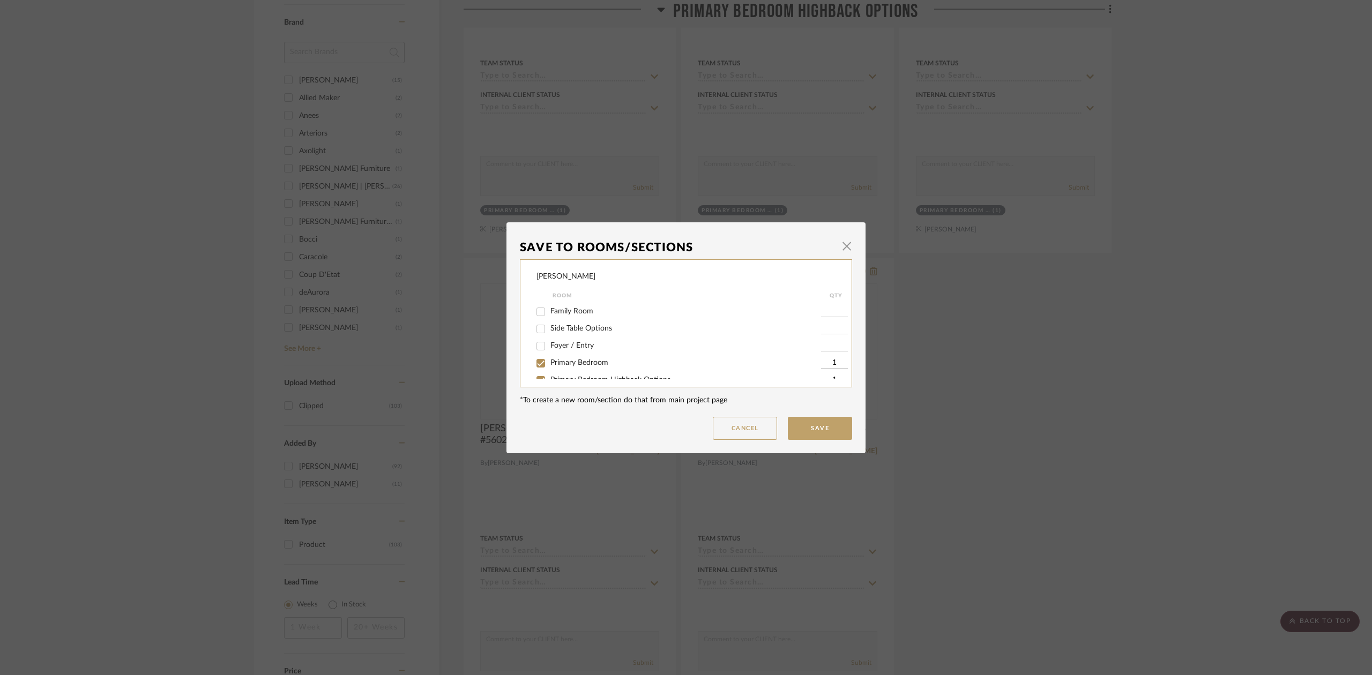
scroll to position [28, 0]
click at [588, 367] on span "Primary Bedroom Highback Options" at bounding box center [611, 368] width 120 height 8
click at [549, 367] on input "Primary Bedroom Highback Options" at bounding box center [540, 368] width 17 height 17
checkbox input "false"
click at [818, 435] on button "Save" at bounding box center [820, 428] width 64 height 23
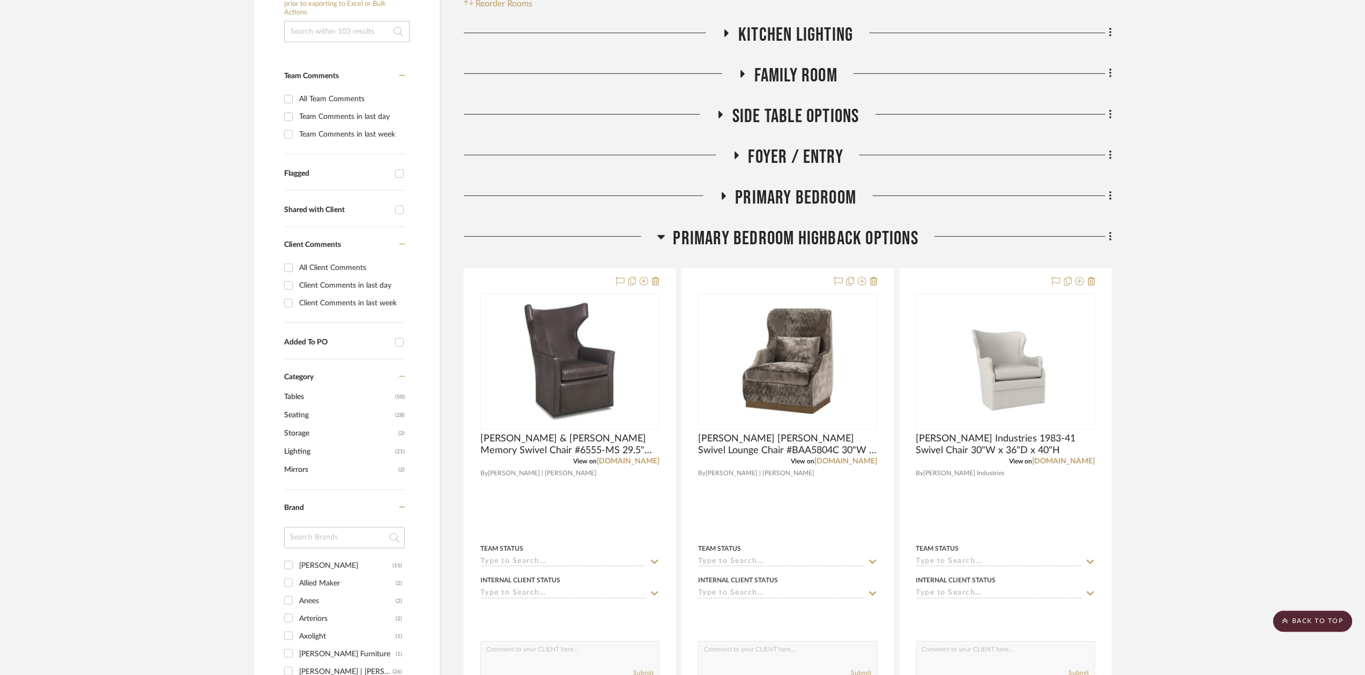
scroll to position [222, 0]
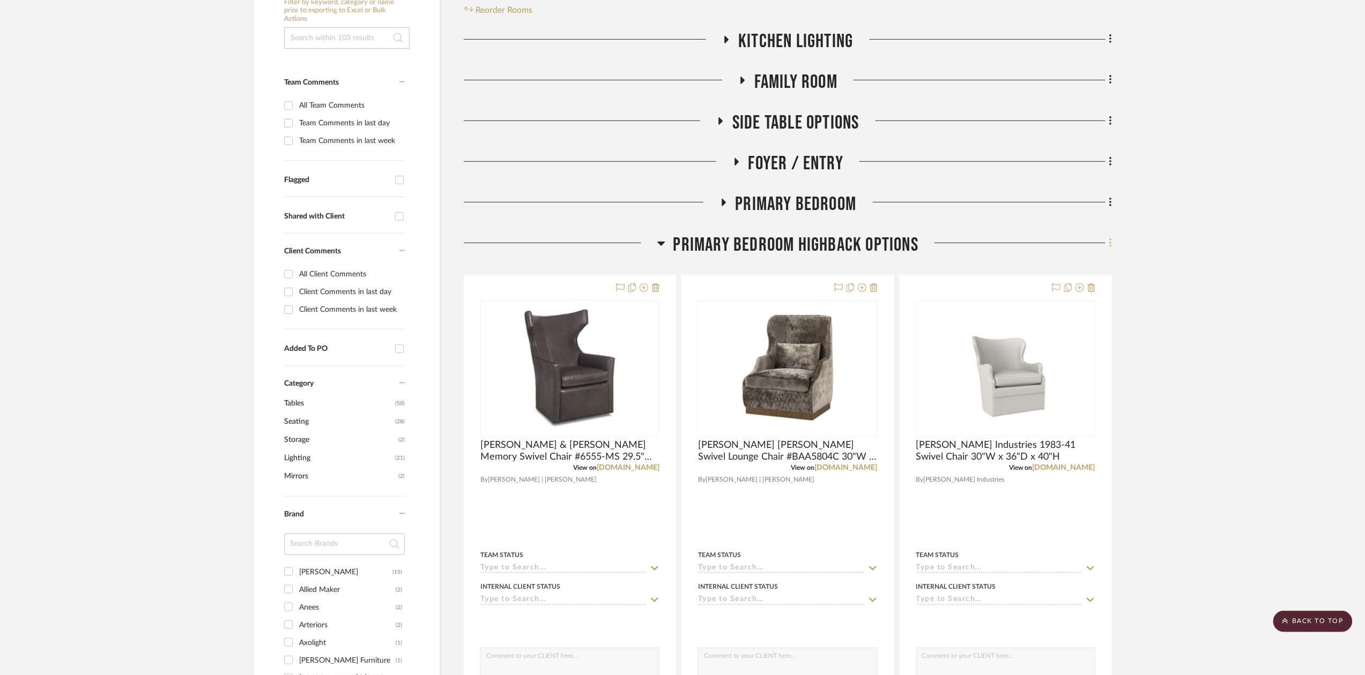
click at [1109, 241] on icon at bounding box center [1110, 243] width 3 height 12
click at [1024, 460] on button "Delete Room" at bounding box center [1061, 454] width 101 height 27
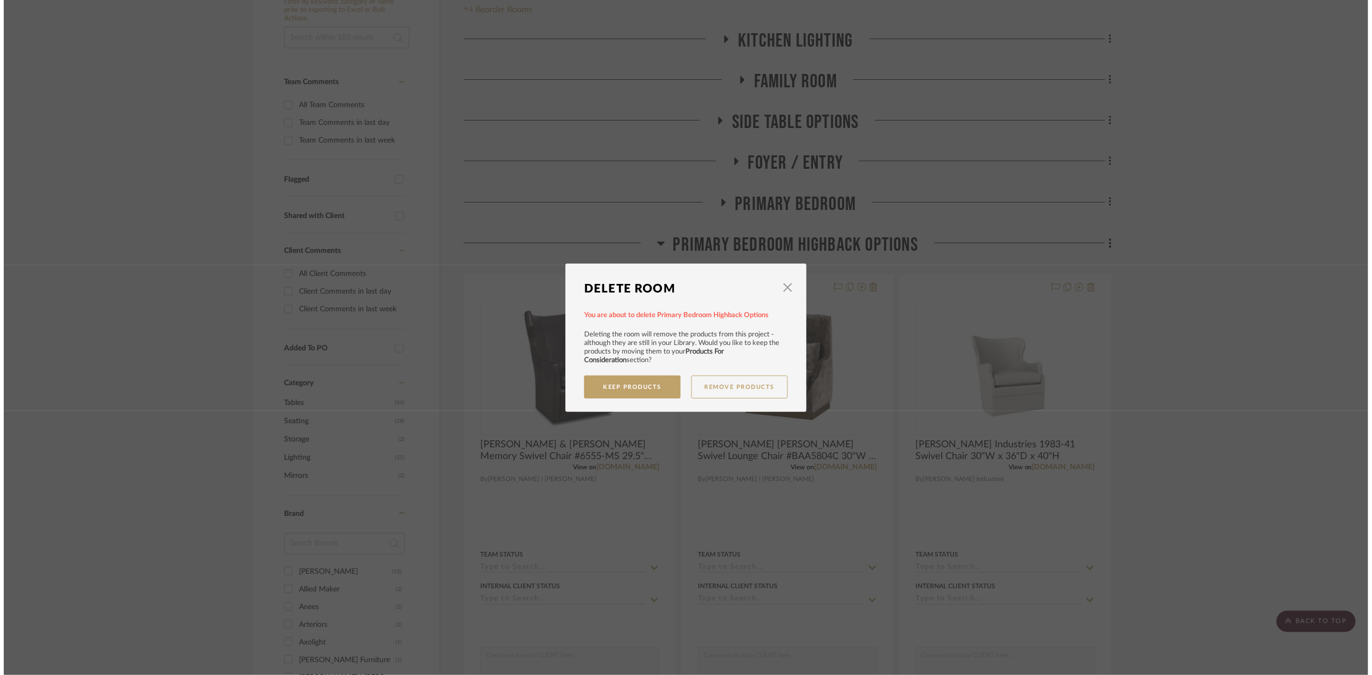
scroll to position [0, 0]
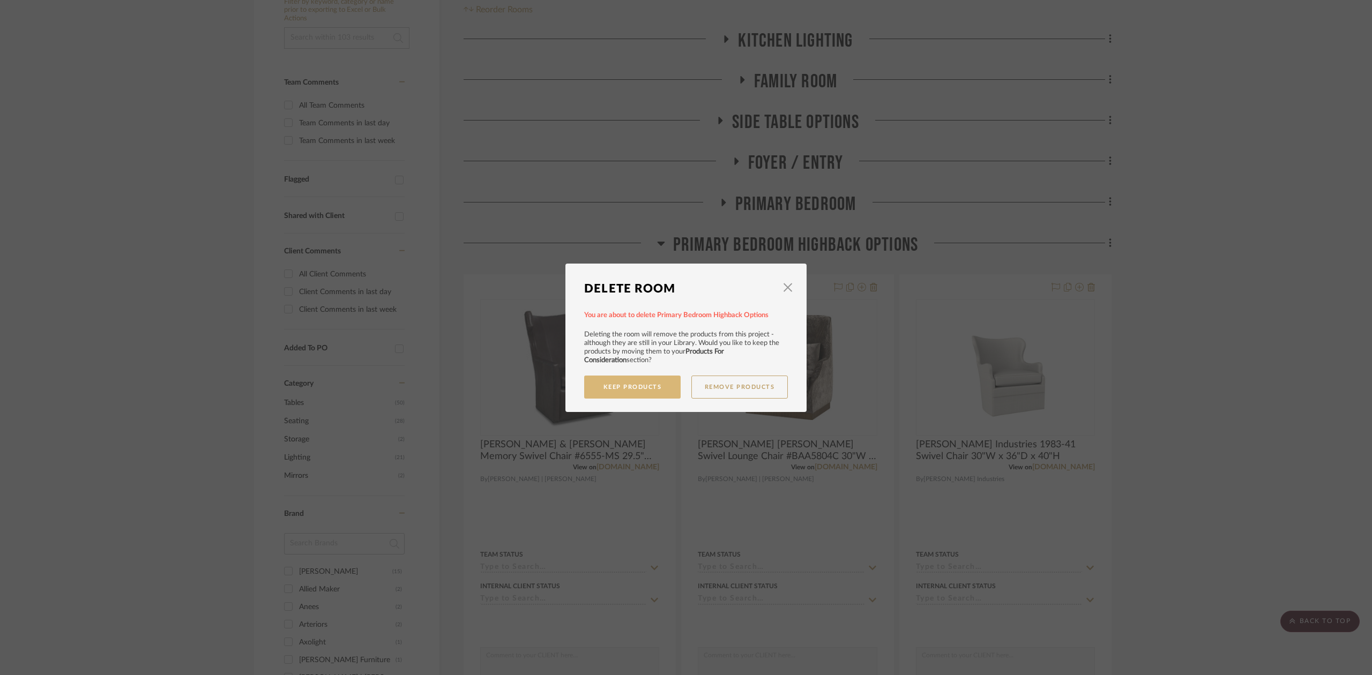
click at [623, 385] on button "Keep Products" at bounding box center [632, 387] width 96 height 23
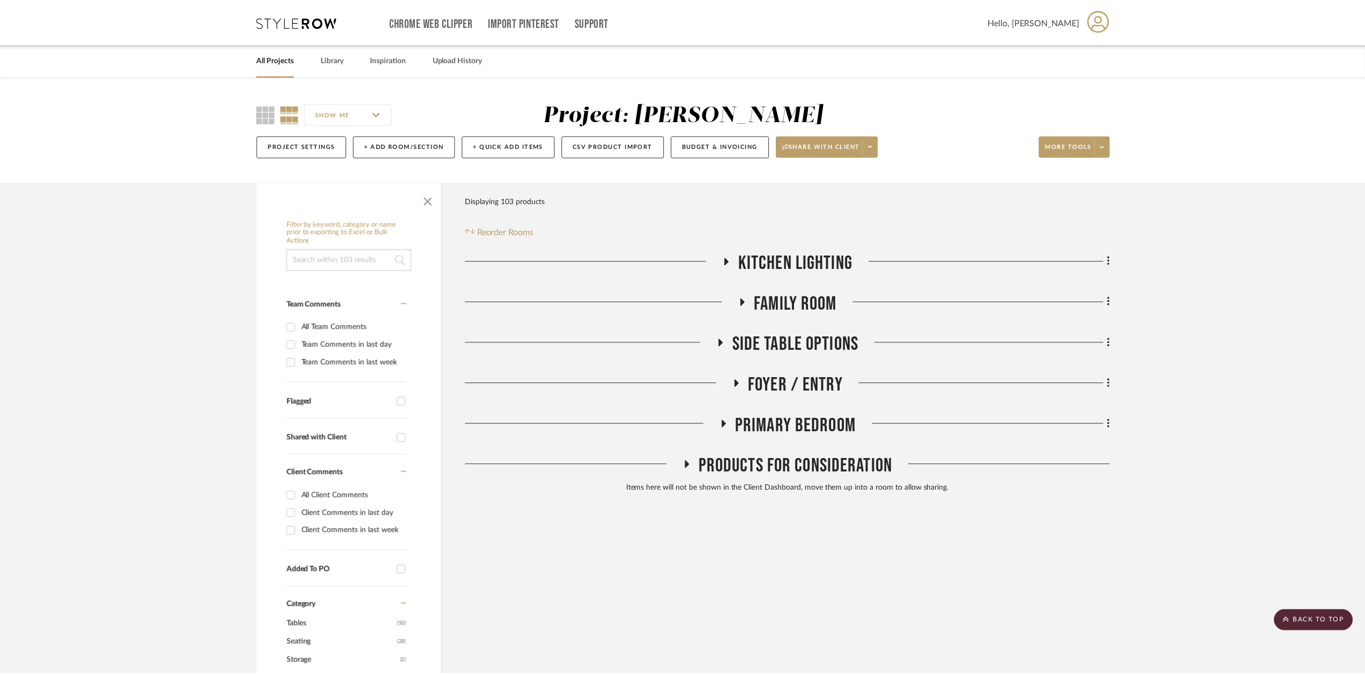
scroll to position [222, 0]
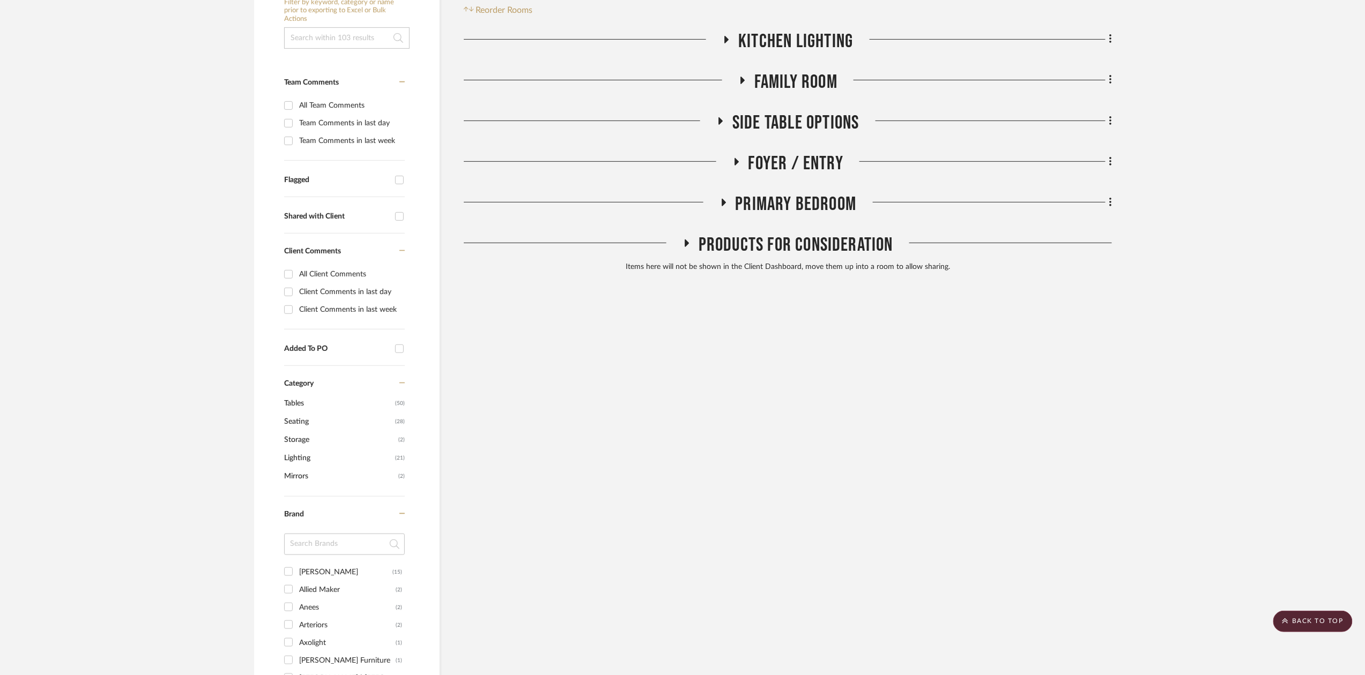
click at [805, 210] on span "Primary Bedroom" at bounding box center [796, 204] width 121 height 23
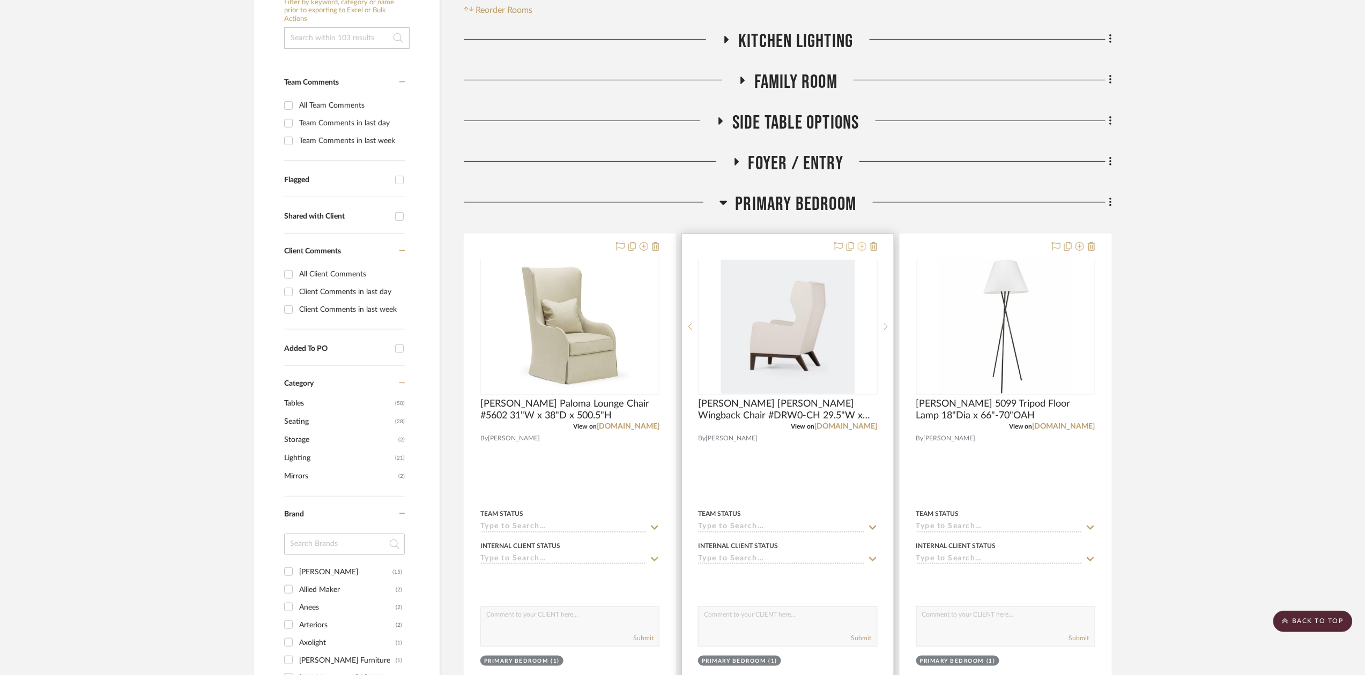
click at [858, 249] on icon at bounding box center [862, 246] width 9 height 9
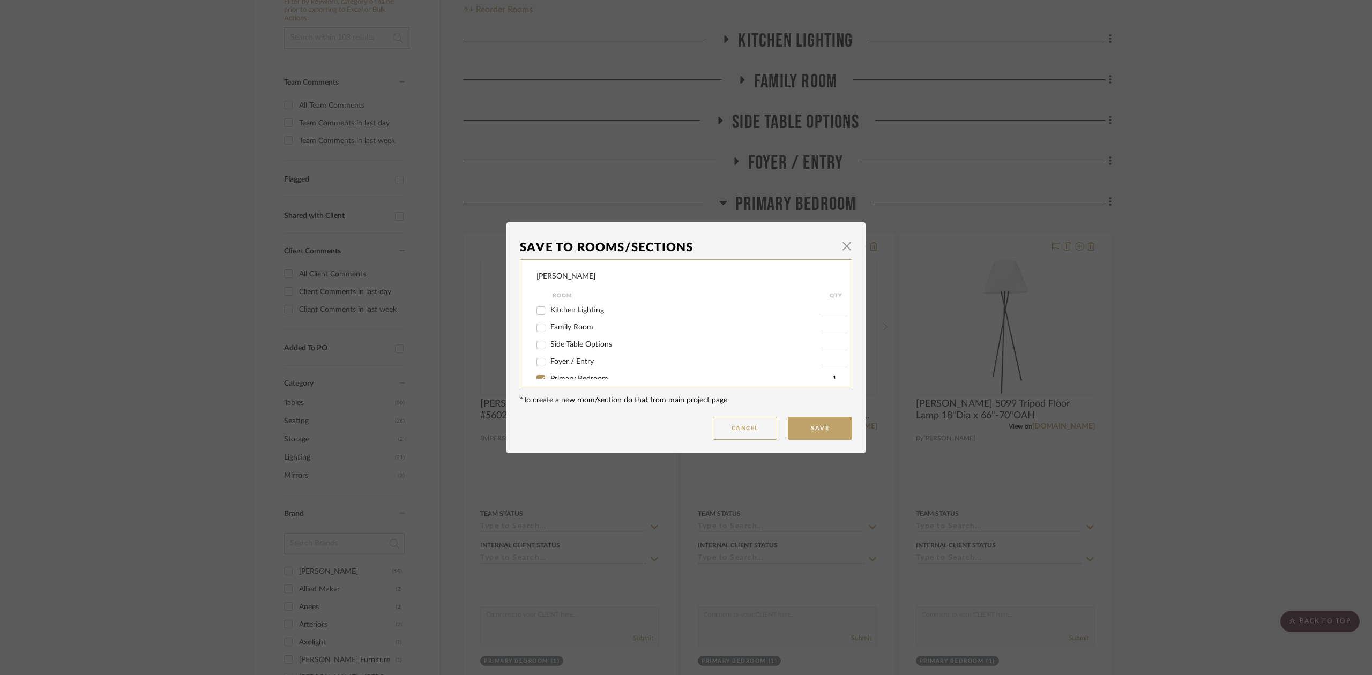
scroll to position [11, 0]
click at [588, 367] on span "Primary Bedroom" at bounding box center [580, 368] width 58 height 8
click at [549, 367] on input "Primary Bedroom" at bounding box center [540, 368] width 17 height 17
checkbox input "false"
click at [791, 427] on button "Save" at bounding box center [820, 428] width 64 height 23
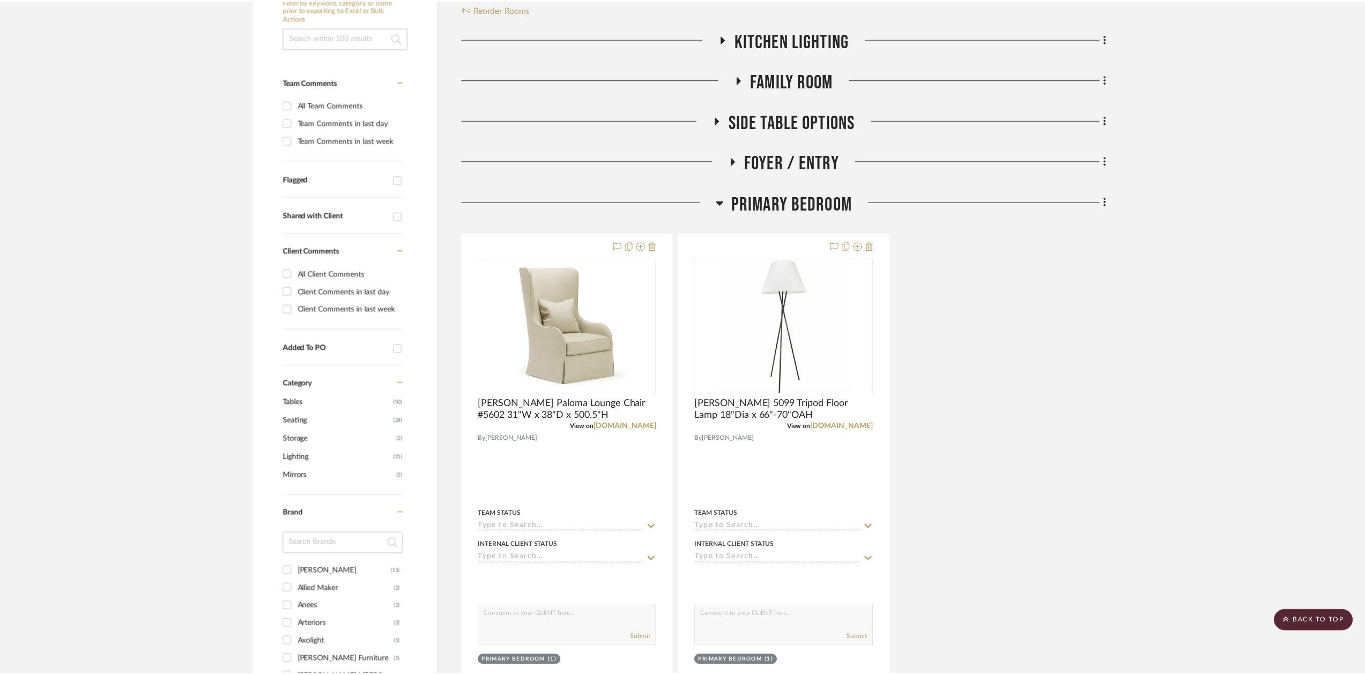
scroll to position [222, 0]
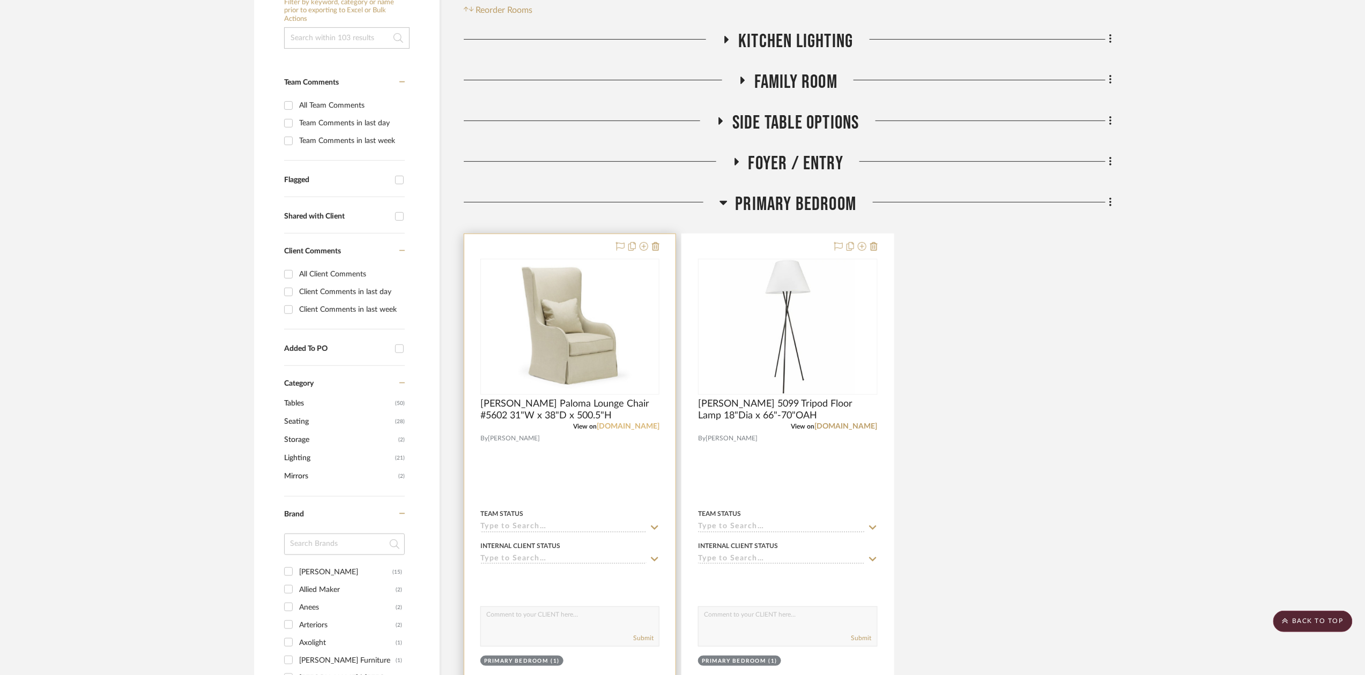
click at [625, 425] on link "[DOMAIN_NAME]" at bounding box center [628, 427] width 63 height 8
